Goal: Task Accomplishment & Management: Complete application form

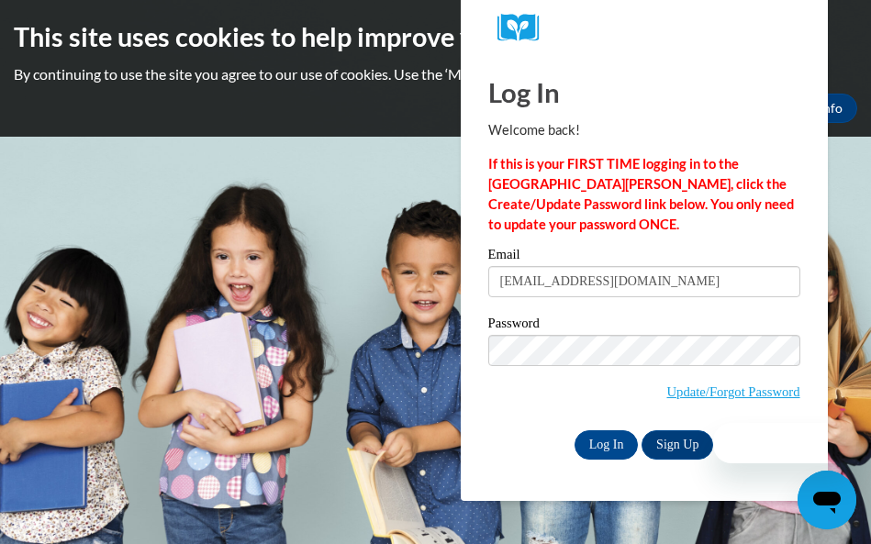
type input "vjacksonlcla@gmail.com"
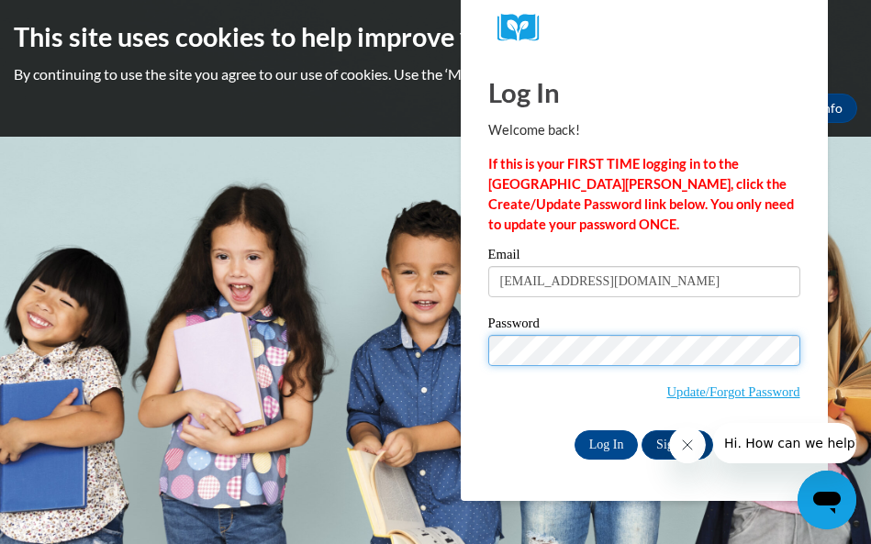
click at [575, 430] on input "Log In" at bounding box center [607, 444] width 64 height 29
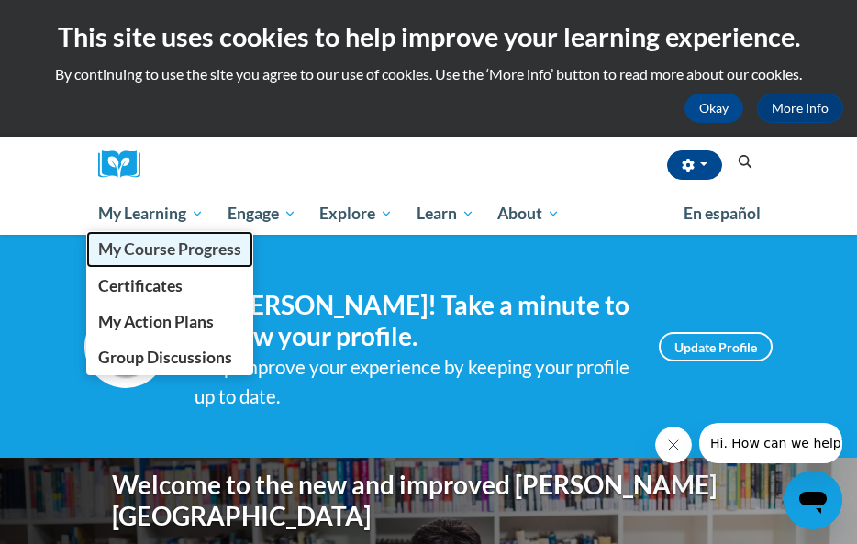
click at [148, 248] on span "My Course Progress" at bounding box center [169, 249] width 143 height 19
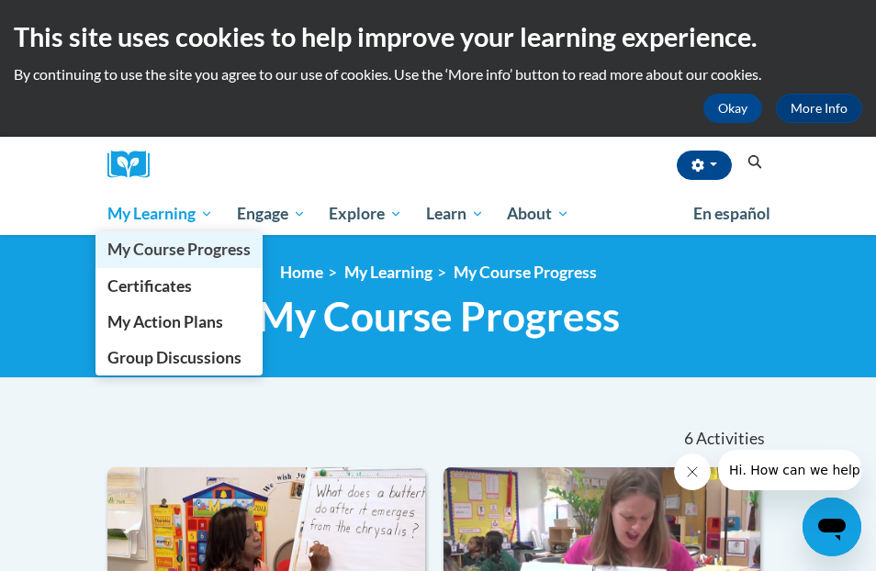
click at [173, 257] on span "My Course Progress" at bounding box center [178, 249] width 143 height 19
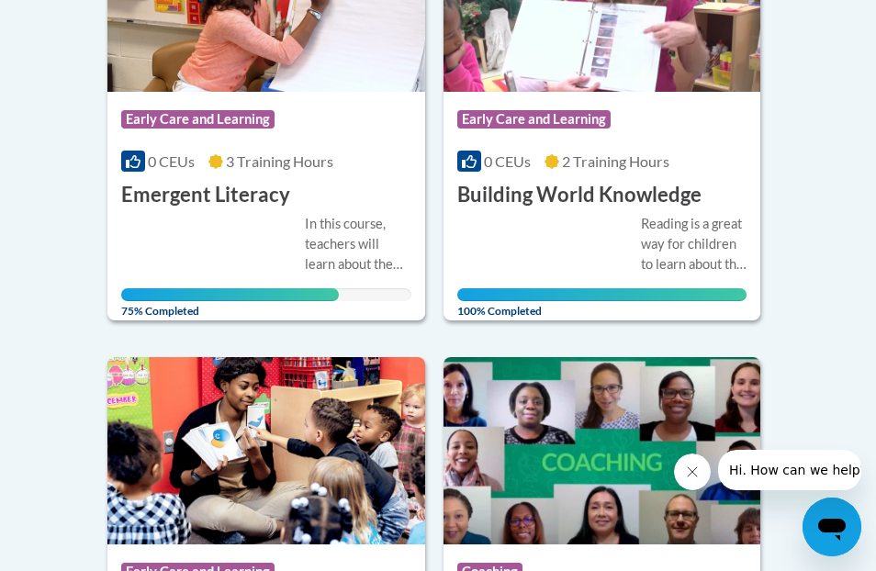
scroll to position [551, 0]
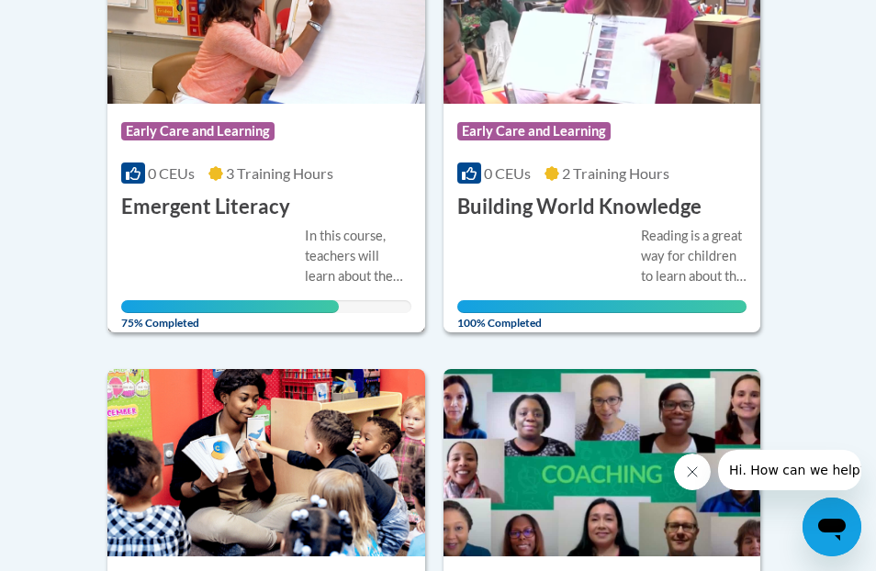
click at [315, 261] on div "In this course, teachers will learn about the important emergent literacy skill…" at bounding box center [358, 256] width 106 height 61
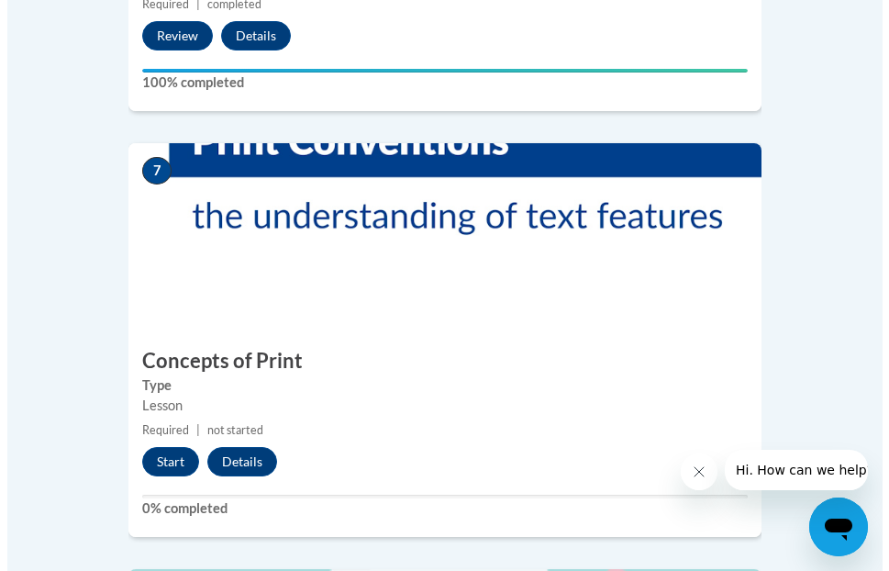
scroll to position [3304, 0]
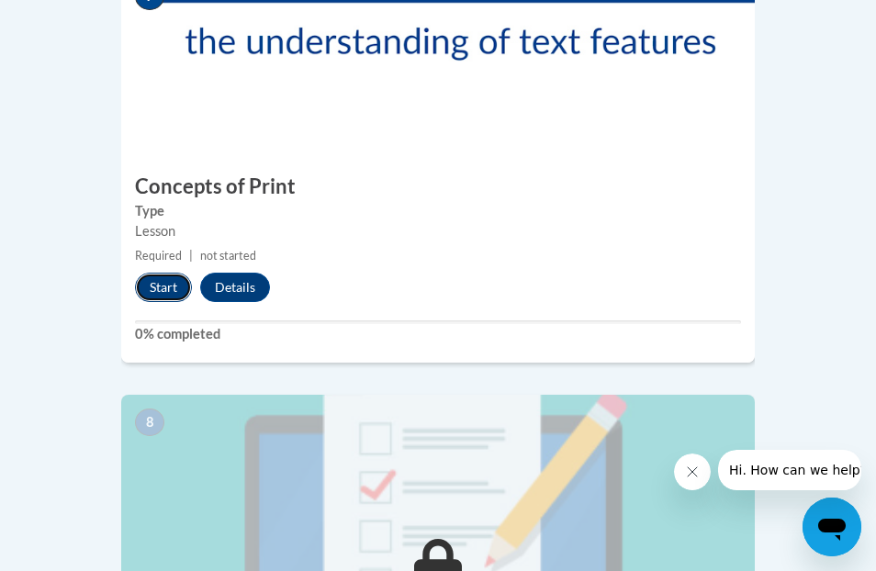
click at [182, 273] on button "Start" at bounding box center [163, 287] width 57 height 29
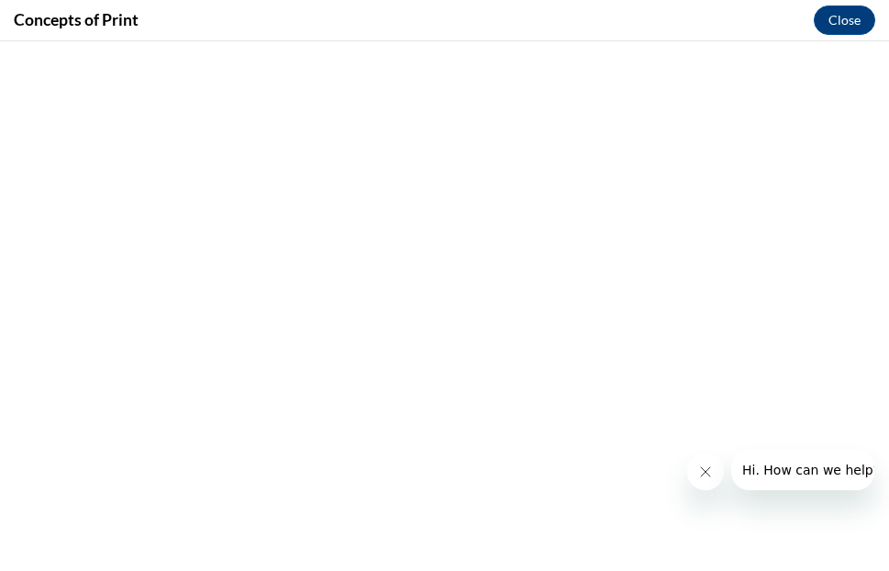
click at [703, 472] on icon "Close message from company" at bounding box center [705, 471] width 15 height 15
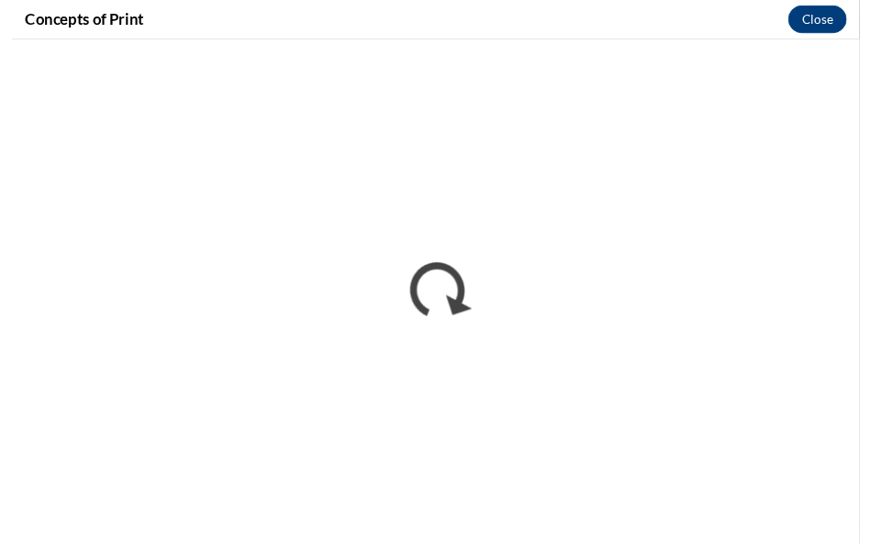
scroll to position [0, 0]
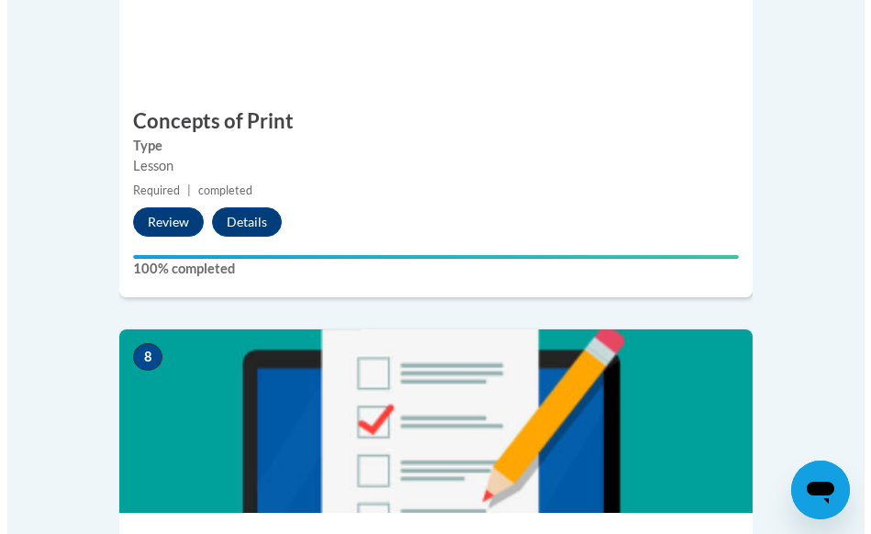
scroll to position [3488, 0]
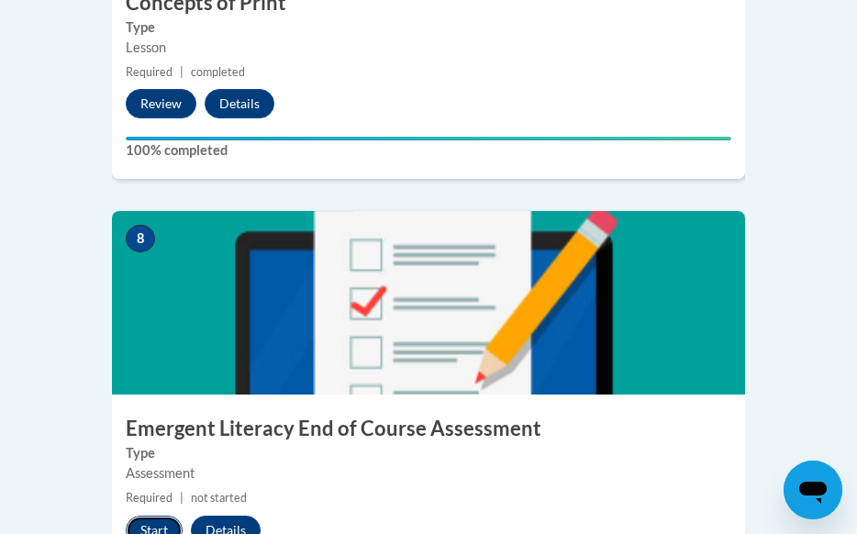
click at [162, 516] on button "Start" at bounding box center [154, 530] width 57 height 29
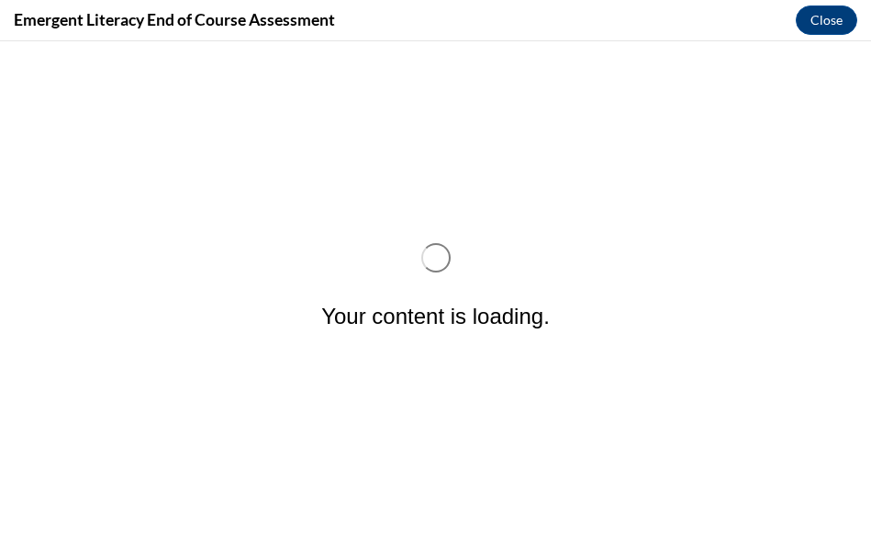
scroll to position [0, 0]
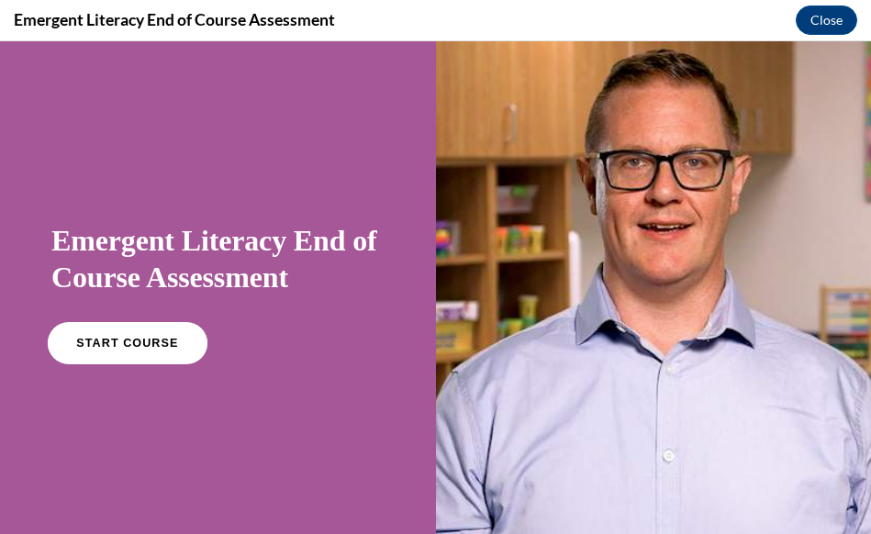
click at [142, 331] on link "START COURSE" at bounding box center [128, 343] width 160 height 42
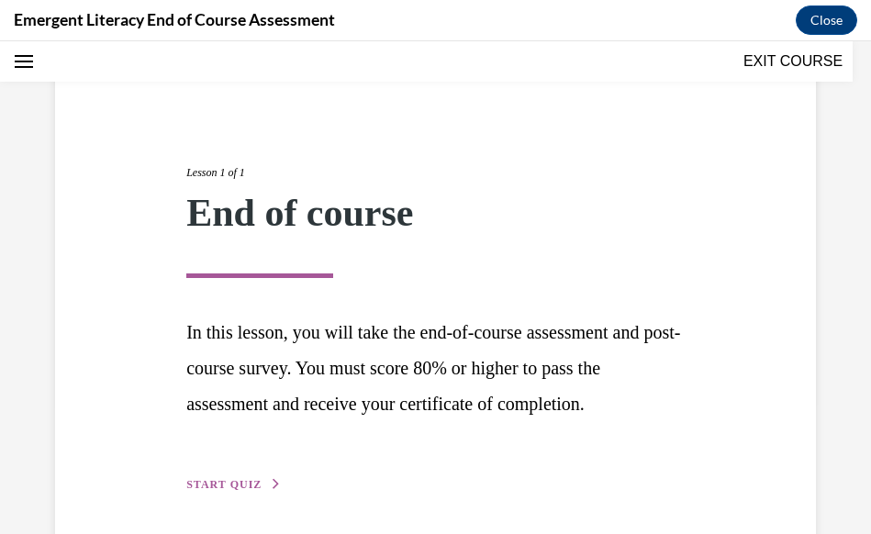
scroll to position [240, 0]
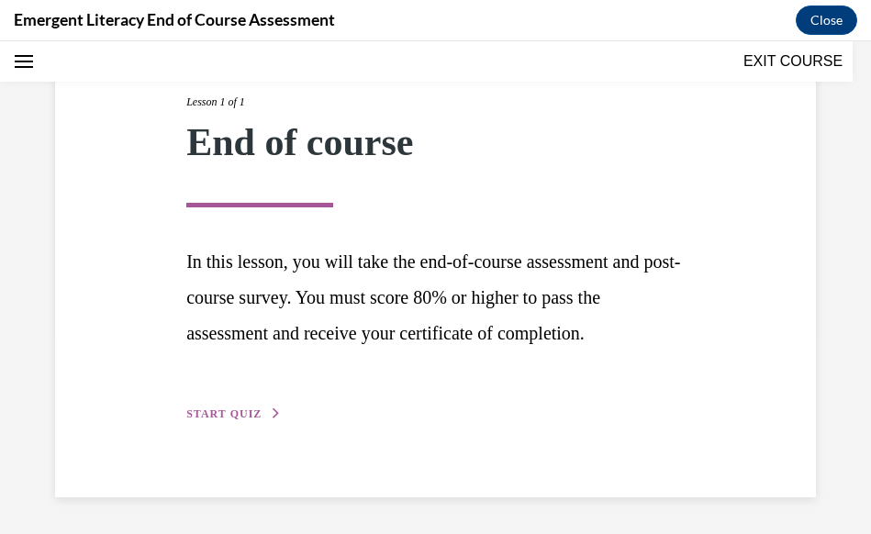
click at [240, 415] on span "START QUIZ" at bounding box center [223, 414] width 75 height 13
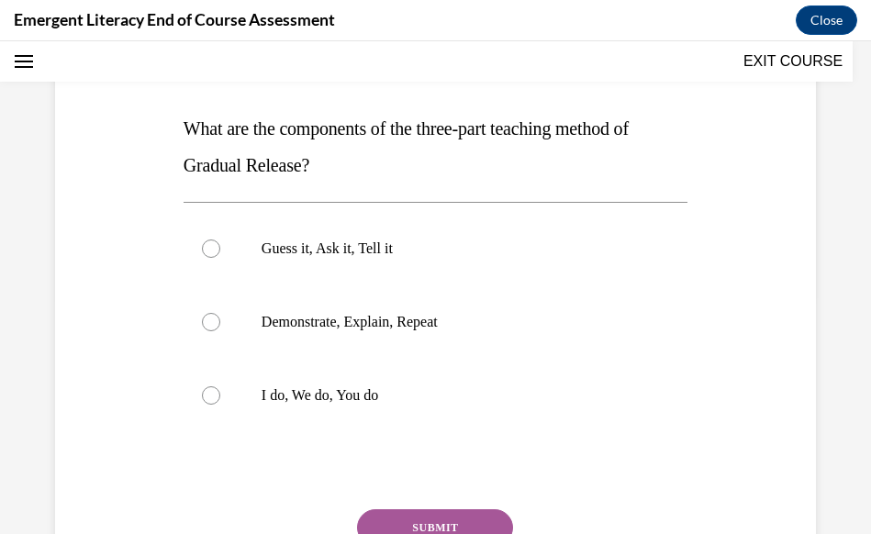
scroll to position [204, 0]
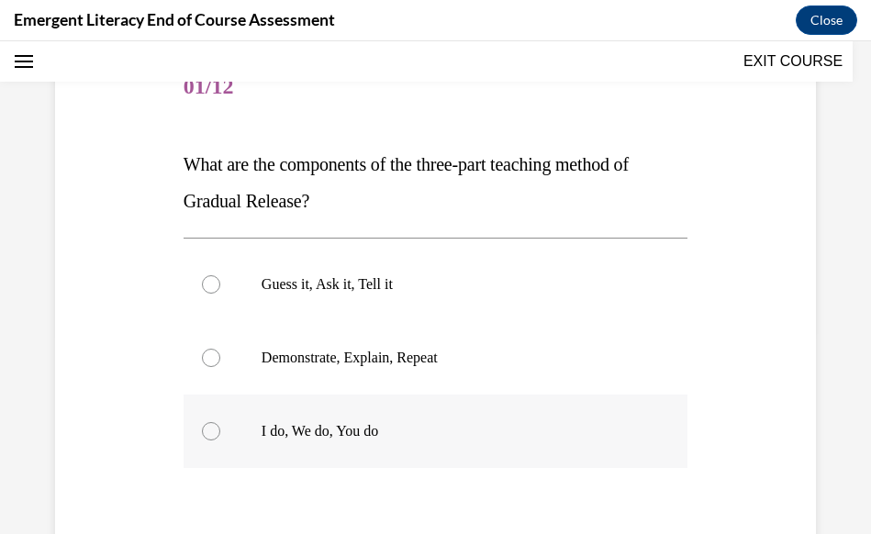
click at [292, 414] on label "I do, We do, You do" at bounding box center [436, 431] width 504 height 73
click at [220, 422] on input "I do, We do, You do" at bounding box center [211, 431] width 18 height 18
radio input "true"
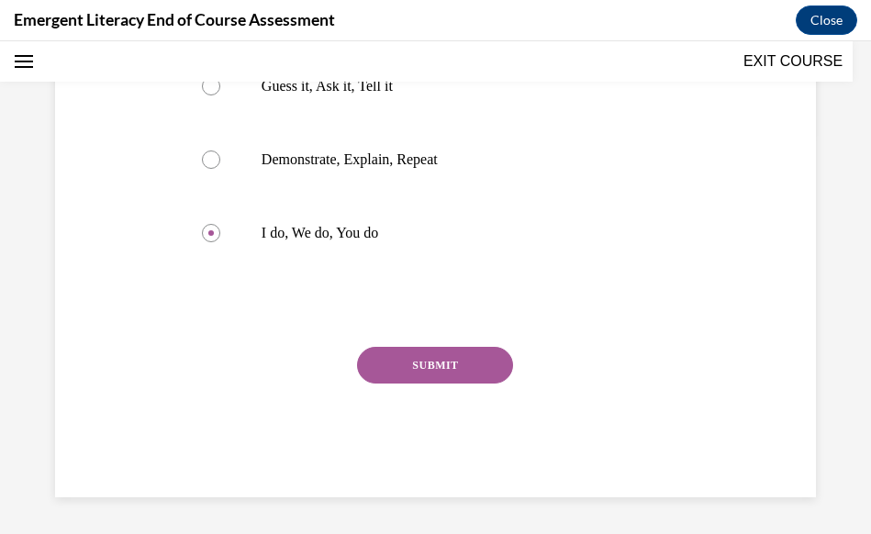
click at [405, 361] on button "SUBMIT" at bounding box center [435, 365] width 156 height 37
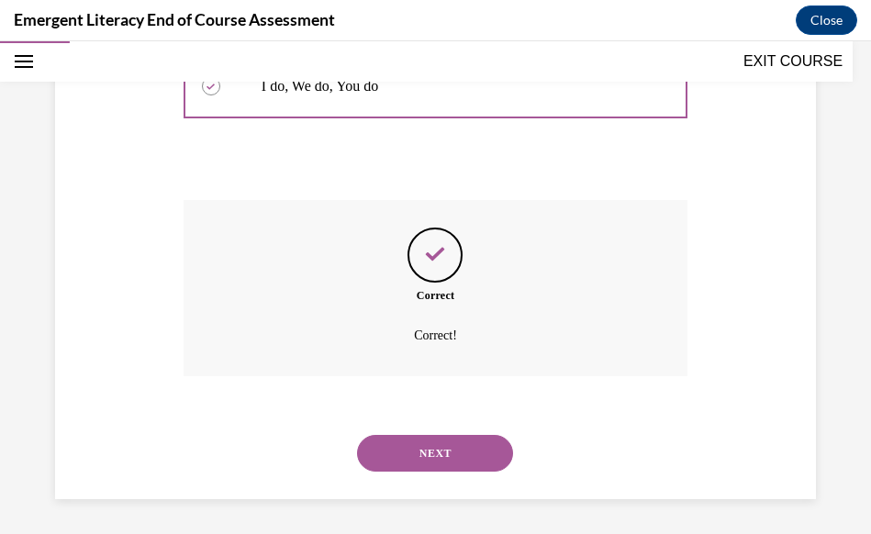
scroll to position [551, 0]
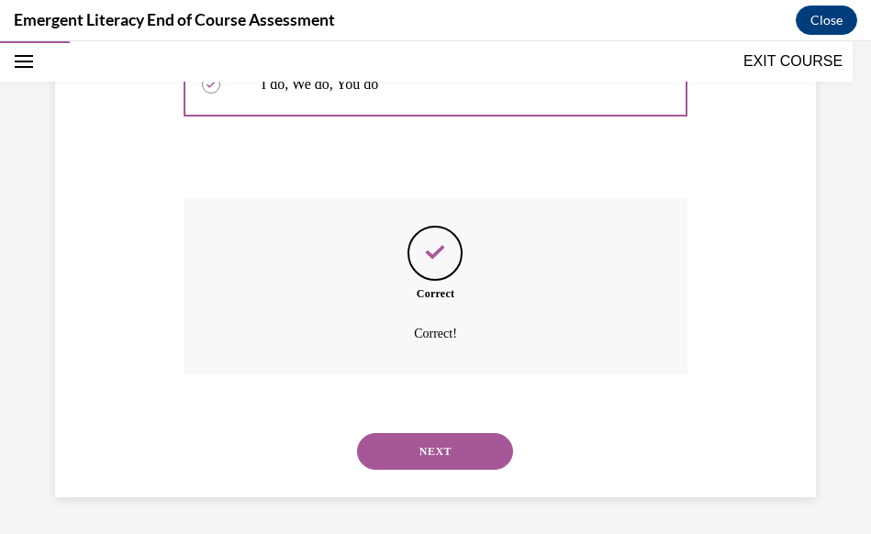
click at [424, 447] on button "NEXT" at bounding box center [435, 451] width 156 height 37
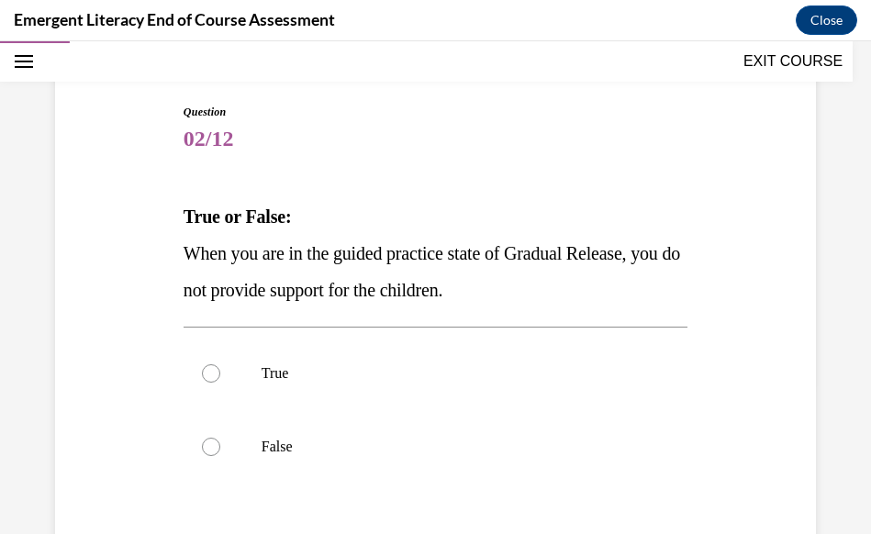
scroll to position [184, 0]
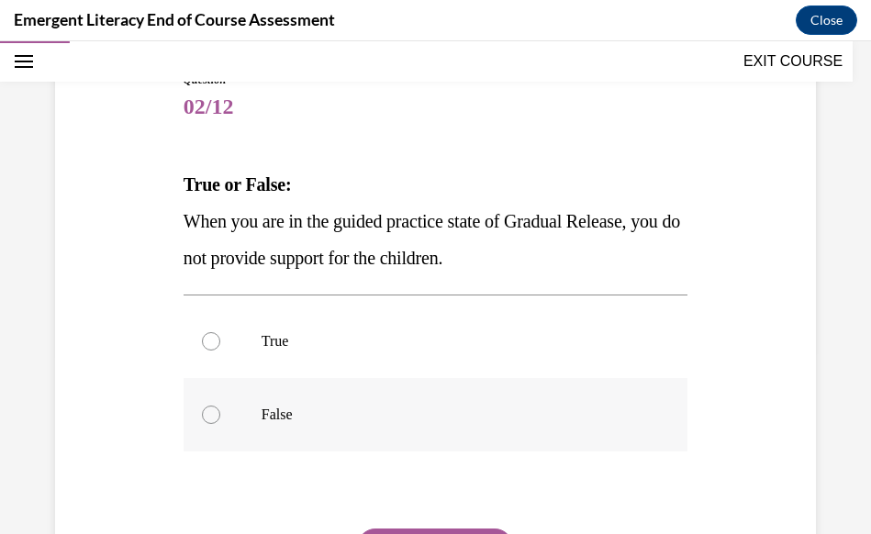
click at [286, 412] on p "False" at bounding box center [452, 415] width 380 height 18
click at [220, 412] on input "False" at bounding box center [211, 415] width 18 height 18
radio input "true"
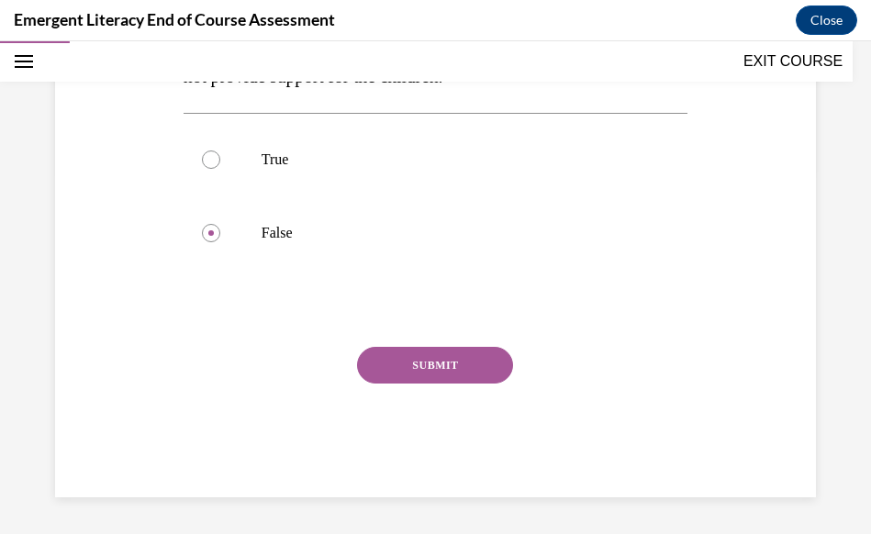
click at [436, 370] on button "SUBMIT" at bounding box center [435, 365] width 156 height 37
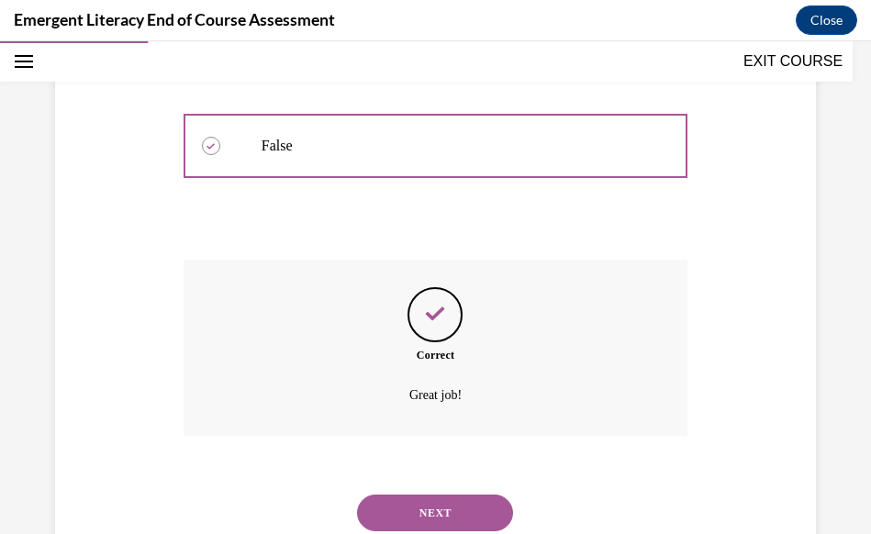
scroll to position [514, 0]
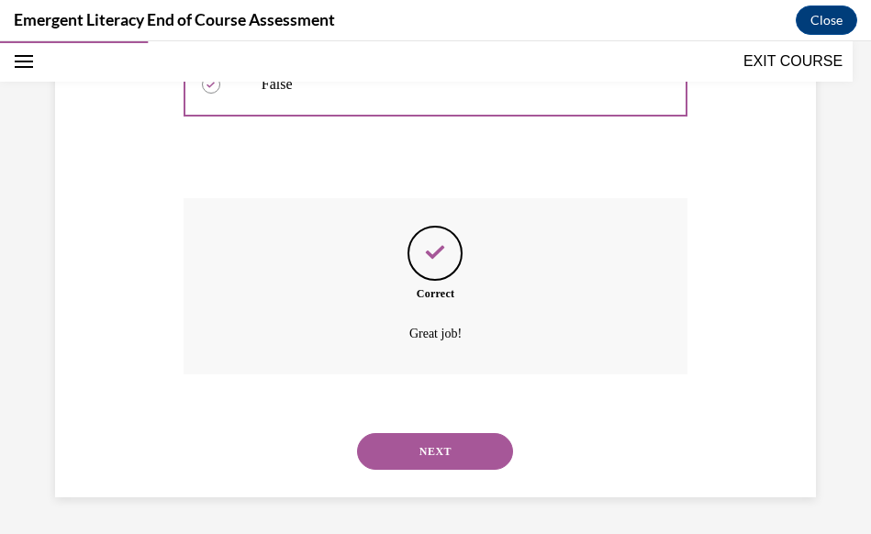
click at [426, 443] on button "NEXT" at bounding box center [435, 451] width 156 height 37
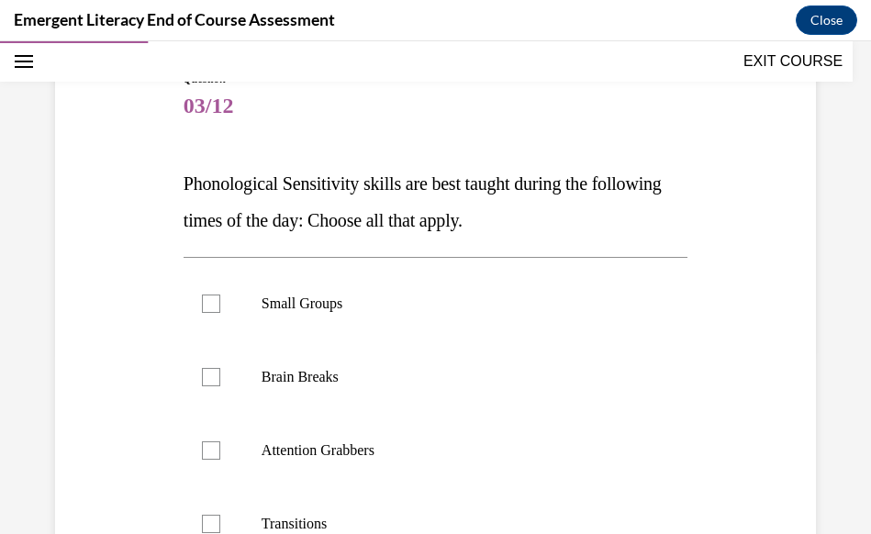
scroll to position [184, 0]
click at [198, 301] on label "Small Groups" at bounding box center [436, 304] width 504 height 73
click at [202, 301] on input "Small Groups" at bounding box center [211, 305] width 18 height 18
checkbox input "true"
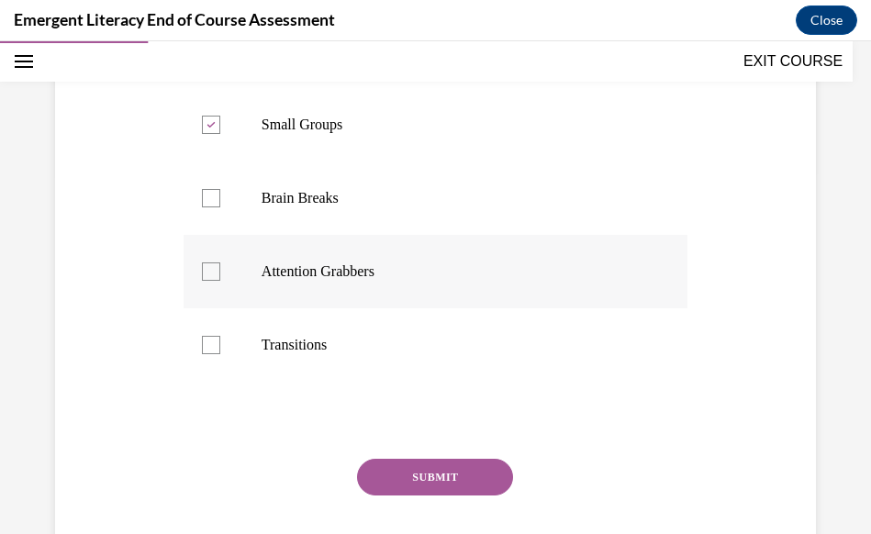
scroll to position [367, 0]
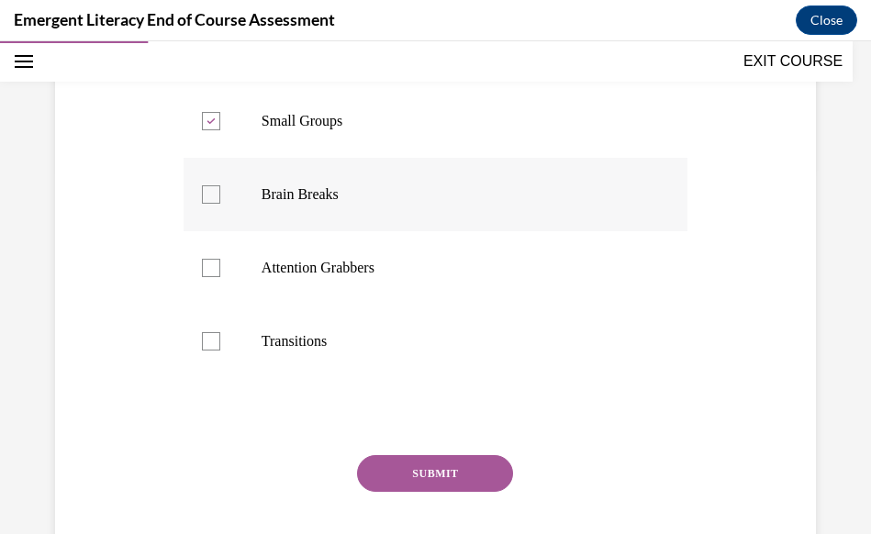
click at [208, 202] on div at bounding box center [211, 194] width 18 height 18
click at [208, 202] on input "Brain Breaks" at bounding box center [211, 194] width 18 height 18
checkbox input "true"
click at [202, 269] on div at bounding box center [211, 268] width 18 height 18
click at [202, 269] on input "Attention Grabbers" at bounding box center [211, 268] width 18 height 18
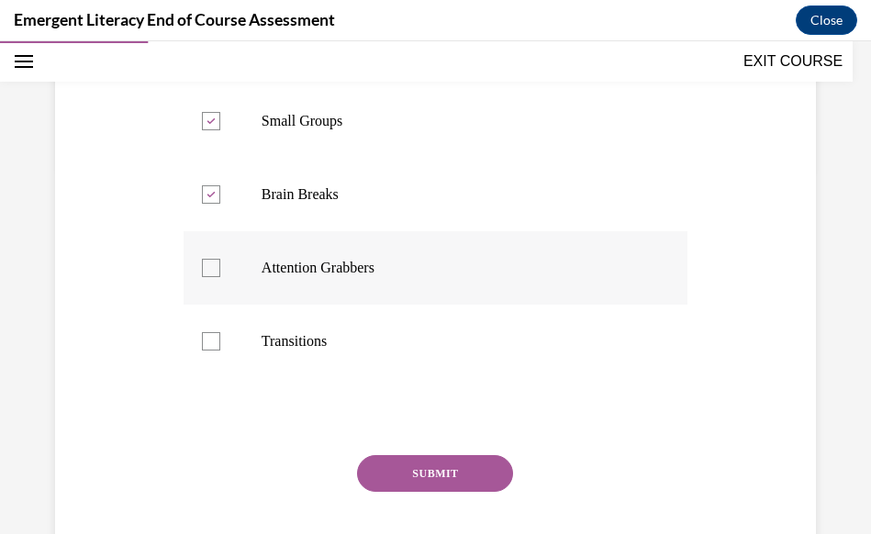
checkbox input "true"
drag, startPoint x: 397, startPoint y: 455, endPoint x: 403, endPoint y: 469, distance: 14.8
click at [403, 469] on div "Question 03/12 Phonological Sensitivity skills are best taught during the follo…" at bounding box center [436, 247] width 504 height 718
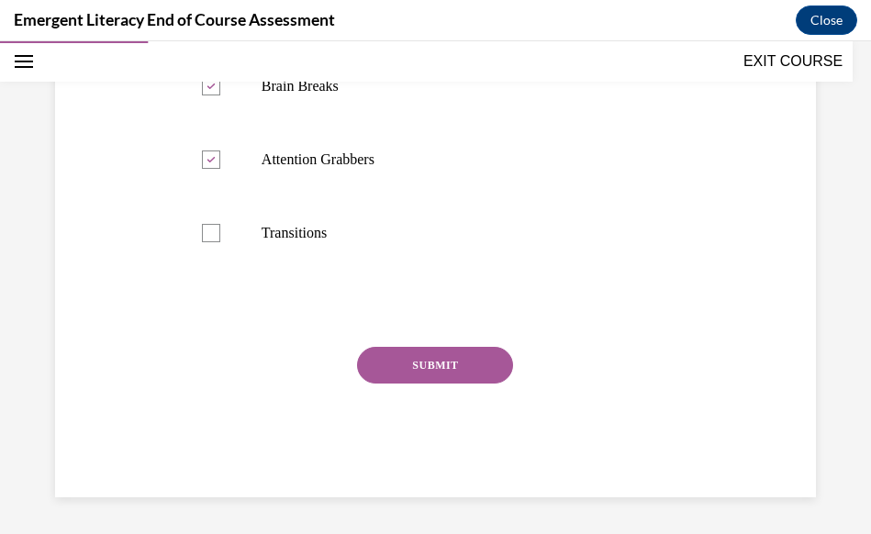
click at [434, 383] on button "SUBMIT" at bounding box center [435, 365] width 156 height 37
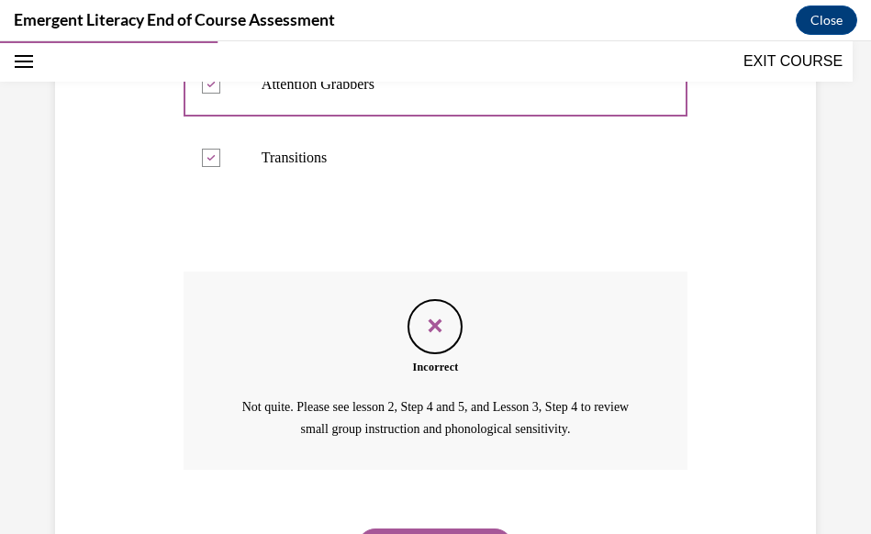
scroll to position [646, 0]
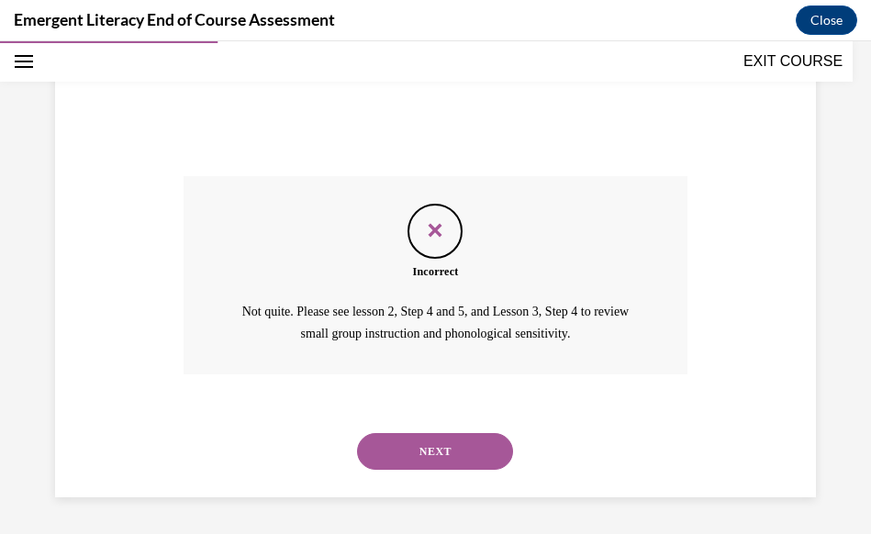
click at [426, 422] on div "NEXT" at bounding box center [436, 451] width 504 height 73
click at [429, 437] on button "NEXT" at bounding box center [435, 451] width 156 height 37
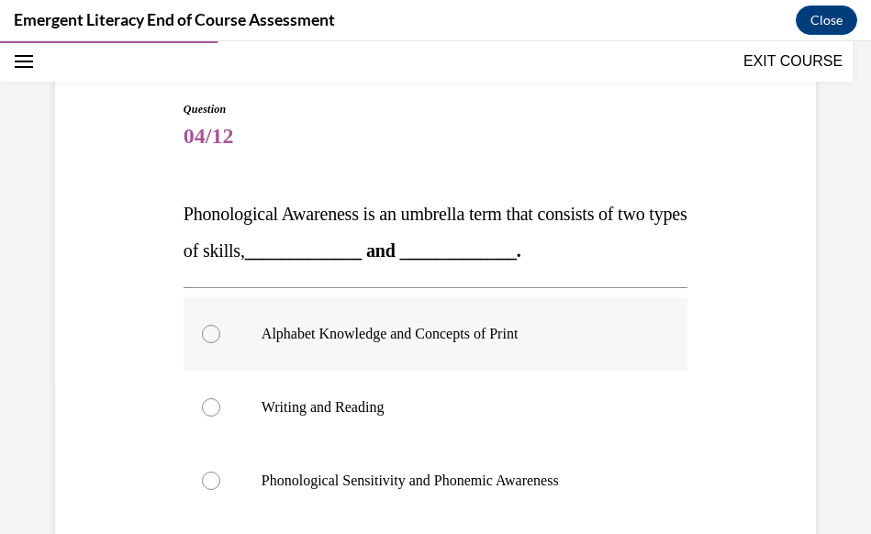
scroll to position [184, 0]
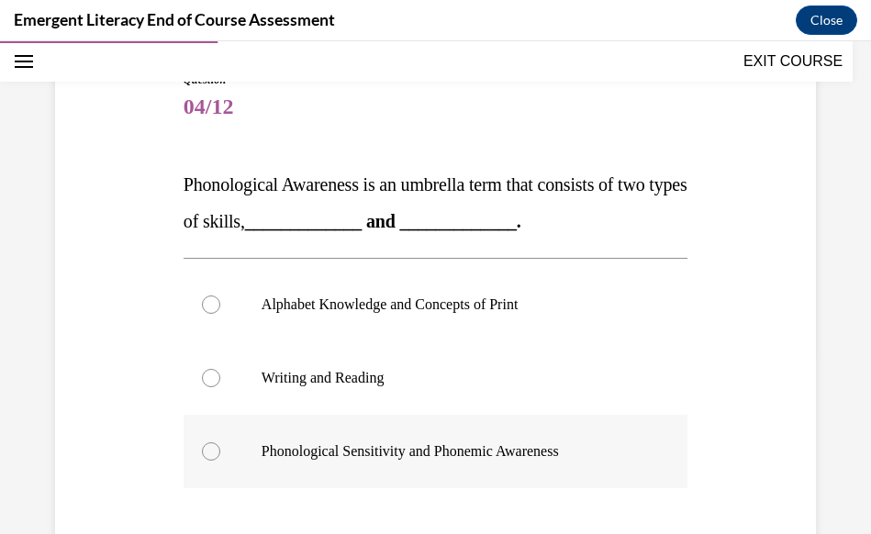
click at [444, 454] on p "Phonological Sensitivity and Phonemic Awareness" at bounding box center [452, 451] width 380 height 18
click at [220, 454] on input "Phonological Sensitivity and Phonemic Awareness" at bounding box center [211, 451] width 18 height 18
radio input "true"
click at [428, 305] on p "Alphabet Knowledge and Concepts of Print" at bounding box center [452, 305] width 380 height 18
click at [220, 305] on input "Alphabet Knowledge and Concepts of Print" at bounding box center [211, 305] width 18 height 18
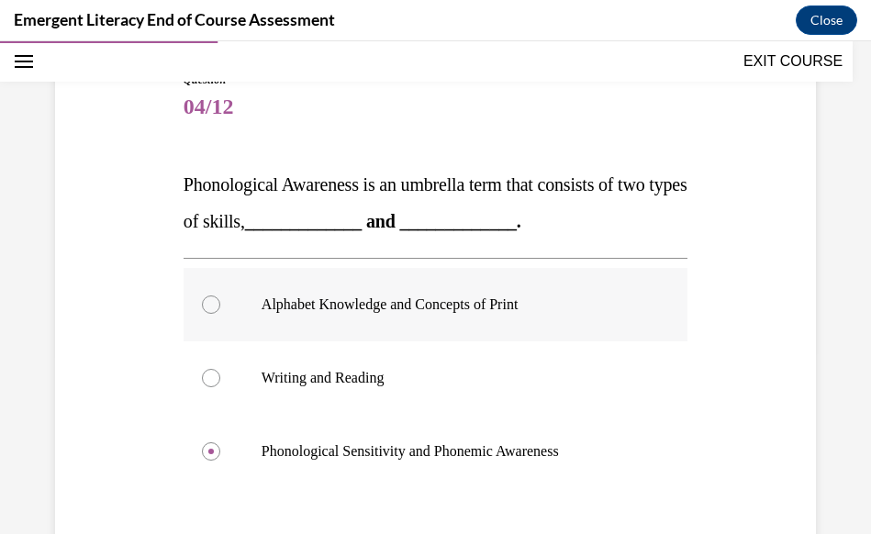
radio input "true"
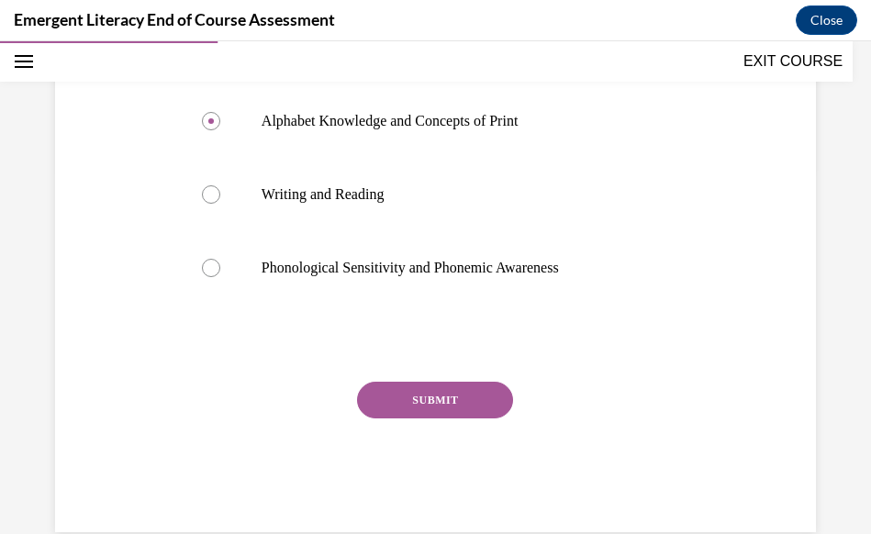
click at [397, 399] on button "SUBMIT" at bounding box center [435, 400] width 156 height 37
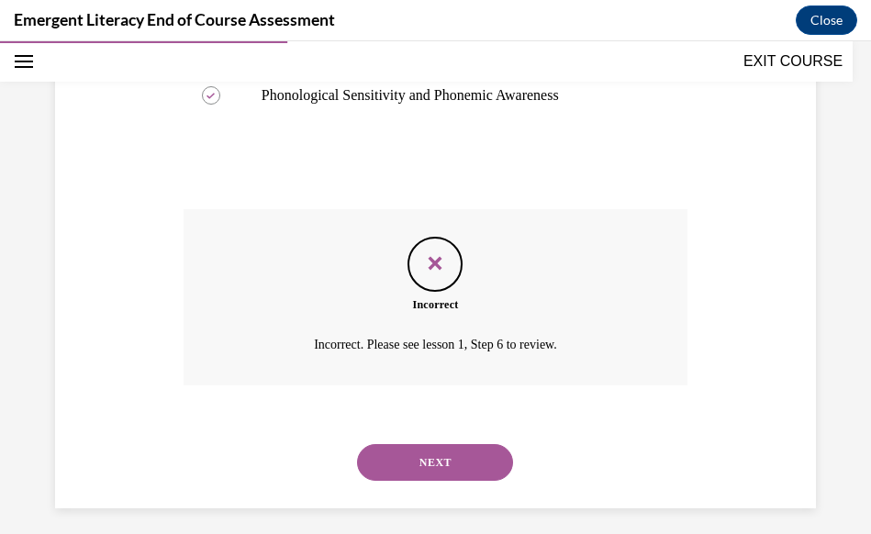
scroll to position [551, 0]
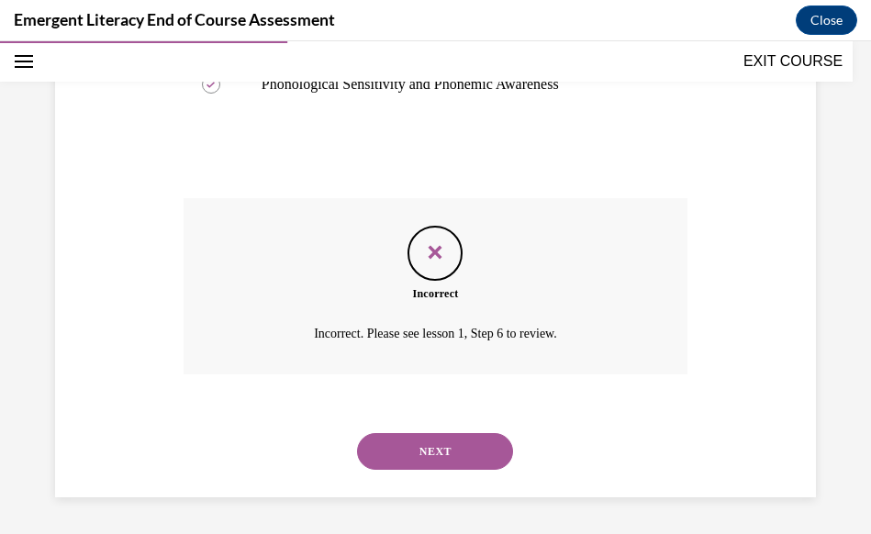
click at [446, 457] on button "NEXT" at bounding box center [435, 451] width 156 height 37
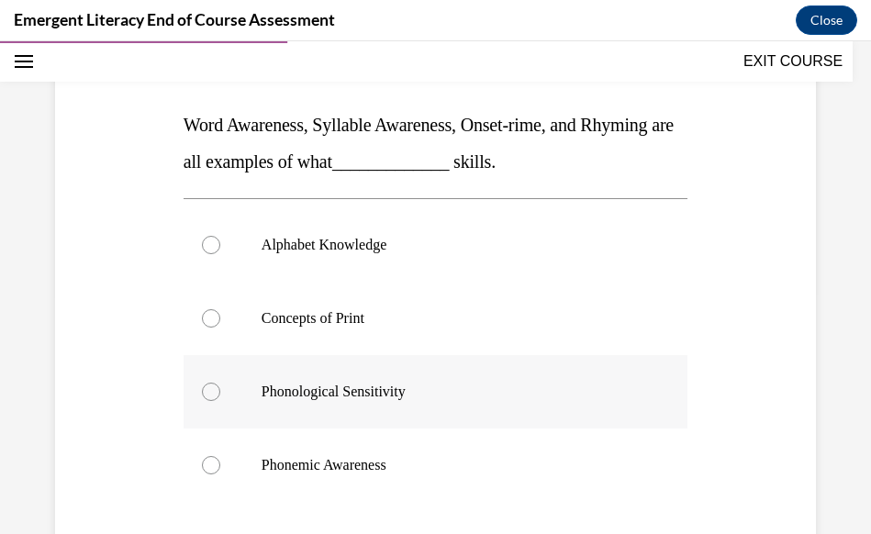
scroll to position [275, 0]
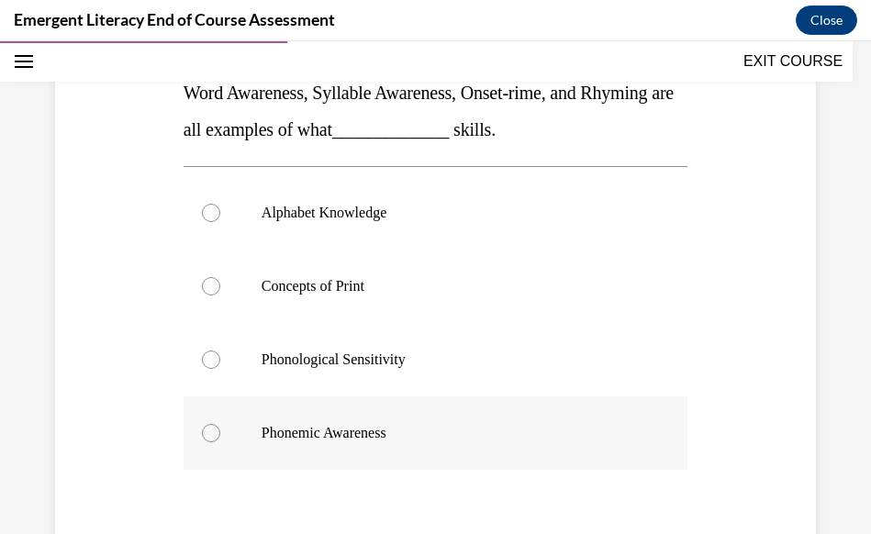
click at [375, 427] on p "Phonemic Awareness" at bounding box center [452, 433] width 380 height 18
click at [220, 427] on input "Phonemic Awareness" at bounding box center [211, 433] width 18 height 18
radio input "true"
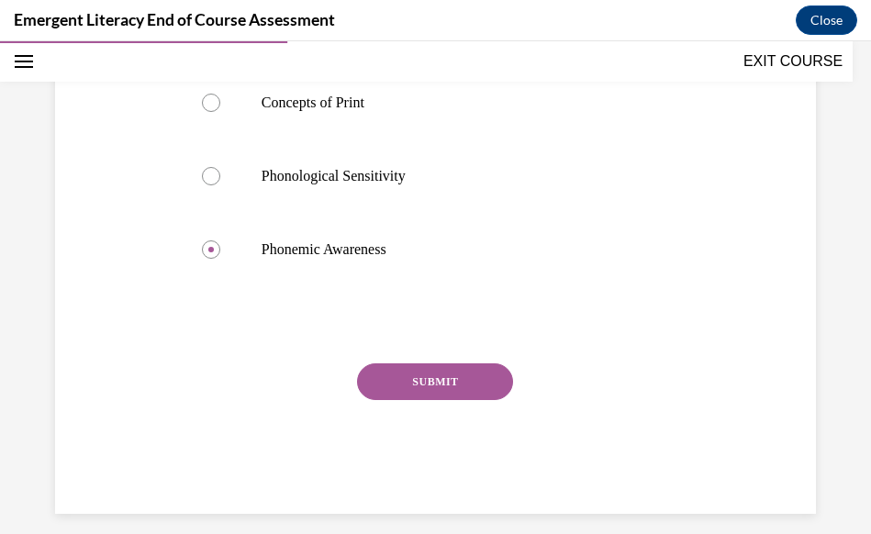
click at [397, 401] on div "SUBMIT" at bounding box center [436, 409] width 504 height 92
click at [400, 394] on button "SUBMIT" at bounding box center [435, 381] width 156 height 37
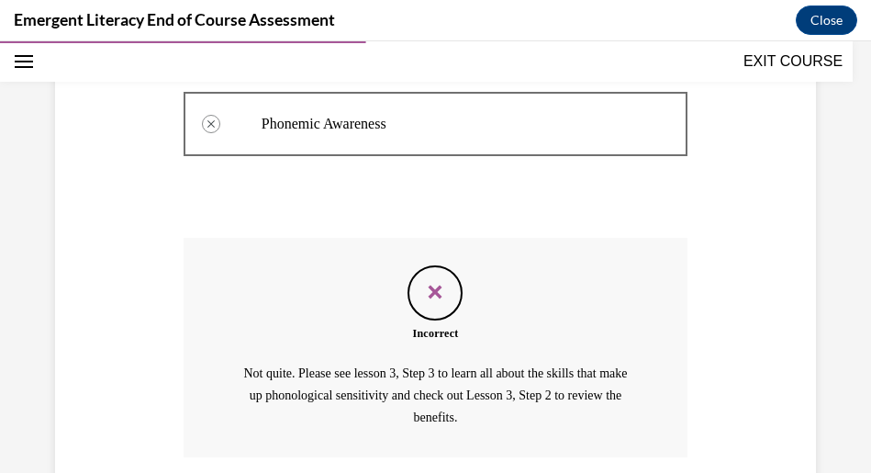
scroll to position [667, 0]
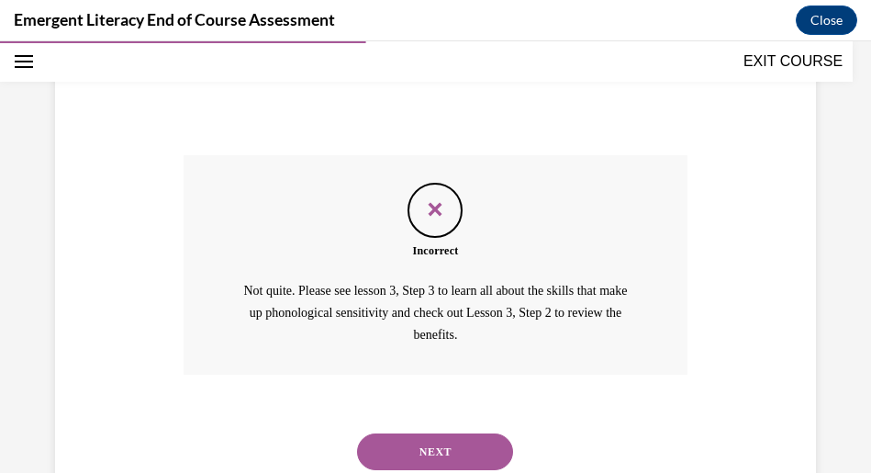
click at [439, 430] on div "NEXT" at bounding box center [436, 451] width 504 height 73
click at [438, 441] on button "NEXT" at bounding box center [435, 451] width 156 height 37
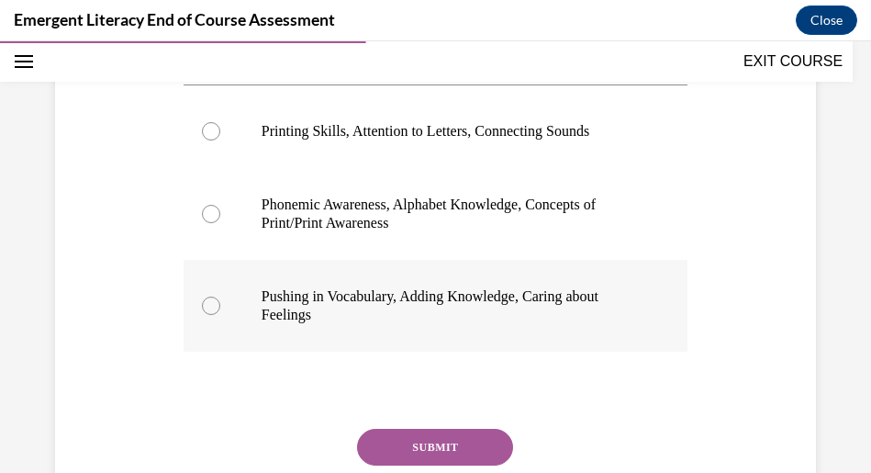
scroll to position [290, 0]
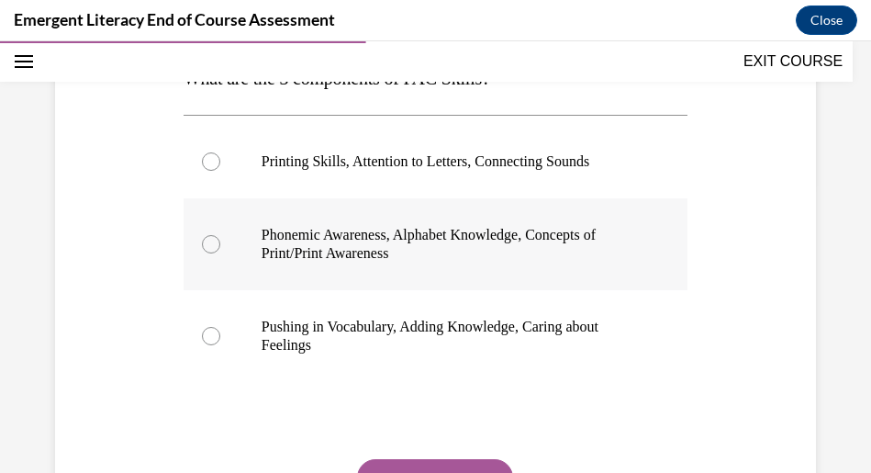
click at [480, 246] on p "Phonemic Awareness, Alphabet Knowledge, Concepts of Print/Print Awareness" at bounding box center [452, 244] width 380 height 37
click at [220, 246] on input "Phonemic Awareness, Alphabet Knowledge, Concepts of Print/Print Awareness" at bounding box center [211, 244] width 18 height 18
radio input "true"
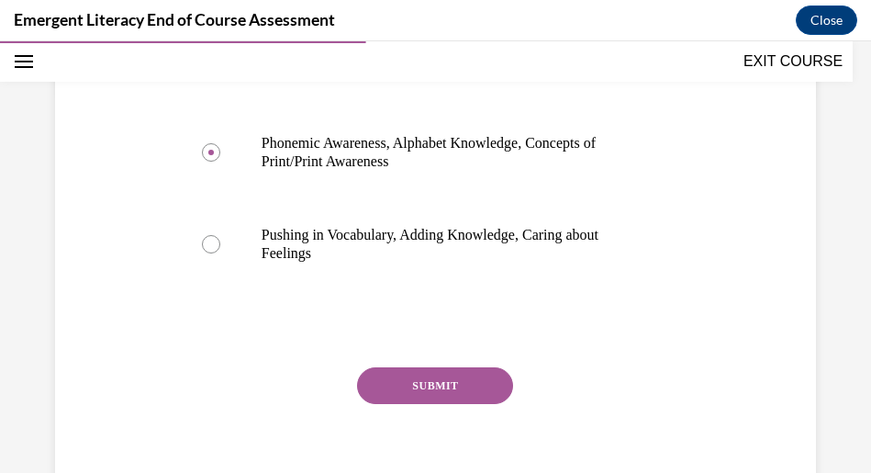
click at [465, 372] on button "SUBMIT" at bounding box center [435, 385] width 156 height 37
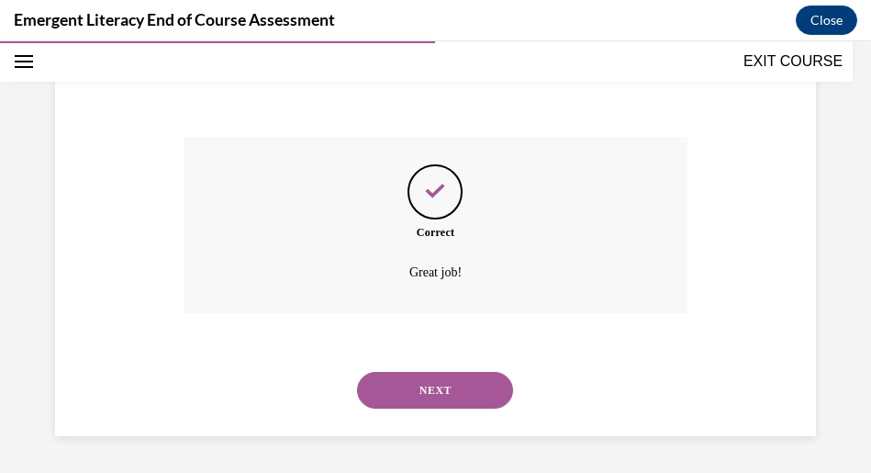
click at [429, 390] on button "NEXT" at bounding box center [435, 390] width 156 height 37
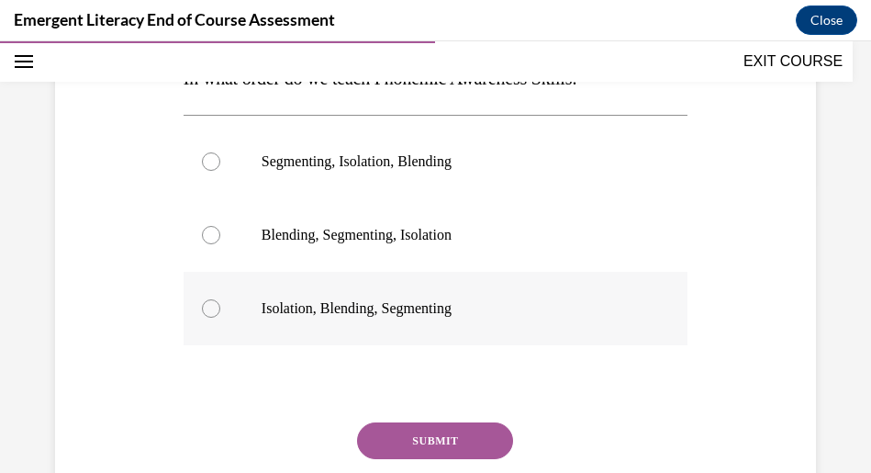
click at [433, 317] on p "Isolation, Blending, Segmenting" at bounding box center [452, 308] width 380 height 18
click at [220, 317] on input "Isolation, Blending, Segmenting" at bounding box center [211, 308] width 18 height 18
radio input "true"
click at [442, 433] on button "SUBMIT" at bounding box center [435, 440] width 156 height 37
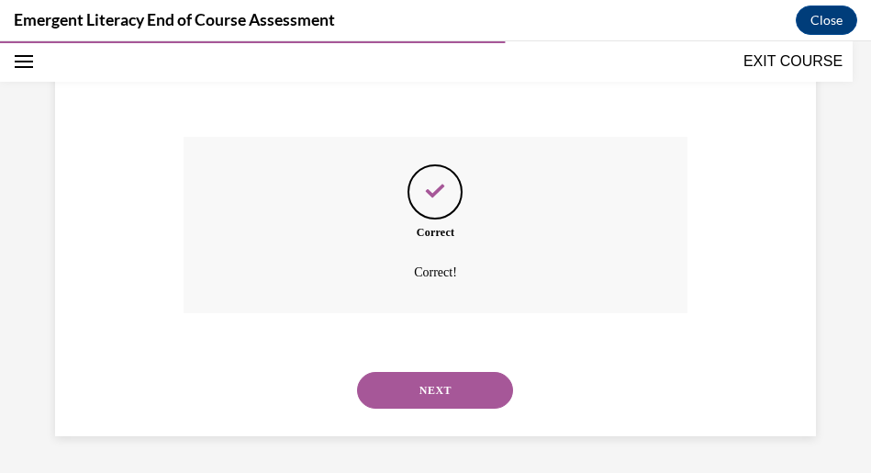
click at [443, 396] on button "NEXT" at bounding box center [435, 390] width 156 height 37
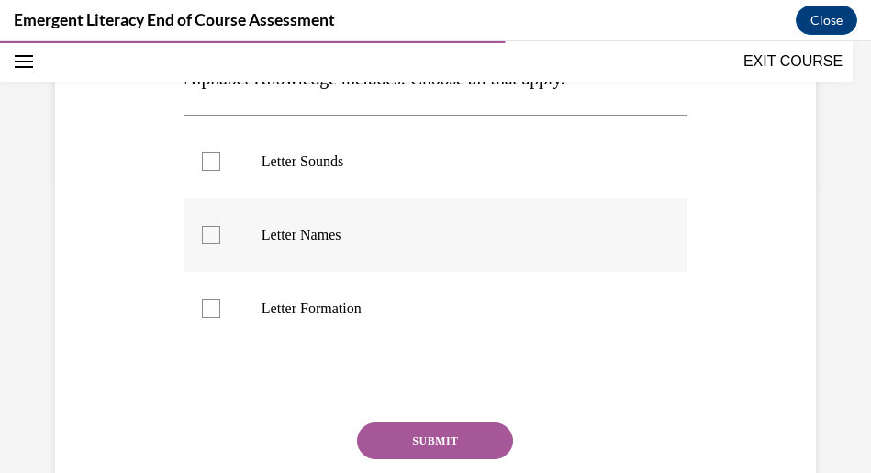
scroll to position [198, 0]
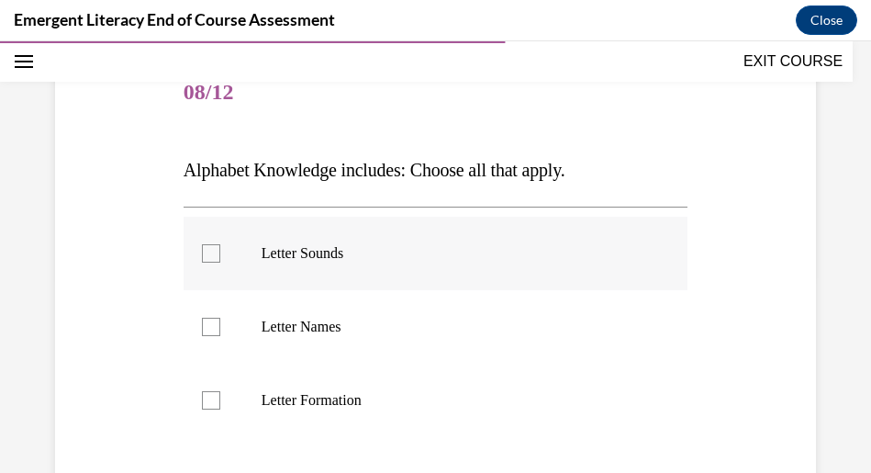
click at [202, 256] on div at bounding box center [211, 253] width 18 height 18
click at [202, 256] on input "Letter Sounds" at bounding box center [211, 253] width 18 height 18
checkbox input "true"
click at [222, 323] on label "Letter Names" at bounding box center [436, 326] width 504 height 73
click at [220, 323] on input "Letter Names" at bounding box center [211, 327] width 18 height 18
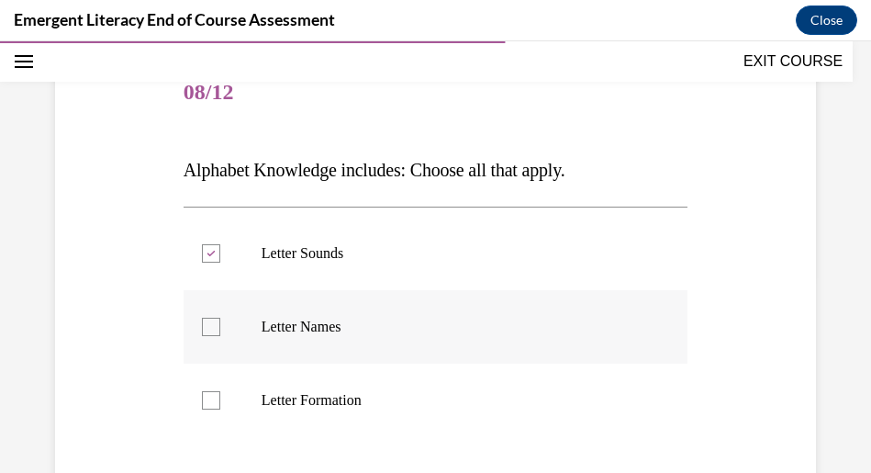
checkbox input "true"
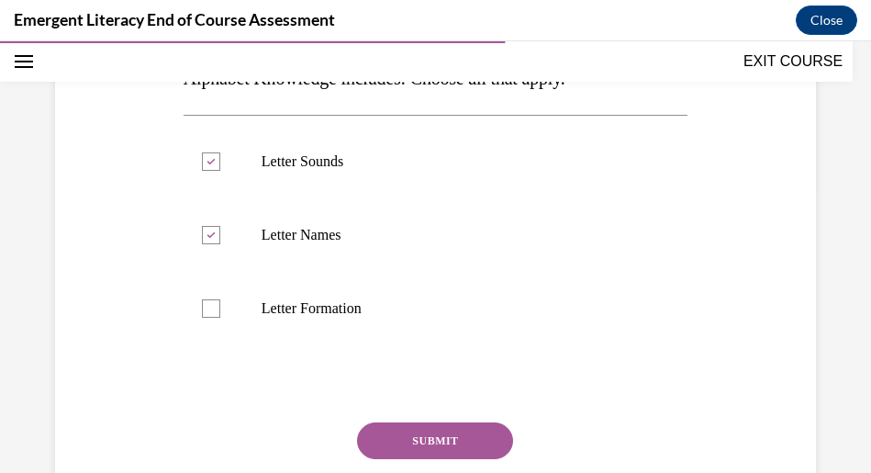
click at [444, 426] on button "SUBMIT" at bounding box center [435, 440] width 156 height 37
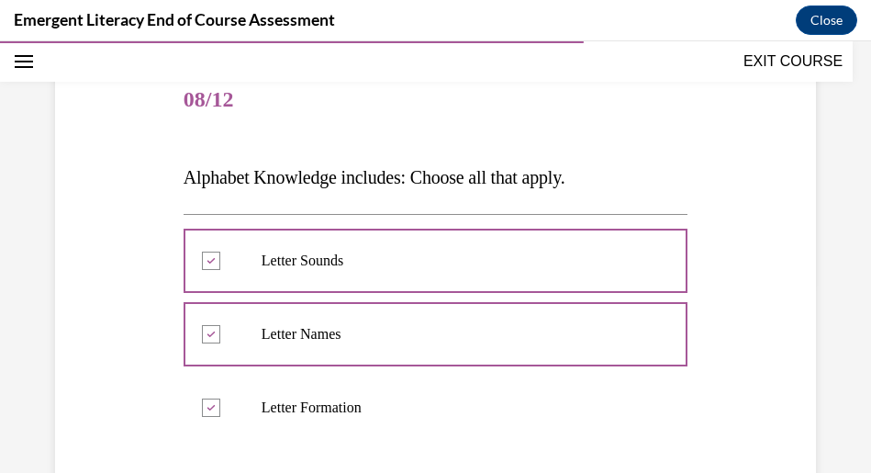
scroll to position [208, 0]
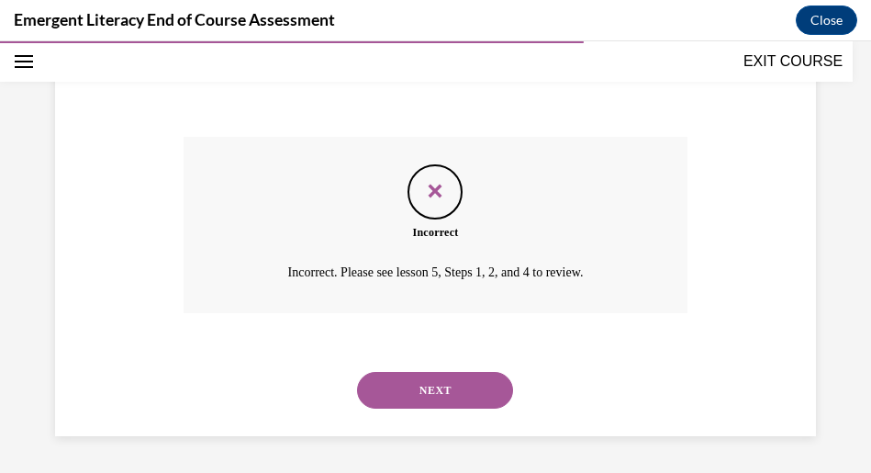
click at [471, 386] on button "NEXT" at bounding box center [435, 390] width 156 height 37
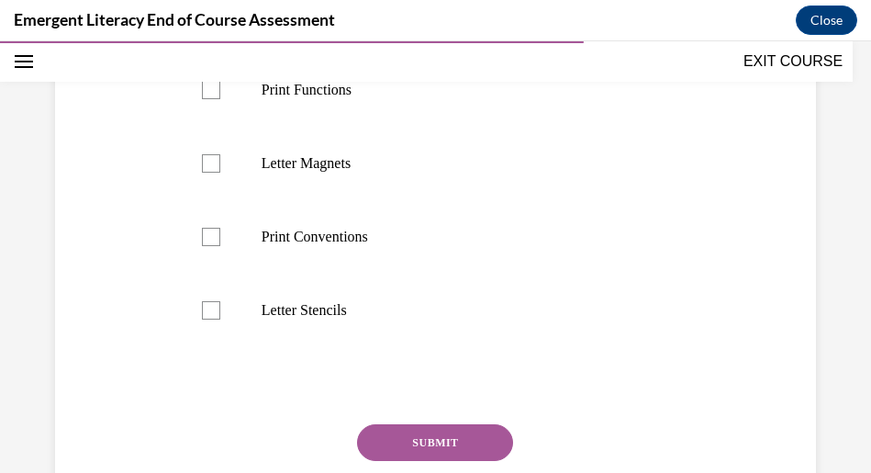
scroll to position [475, 0]
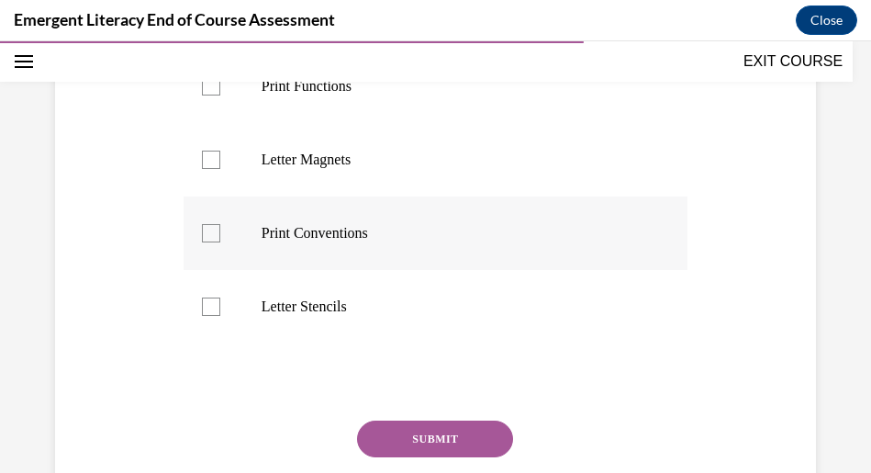
click at [217, 270] on label "Print Conventions" at bounding box center [436, 232] width 504 height 73
click at [217, 242] on input "Print Conventions" at bounding box center [211, 233] width 18 height 18
checkbox input "true"
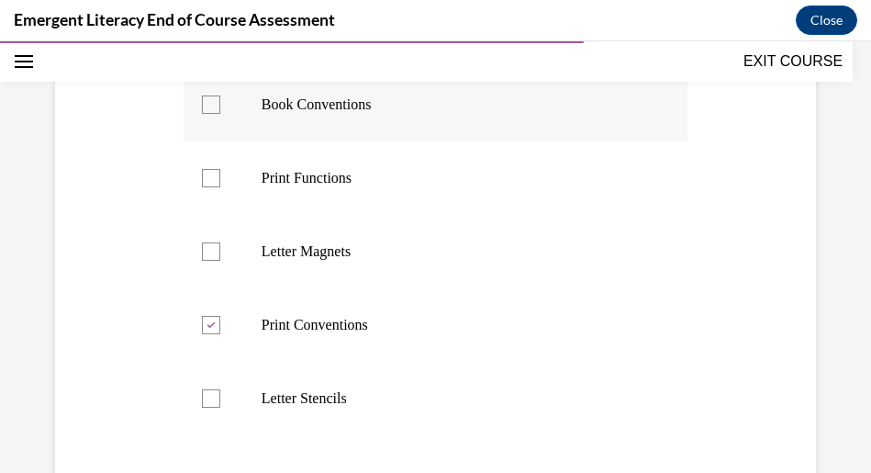
click at [197, 141] on label "Book Conventions" at bounding box center [436, 104] width 504 height 73
click at [202, 114] on input "Book Conventions" at bounding box center [211, 104] width 18 height 18
checkbox input "true"
click at [209, 204] on label "Print Functions" at bounding box center [436, 177] width 504 height 73
click at [209, 187] on input "Print Functions" at bounding box center [211, 178] width 18 height 18
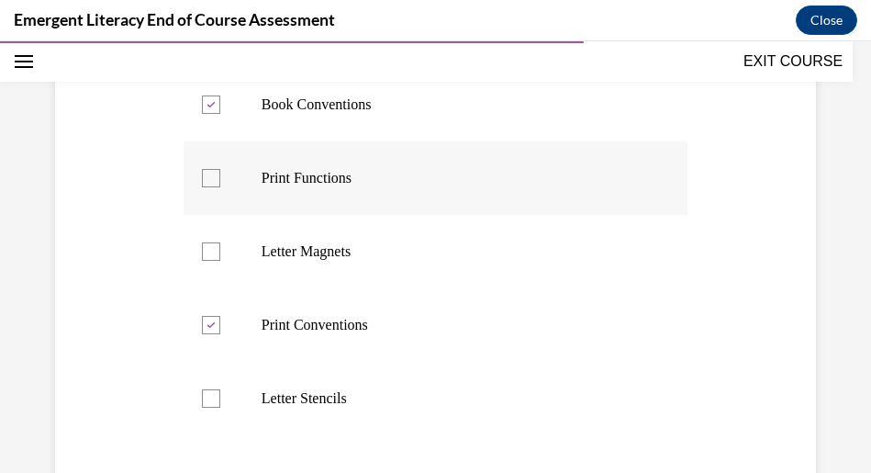
checkbox input "true"
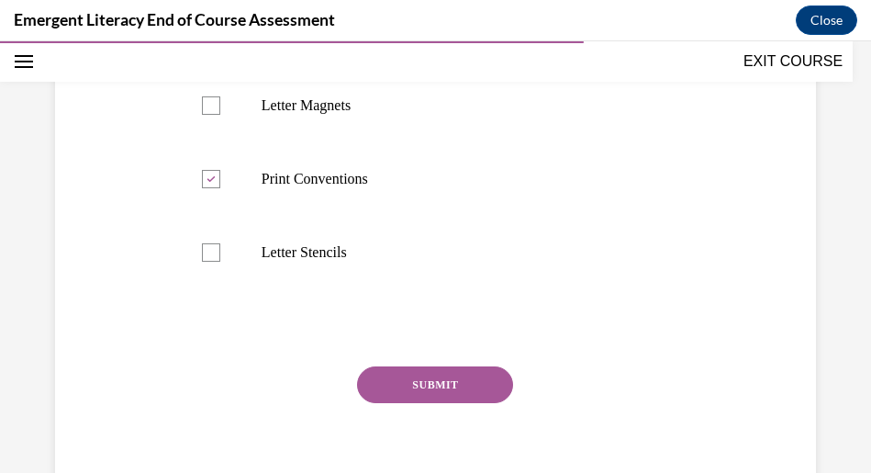
scroll to position [567, 0]
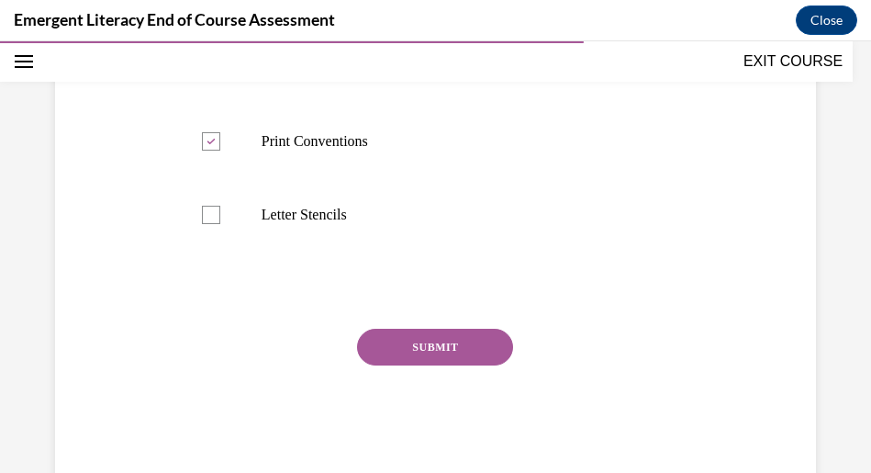
click at [410, 372] on div "Question 09/12 Concepts of Print or Print Conventions is the knowledge of how p…" at bounding box center [436, 83] width 504 height 791
drag, startPoint x: 410, startPoint y: 372, endPoint x: 415, endPoint y: 381, distance: 10.3
click at [414, 365] on button "SUBMIT" at bounding box center [435, 347] width 156 height 37
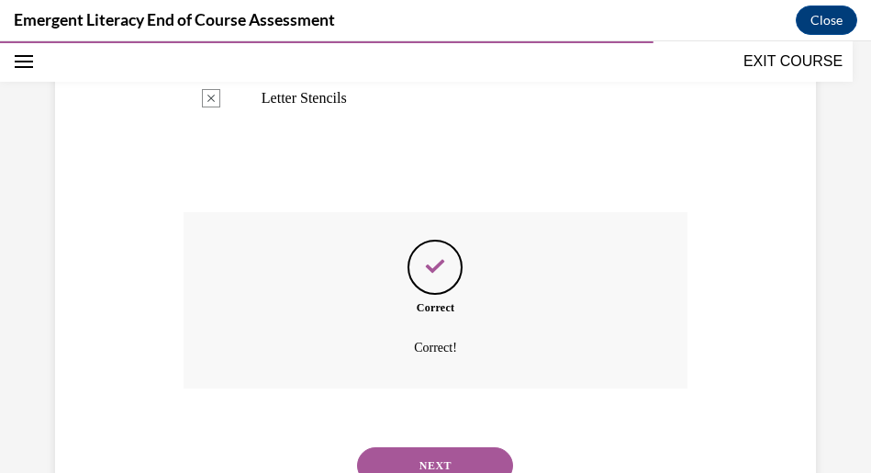
scroll to position [796, 0]
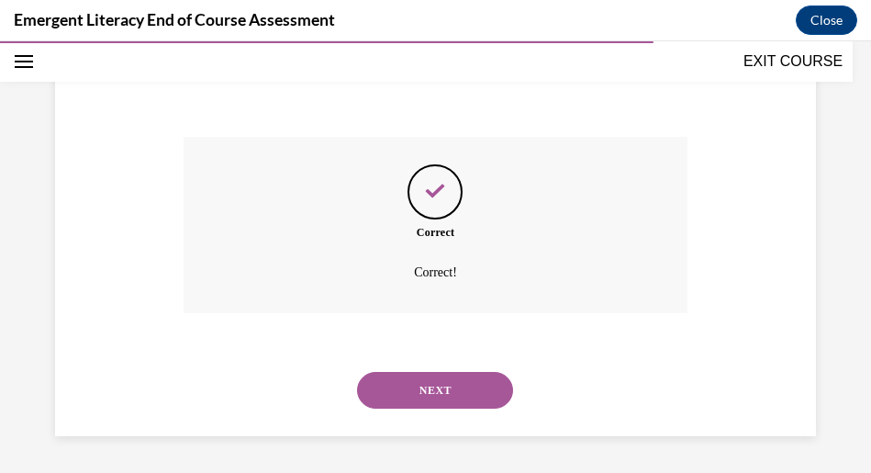
click at [474, 400] on button "NEXT" at bounding box center [435, 390] width 156 height 37
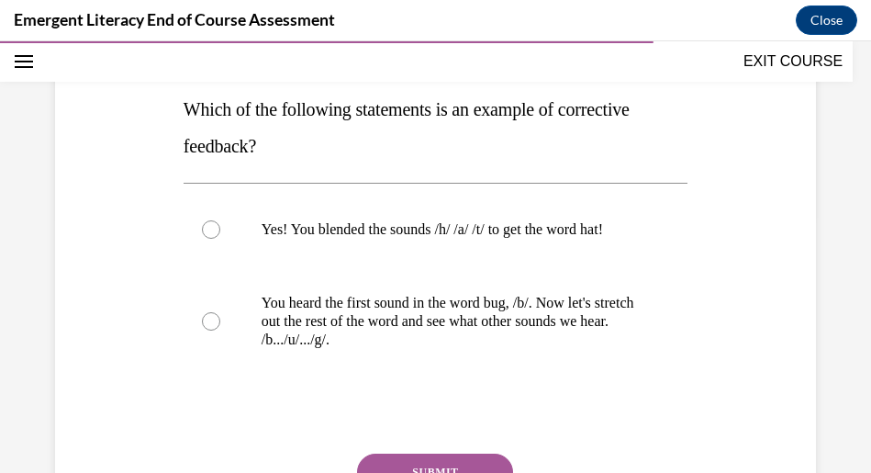
scroll to position [290, 0]
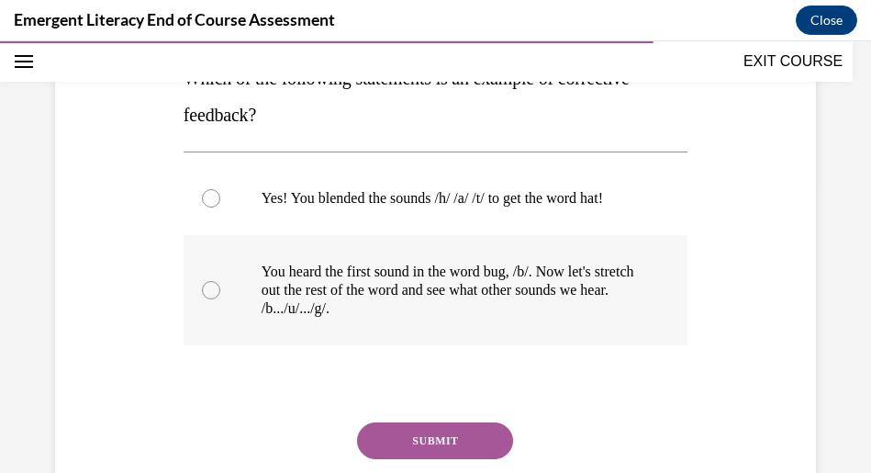
click at [347, 300] on p "You heard the first sound in the word bug, /b/. Now let's stretch out the rest …" at bounding box center [452, 290] width 380 height 55
click at [220, 299] on input "You heard the first sound in the word bug, /b/. Now let's stretch out the rest …" at bounding box center [211, 290] width 18 height 18
radio input "true"
click at [430, 459] on button "SUBMIT" at bounding box center [435, 440] width 156 height 37
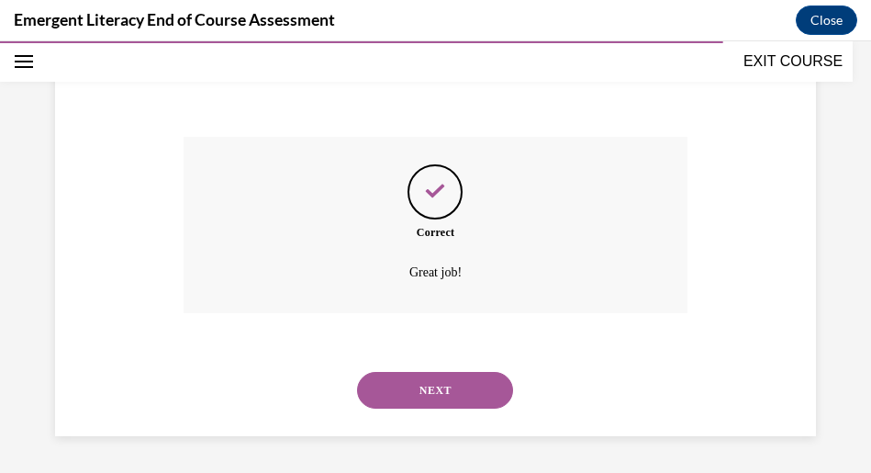
click at [441, 399] on button "NEXT" at bounding box center [435, 390] width 156 height 37
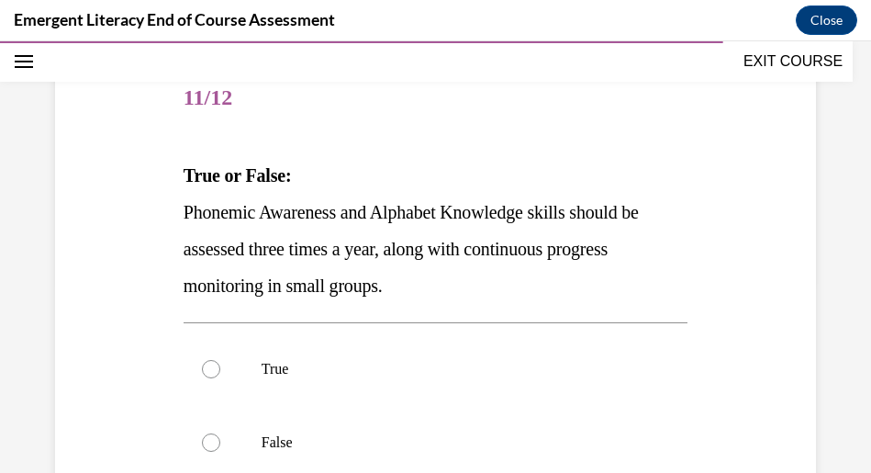
scroll to position [198, 0]
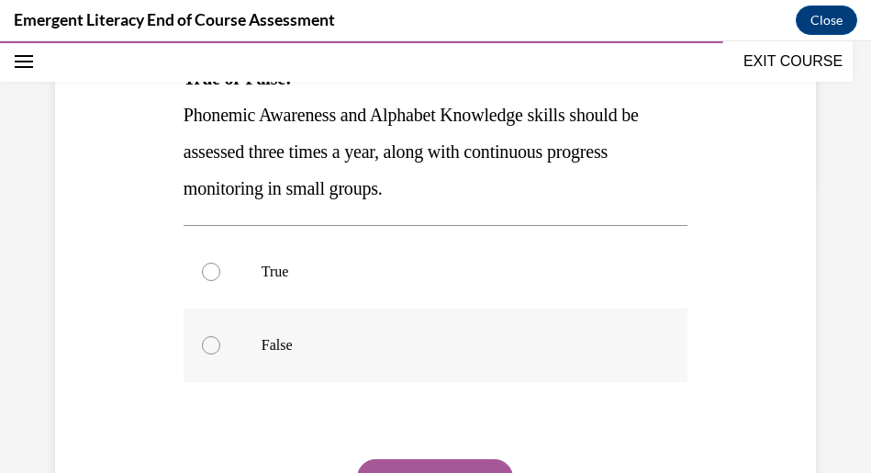
click at [277, 333] on label "False" at bounding box center [436, 344] width 504 height 73
click at [220, 336] on input "False" at bounding box center [211, 345] width 18 height 18
radio input "true"
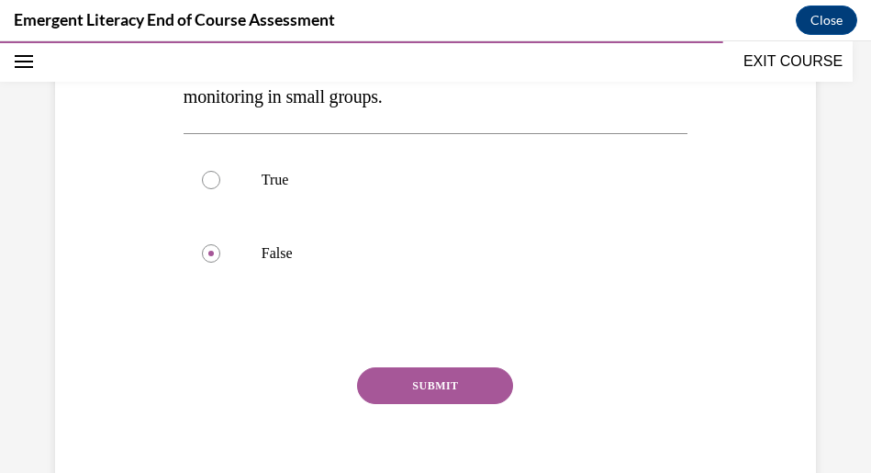
drag, startPoint x: 411, startPoint y: 352, endPoint x: 414, endPoint y: 369, distance: 16.8
click at [411, 354] on div "Question 11/12 True or False: Phonemic Awareness and Alphabet Knowledge skills …" at bounding box center [436, 195] width 504 height 644
click at [416, 374] on button "SUBMIT" at bounding box center [435, 385] width 156 height 37
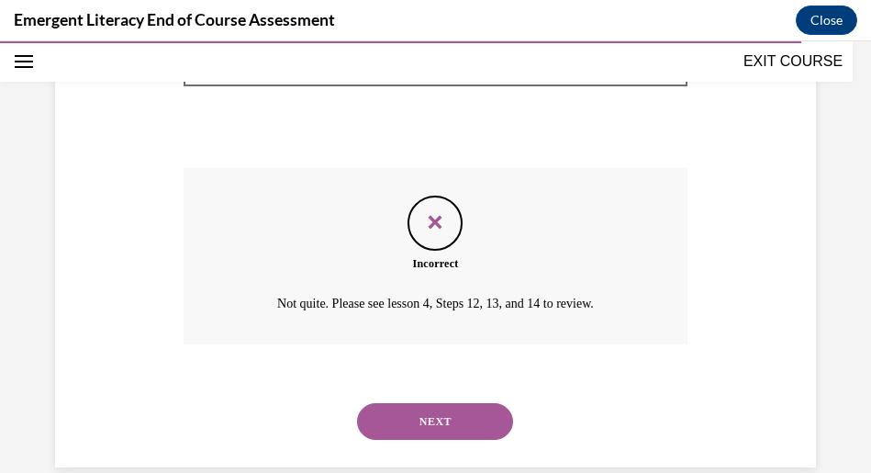
scroll to position [612, 0]
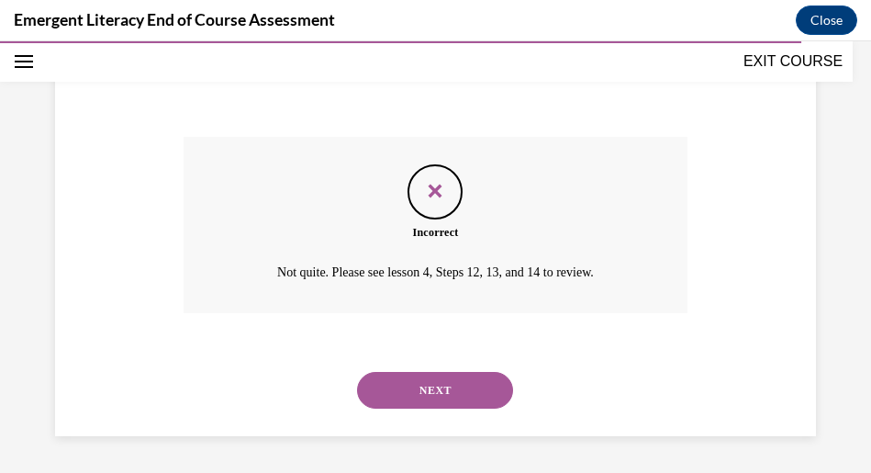
drag, startPoint x: 485, startPoint y: 368, endPoint x: 484, endPoint y: 378, distance: 10.1
click at [485, 371] on div "NEXT" at bounding box center [436, 389] width 504 height 73
click at [484, 382] on button "NEXT" at bounding box center [435, 390] width 156 height 37
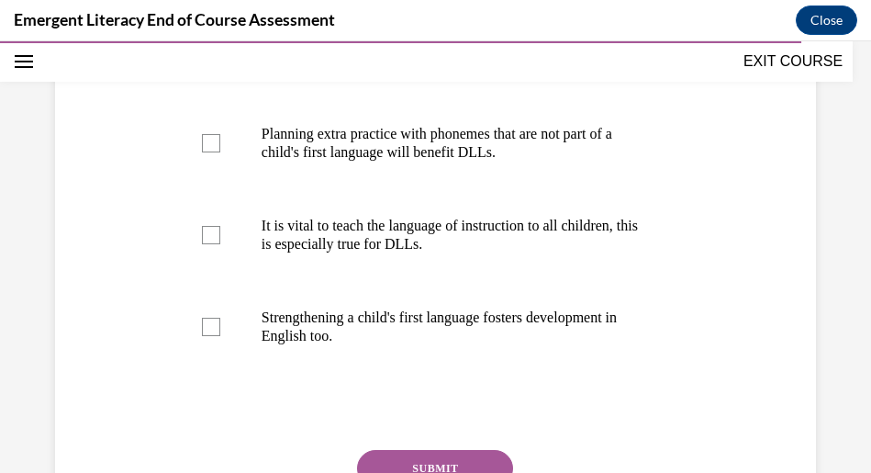
scroll to position [475, 0]
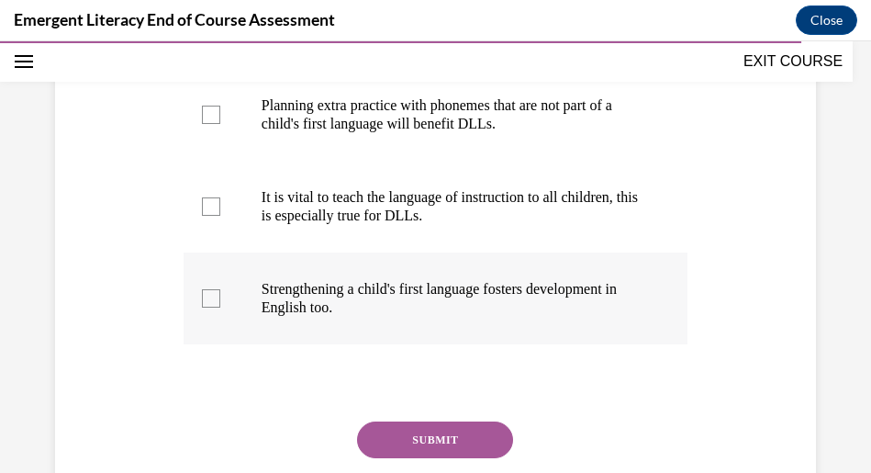
click at [197, 290] on label "Strengthening a child's first language fosters development in English too." at bounding box center [436, 298] width 504 height 92
click at [202, 290] on input "Strengthening a child's first language fosters development in English too." at bounding box center [211, 298] width 18 height 18
checkbox input "true"
drag, startPoint x: 209, startPoint y: 188, endPoint x: 189, endPoint y: 202, distance: 24.4
click at [208, 197] on div at bounding box center [211, 206] width 18 height 18
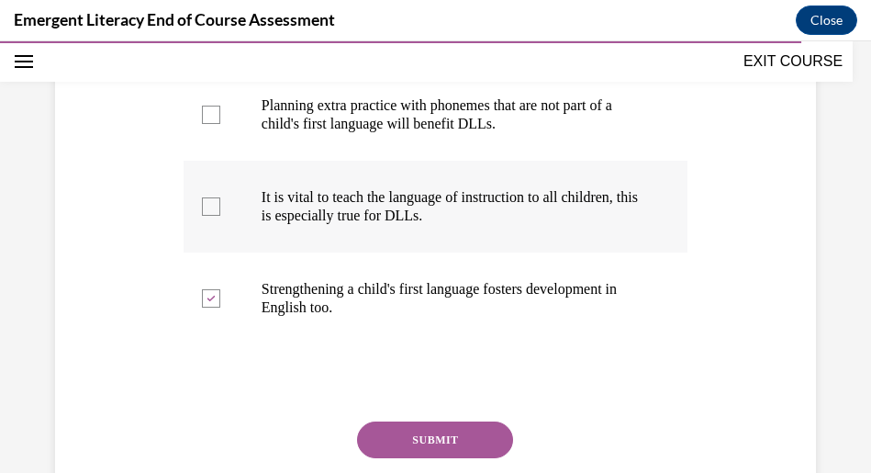
click at [208, 197] on input "It is vital to teach the language of instruction to all children, this is espec…" at bounding box center [211, 206] width 18 height 18
checkbox input "true"
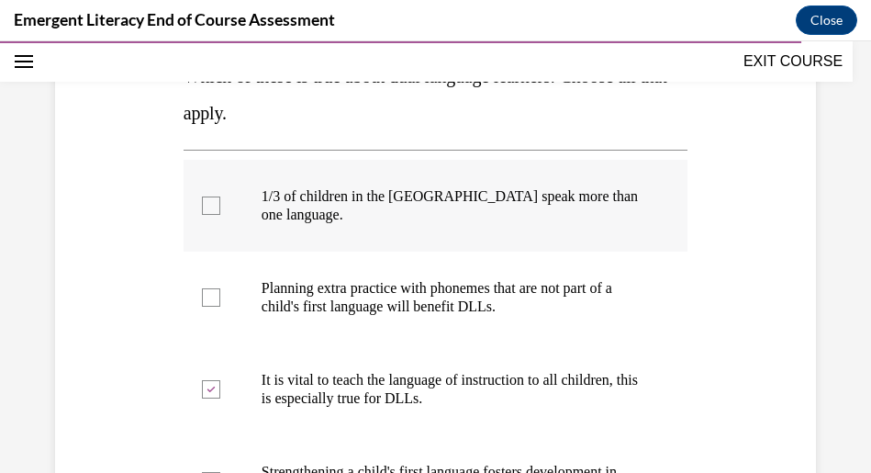
scroll to position [291, 0]
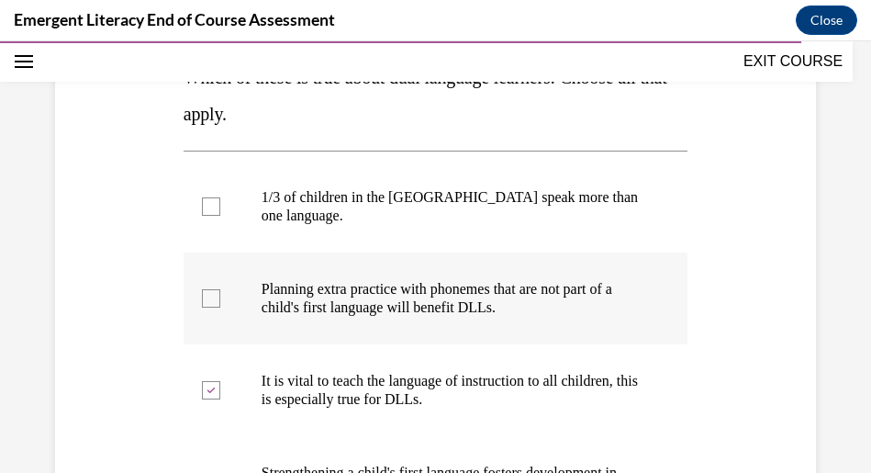
click at [207, 289] on div at bounding box center [211, 298] width 18 height 18
click at [207, 289] on input "Planning extra practice with phonemes that are not part of a child's first lang…" at bounding box center [211, 298] width 18 height 18
checkbox input "true"
click at [220, 195] on label "1/3 of children in the US speak more than one language." at bounding box center [436, 207] width 504 height 92
click at [220, 197] on input "1/3 of children in the US speak more than one language." at bounding box center [211, 206] width 18 height 18
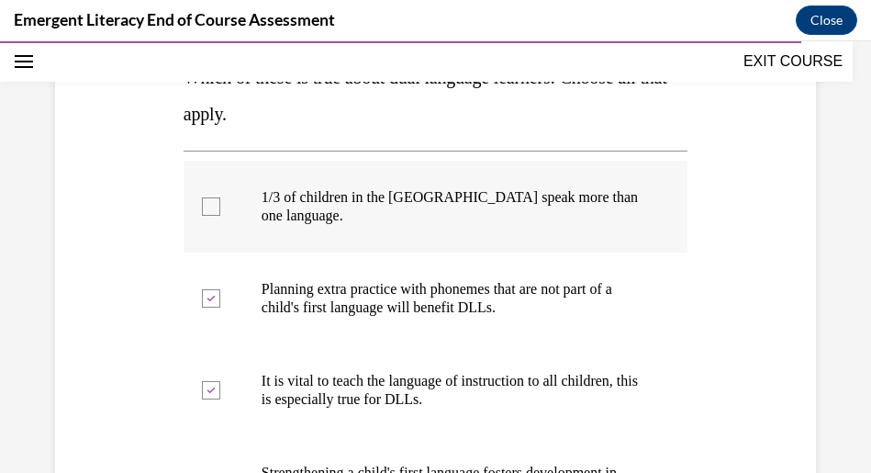
checkbox input "true"
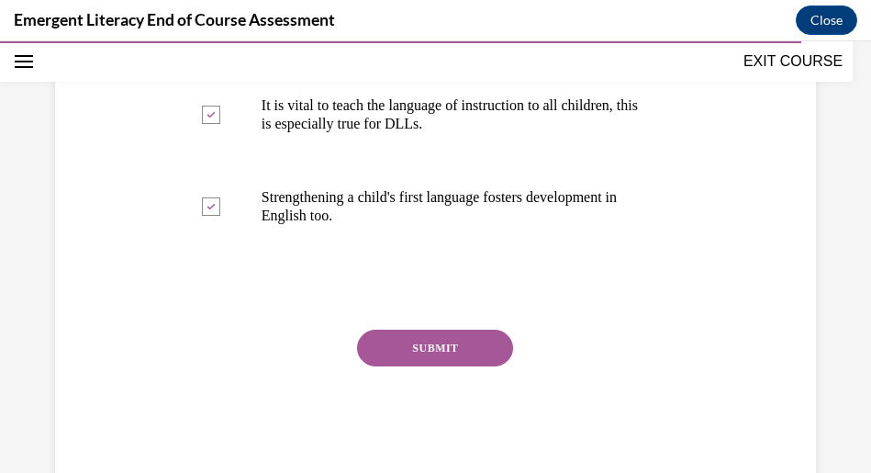
click at [445, 332] on button "SUBMIT" at bounding box center [435, 348] width 156 height 37
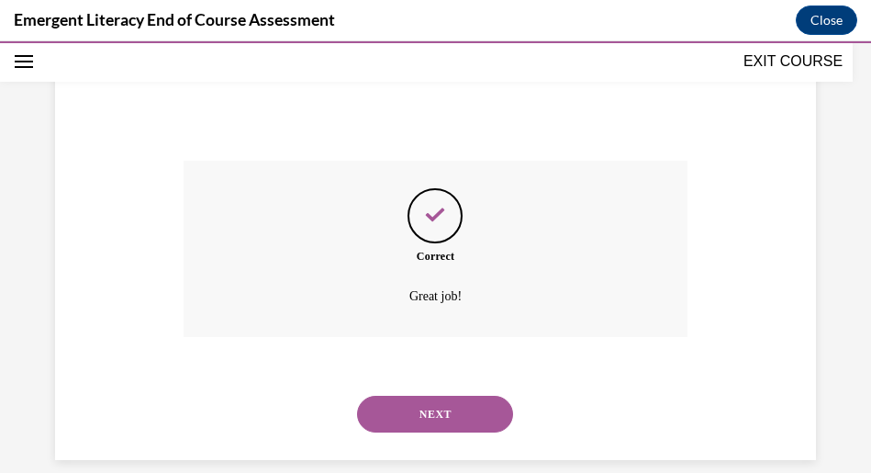
scroll to position [741, 0]
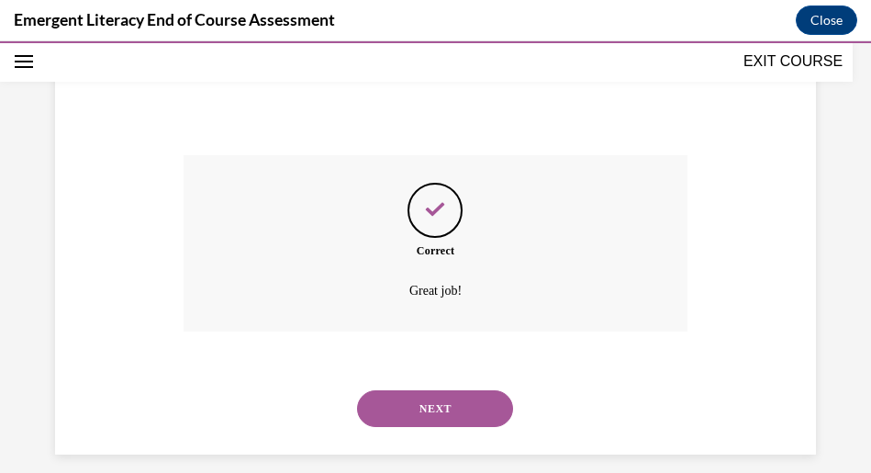
click at [423, 390] on button "NEXT" at bounding box center [435, 408] width 156 height 37
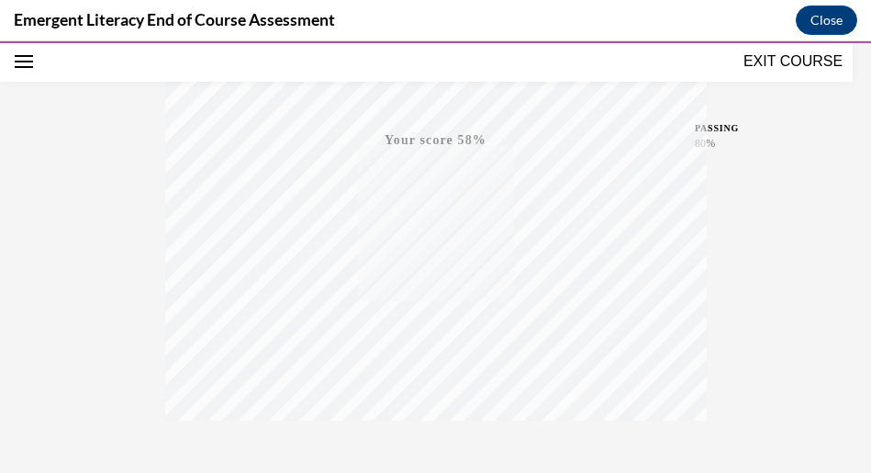
scroll to position [509, 0]
click at [449, 331] on span "TAKE AGAIN" at bounding box center [435, 335] width 65 height 10
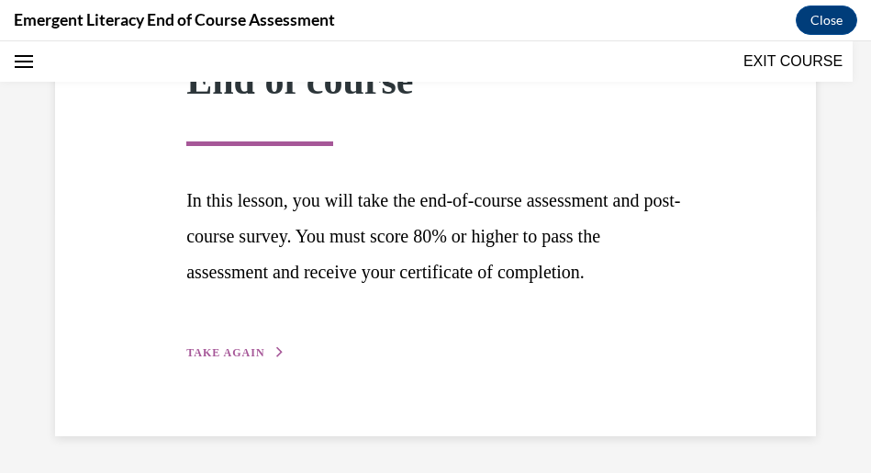
scroll to position [285, 0]
click at [267, 361] on button "TAKE AGAIN" at bounding box center [235, 352] width 98 height 17
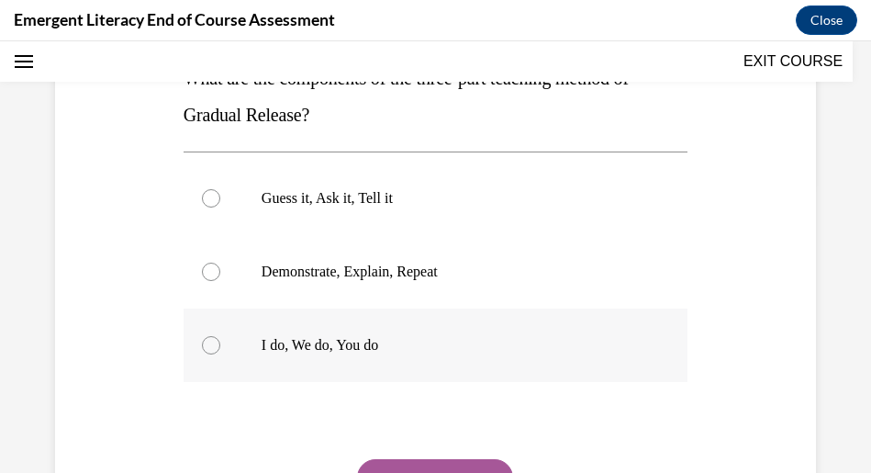
click at [277, 338] on p "I do, We do, You do" at bounding box center [452, 345] width 380 height 18
click at [220, 338] on input "I do, We do, You do" at bounding box center [211, 345] width 18 height 18
radio input "true"
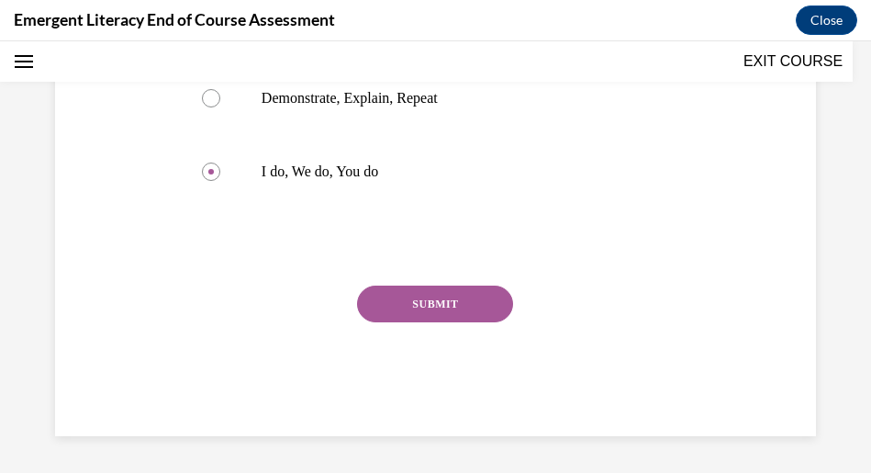
click at [432, 321] on button "SUBMIT" at bounding box center [435, 303] width 156 height 37
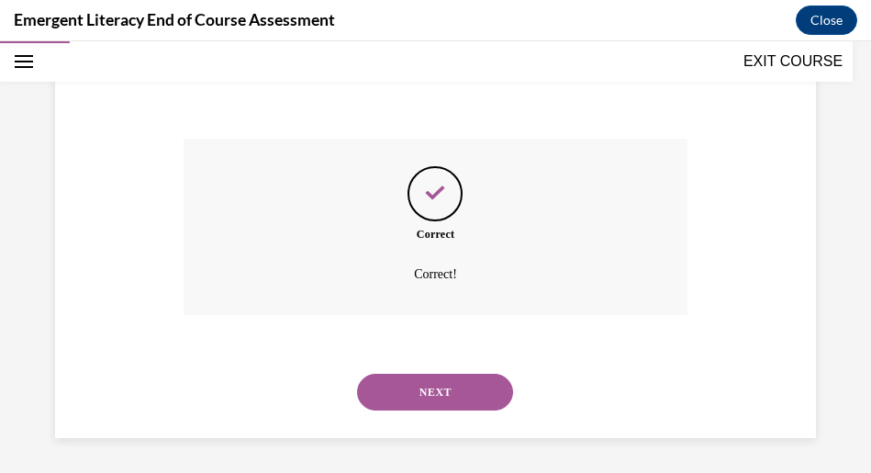
scroll to position [612, 0]
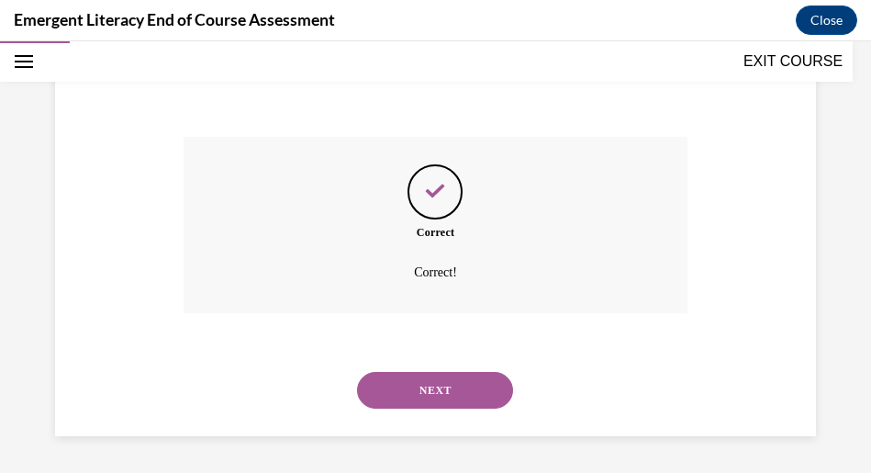
click at [442, 399] on button "NEXT" at bounding box center [435, 390] width 156 height 37
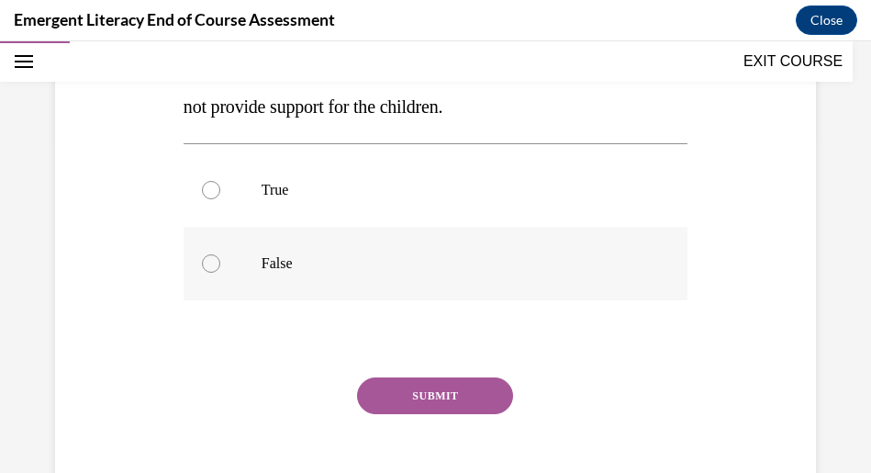
click at [384, 272] on p "False" at bounding box center [452, 263] width 380 height 18
click at [220, 272] on input "False" at bounding box center [211, 263] width 18 height 18
radio input "true"
click at [440, 402] on button "SUBMIT" at bounding box center [435, 395] width 156 height 37
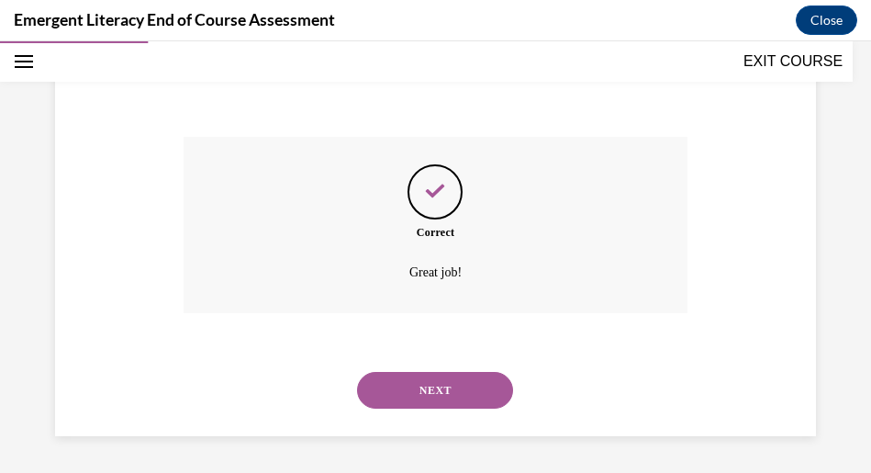
click at [445, 392] on button "NEXT" at bounding box center [435, 390] width 156 height 37
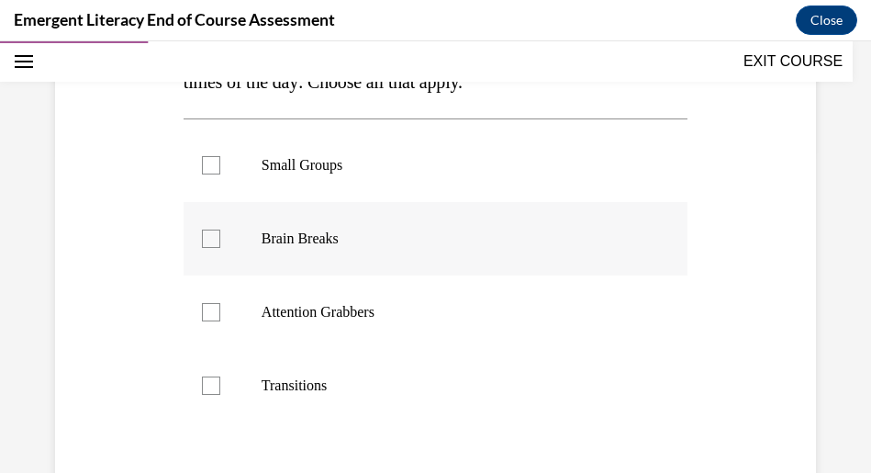
scroll to position [291, 0]
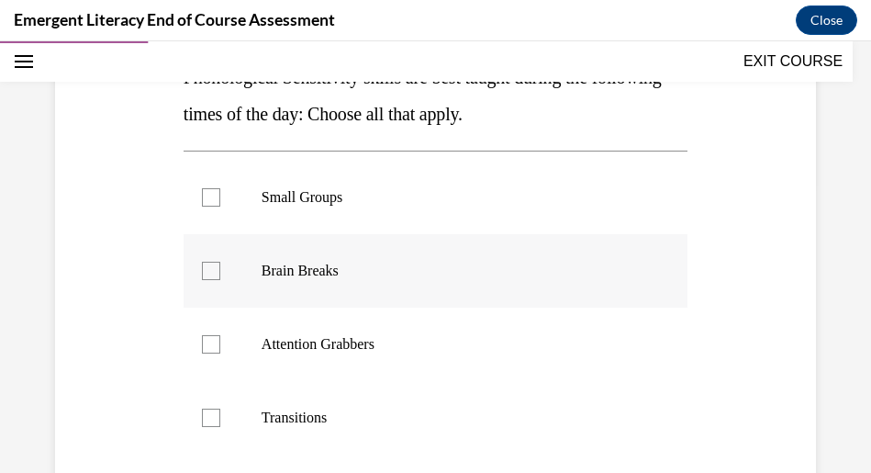
click at [205, 267] on div at bounding box center [211, 271] width 18 height 18
click at [205, 267] on input "Brain Breaks" at bounding box center [211, 271] width 18 height 18
checkbox input "true"
click at [218, 336] on div at bounding box center [211, 344] width 18 height 18
click at [218, 336] on input "Attention Grabbers" at bounding box center [211, 344] width 18 height 18
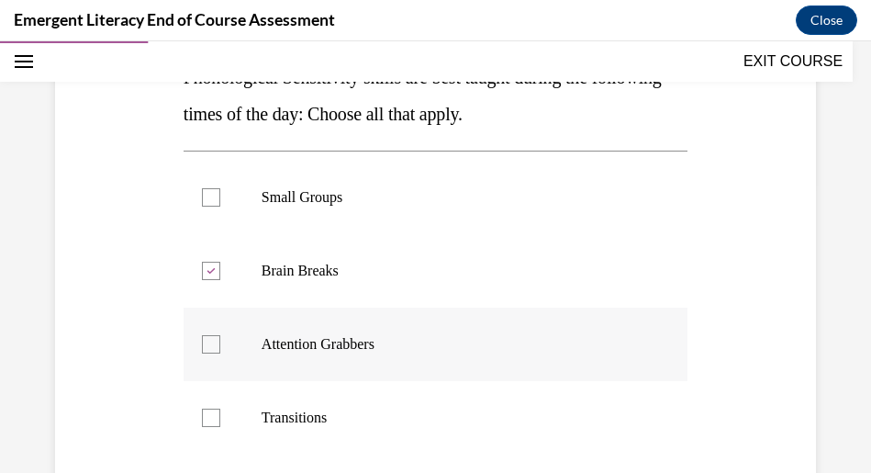
checkbox input "true"
click at [218, 403] on label "Transitions" at bounding box center [436, 417] width 504 height 73
click at [218, 408] on input "Transitions" at bounding box center [211, 417] width 18 height 18
checkbox input "true"
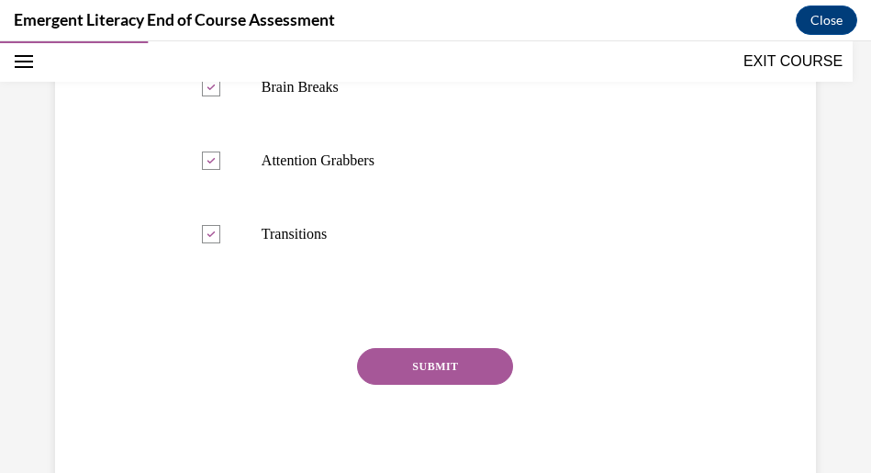
click at [392, 360] on button "SUBMIT" at bounding box center [435, 366] width 156 height 37
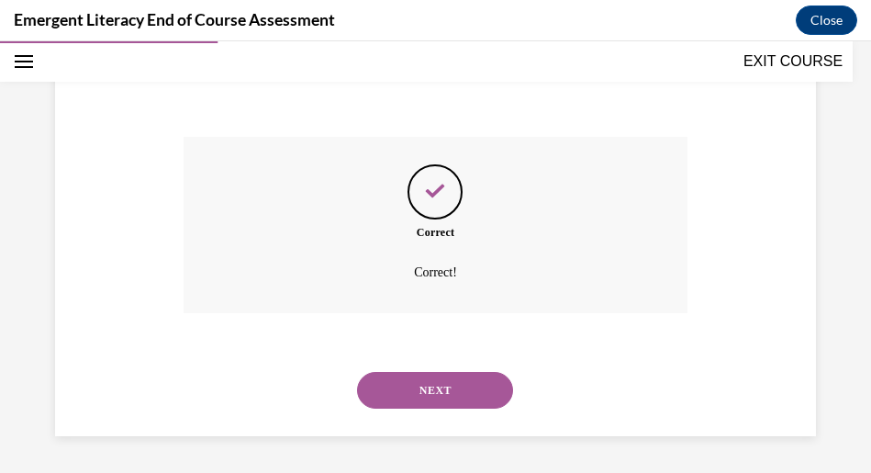
click at [429, 389] on button "NEXT" at bounding box center [435, 390] width 156 height 37
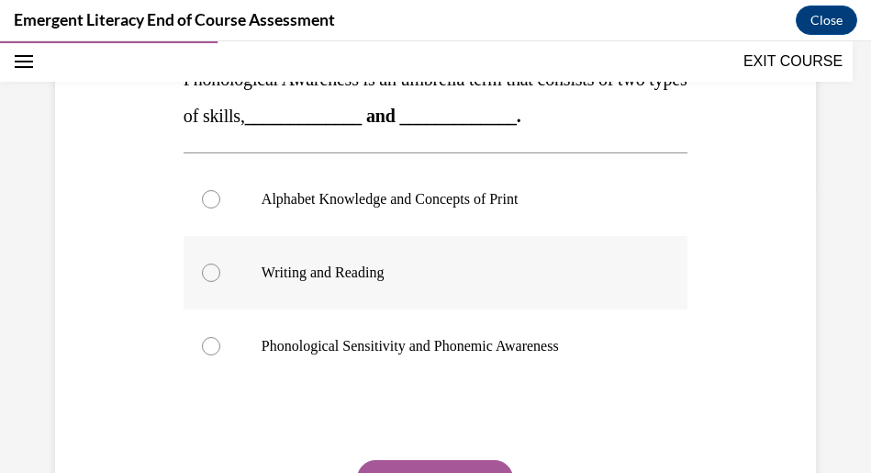
scroll to position [290, 0]
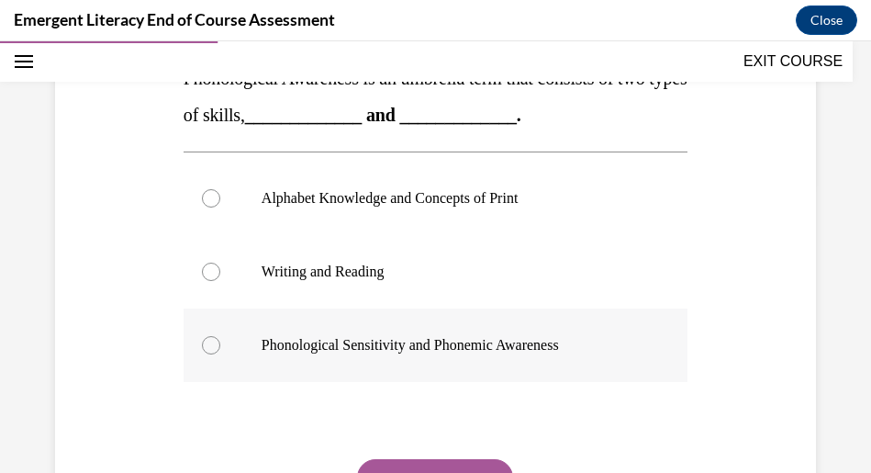
drag, startPoint x: 560, startPoint y: 316, endPoint x: 560, endPoint y: 335, distance: 19.3
click at [560, 330] on label "Phonological Sensitivity and Phonemic Awareness" at bounding box center [436, 344] width 504 height 73
click at [220, 336] on input "Phonological Sensitivity and Phonemic Awareness" at bounding box center [211, 345] width 18 height 18
radio input "true"
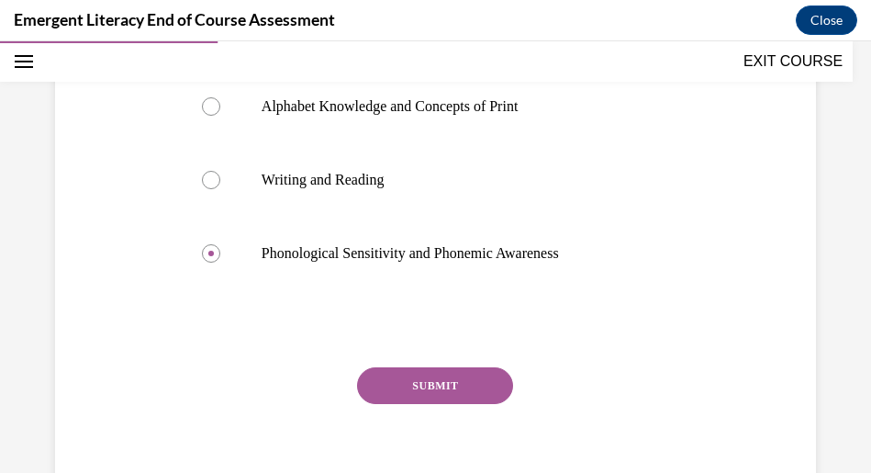
click at [488, 386] on button "SUBMIT" at bounding box center [435, 385] width 156 height 37
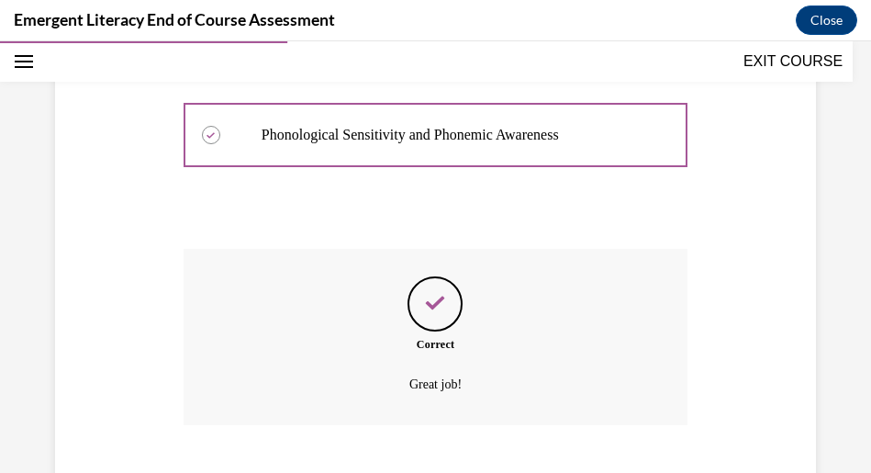
scroll to position [612, 0]
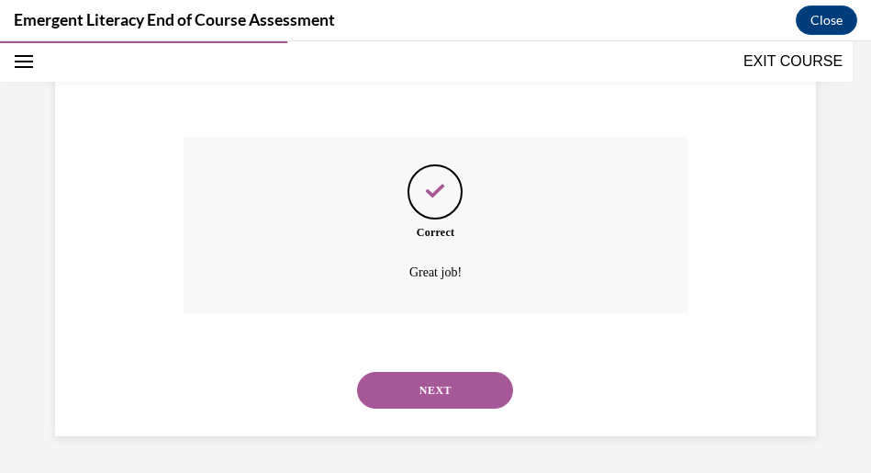
click at [363, 375] on div "NEXT" at bounding box center [436, 389] width 504 height 73
drag, startPoint x: 459, startPoint y: 405, endPoint x: 449, endPoint y: 398, distance: 12.0
click at [458, 405] on button "NEXT" at bounding box center [435, 390] width 156 height 37
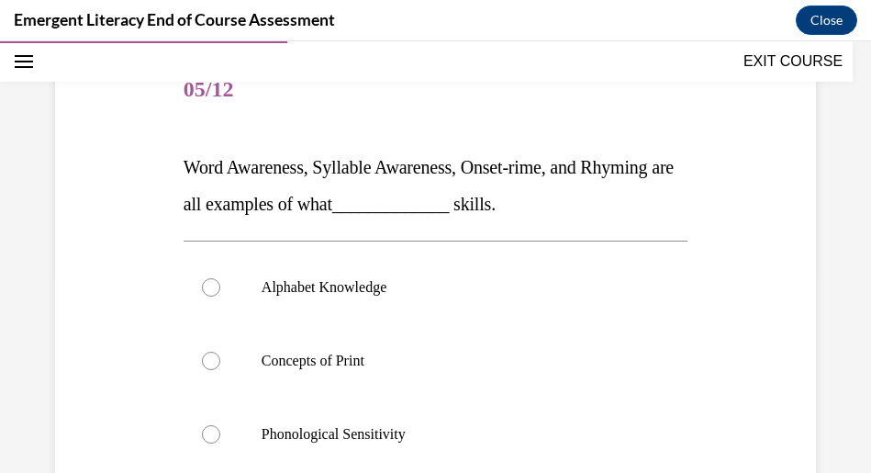
scroll to position [291, 0]
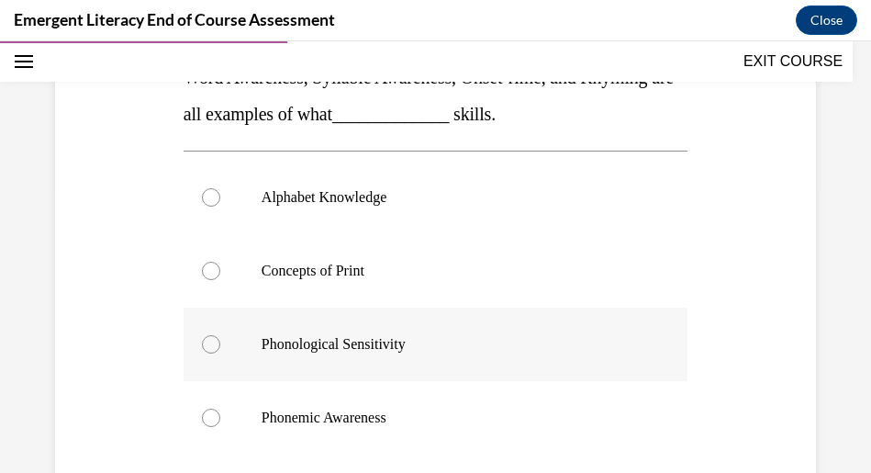
click at [372, 336] on p "Phonological Sensitivity" at bounding box center [452, 344] width 380 height 18
click at [220, 336] on input "Phonological Sensitivity" at bounding box center [211, 344] width 18 height 18
radio input "true"
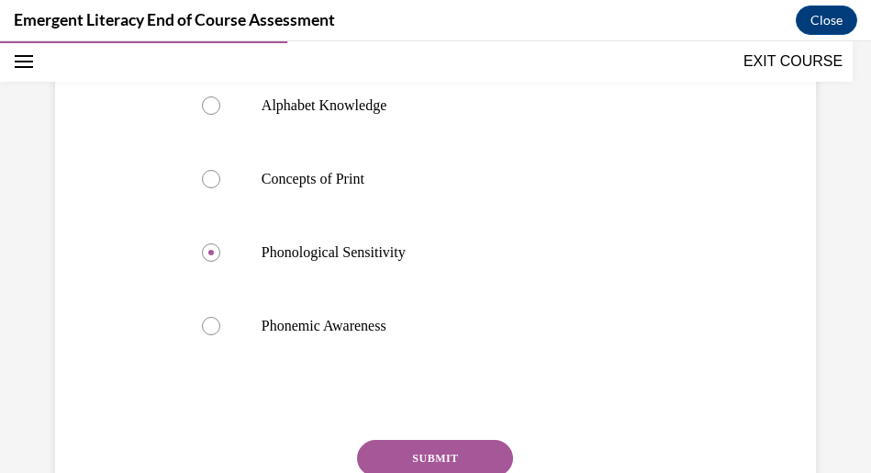
click at [420, 442] on button "SUBMIT" at bounding box center [435, 458] width 156 height 37
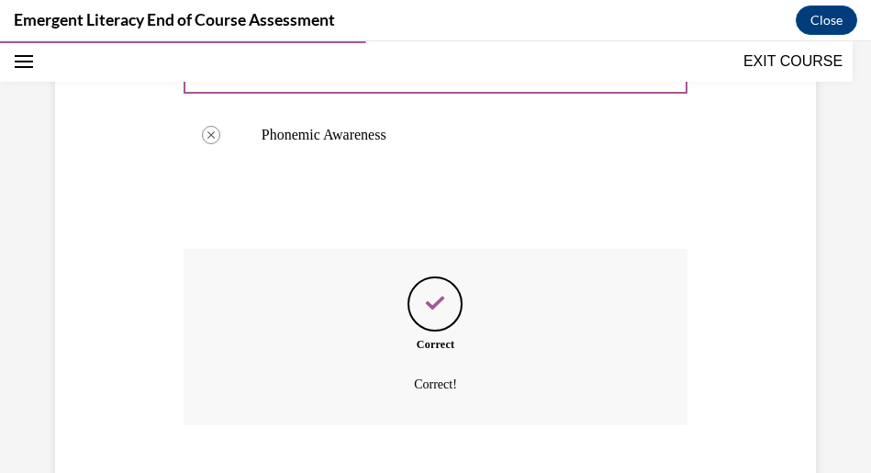
scroll to position [686, 0]
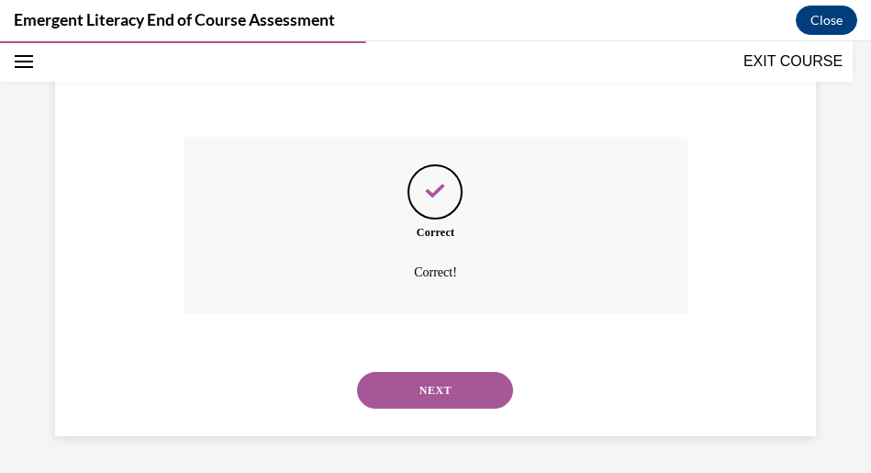
click at [469, 391] on button "NEXT" at bounding box center [435, 390] width 156 height 37
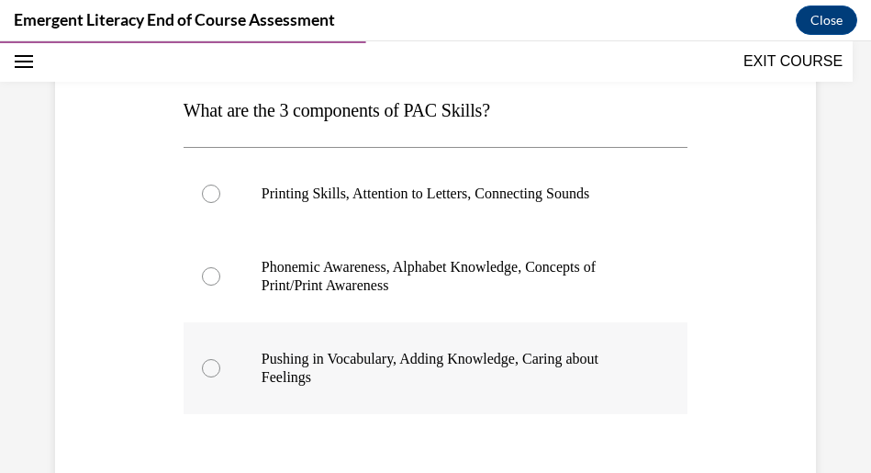
scroll to position [290, 0]
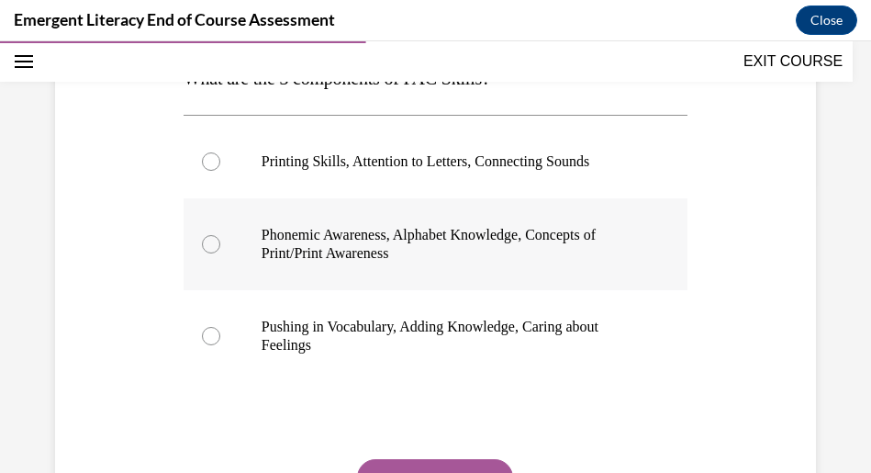
click at [431, 264] on label "Phonemic Awareness, Alphabet Knowledge, Concepts of Print/Print Awareness" at bounding box center [436, 244] width 504 height 92
click at [220, 253] on input "Phonemic Awareness, Alphabet Knowledge, Concepts of Print/Print Awareness" at bounding box center [211, 244] width 18 height 18
radio input "true"
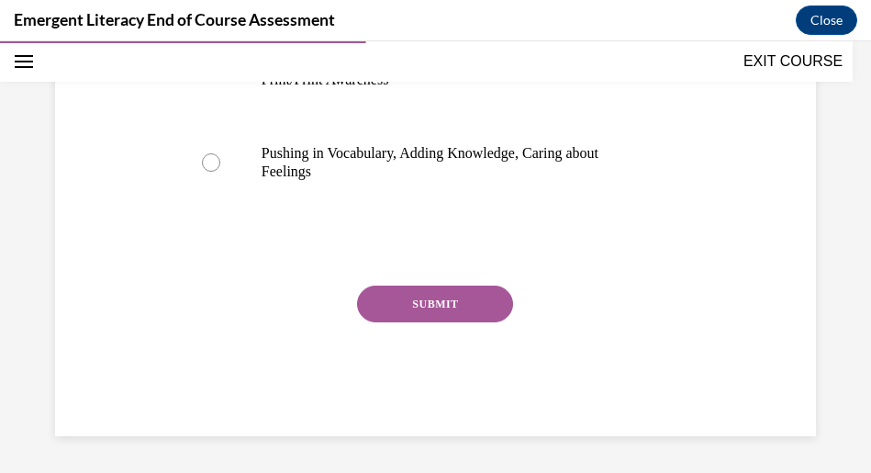
click at [457, 307] on button "SUBMIT" at bounding box center [435, 303] width 156 height 37
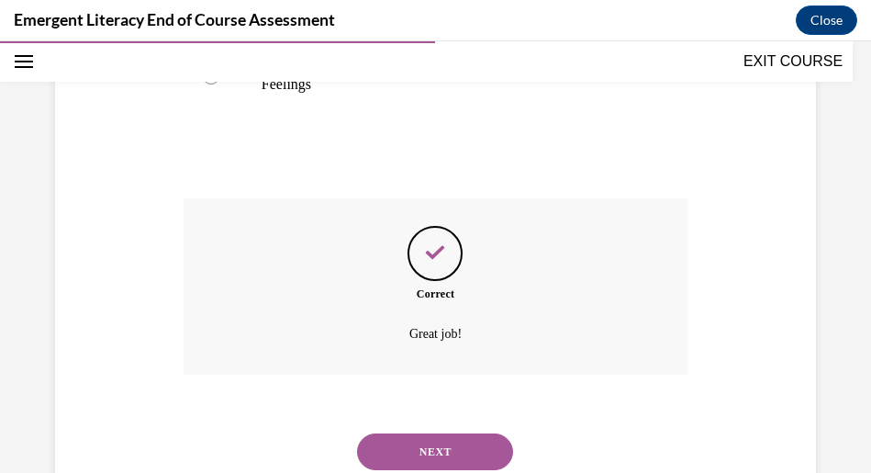
scroll to position [612, 0]
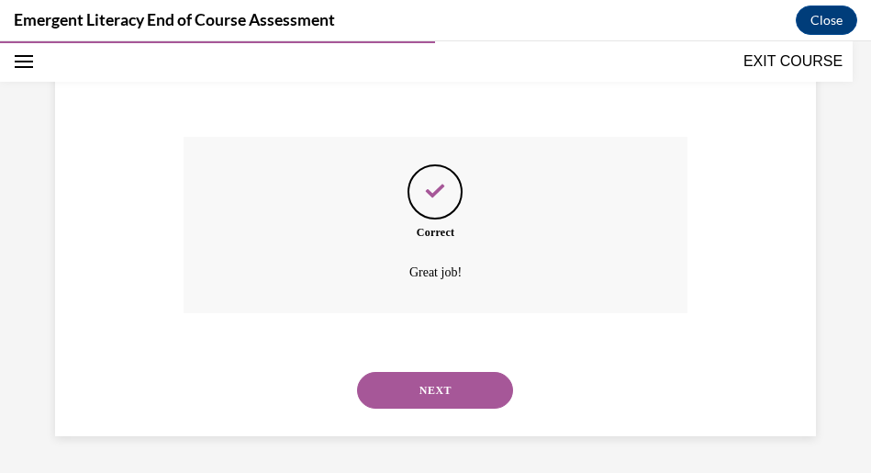
click at [452, 379] on button "NEXT" at bounding box center [435, 390] width 156 height 37
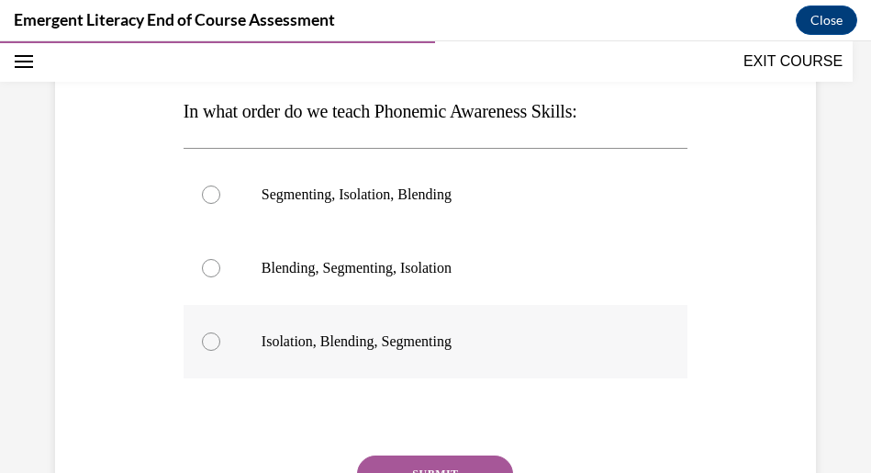
scroll to position [290, 0]
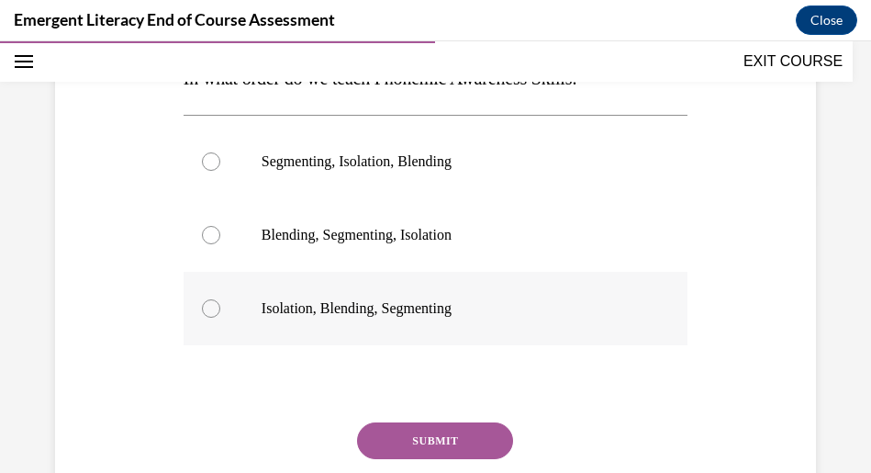
click at [307, 312] on p "Isolation, Blending, Segmenting" at bounding box center [452, 308] width 380 height 18
click at [220, 312] on input "Isolation, Blending, Segmenting" at bounding box center [211, 308] width 18 height 18
radio input "true"
click at [440, 448] on button "SUBMIT" at bounding box center [435, 440] width 156 height 37
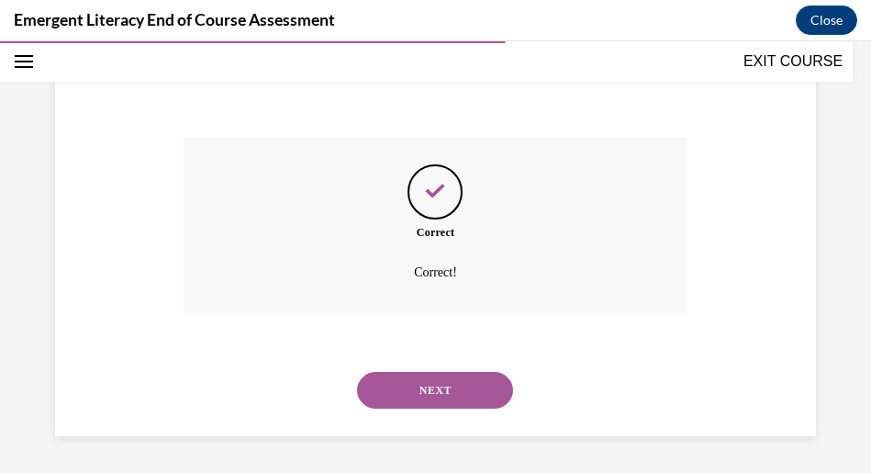
click at [444, 385] on button "NEXT" at bounding box center [435, 390] width 156 height 37
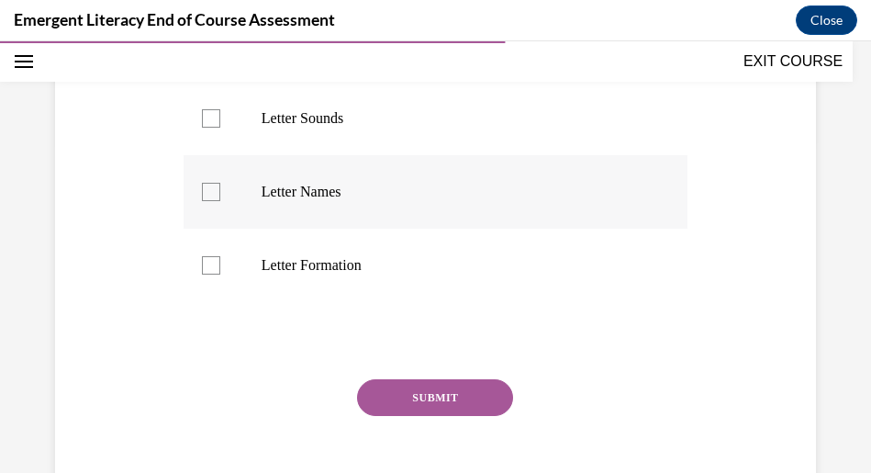
scroll to position [243, 0]
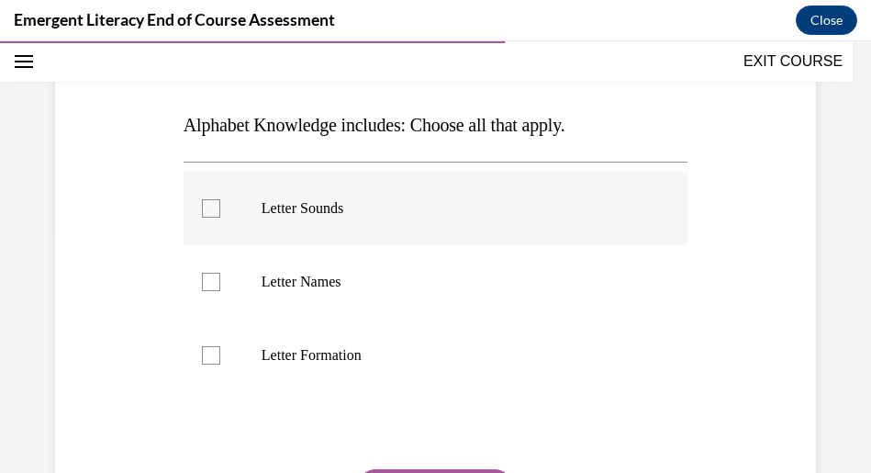
click at [202, 209] on div at bounding box center [211, 208] width 18 height 18
click at [202, 209] on input "Letter Sounds" at bounding box center [211, 208] width 18 height 18
checkbox input "true"
drag, startPoint x: 201, startPoint y: 282, endPoint x: 245, endPoint y: 287, distance: 44.4
click at [202, 283] on div at bounding box center [211, 282] width 18 height 18
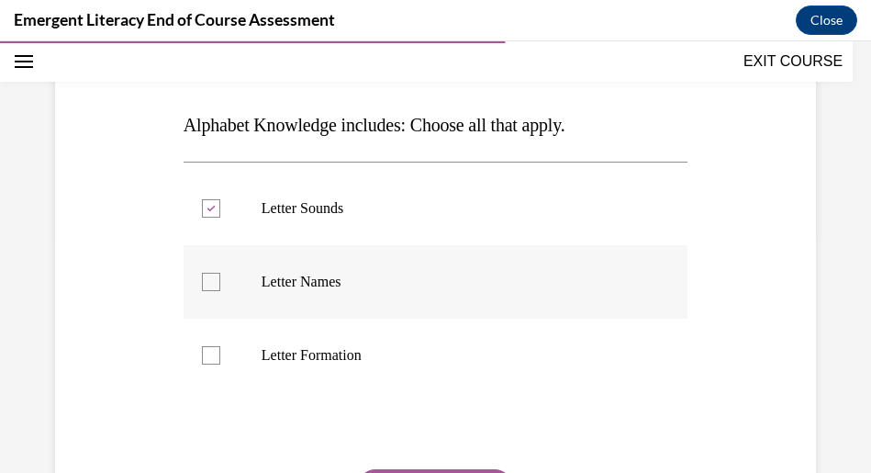
click at [202, 283] on input "Letter Names" at bounding box center [211, 282] width 18 height 18
checkbox input "true"
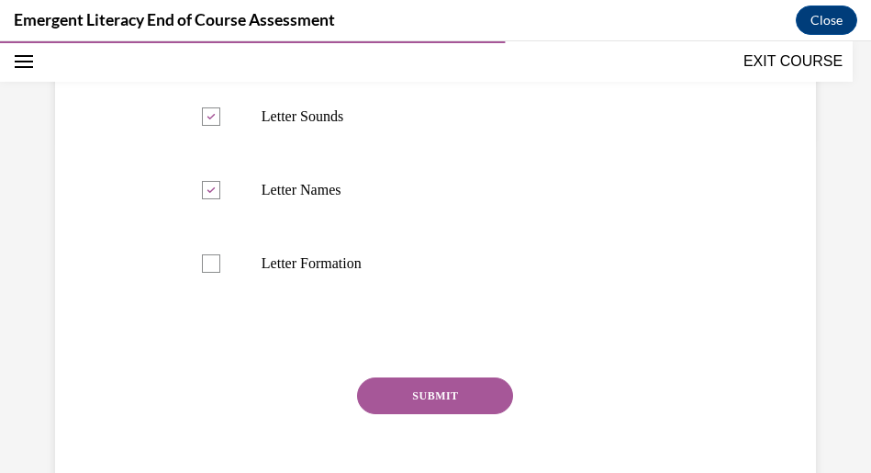
click at [407, 402] on button "SUBMIT" at bounding box center [435, 395] width 156 height 37
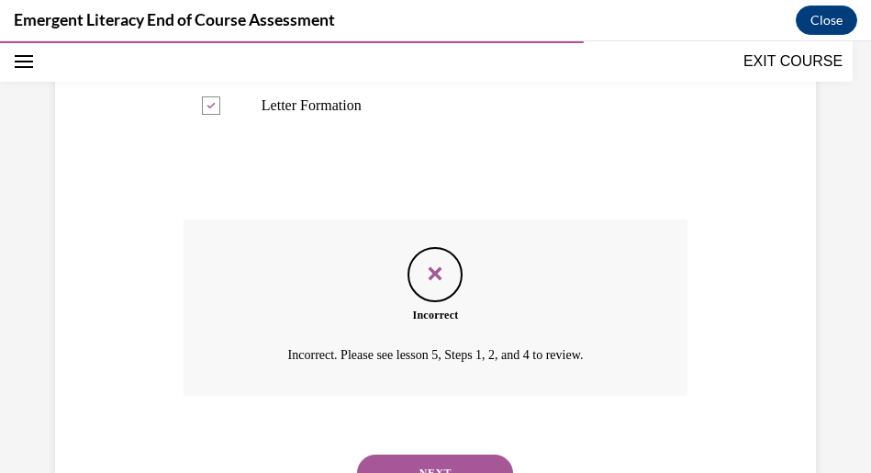
scroll to position [576, 0]
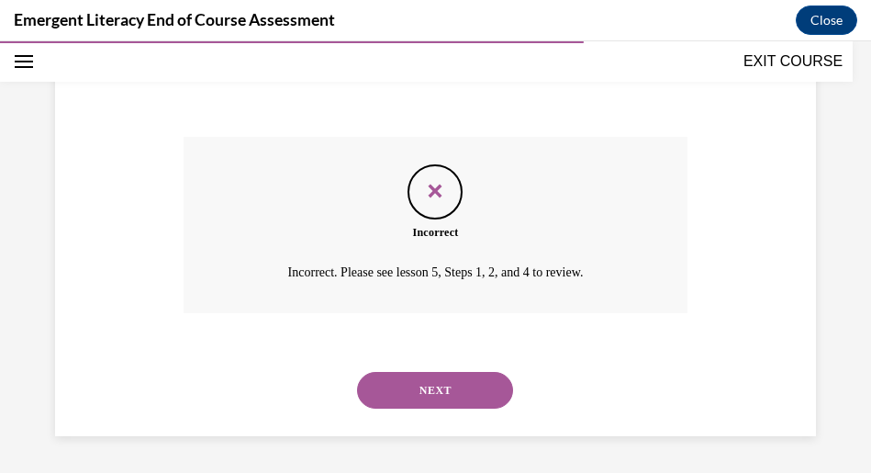
click at [414, 399] on button "NEXT" at bounding box center [435, 390] width 156 height 37
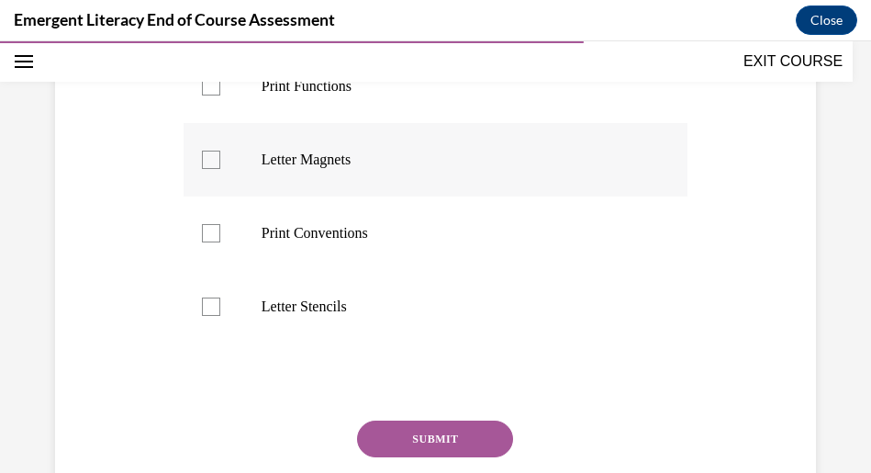
scroll to position [384, 0]
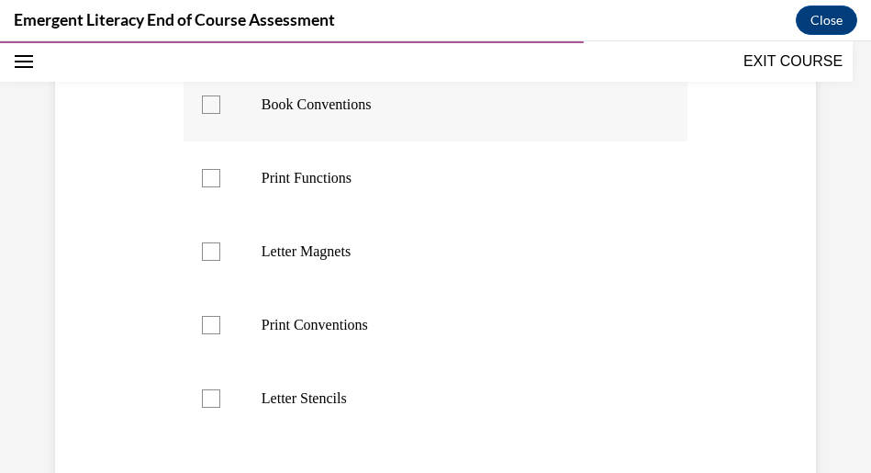
click at [217, 114] on div at bounding box center [211, 104] width 18 height 18
click at [217, 114] on input "Book Conventions" at bounding box center [211, 104] width 18 height 18
checkbox input "true"
click at [212, 215] on label "Print Functions" at bounding box center [436, 177] width 504 height 73
click at [212, 187] on input "Print Functions" at bounding box center [211, 178] width 18 height 18
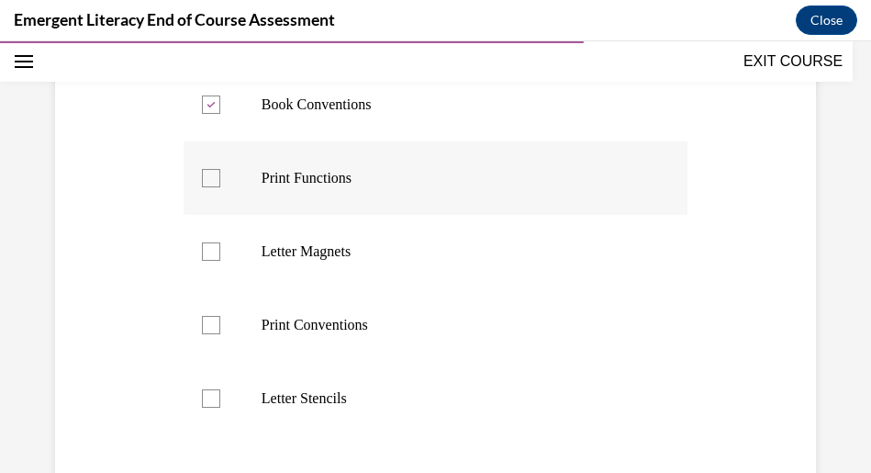
checkbox input "true"
click at [209, 334] on div at bounding box center [211, 325] width 18 height 18
click at [209, 334] on input "Print Conventions" at bounding box center [211, 325] width 18 height 18
checkbox input "true"
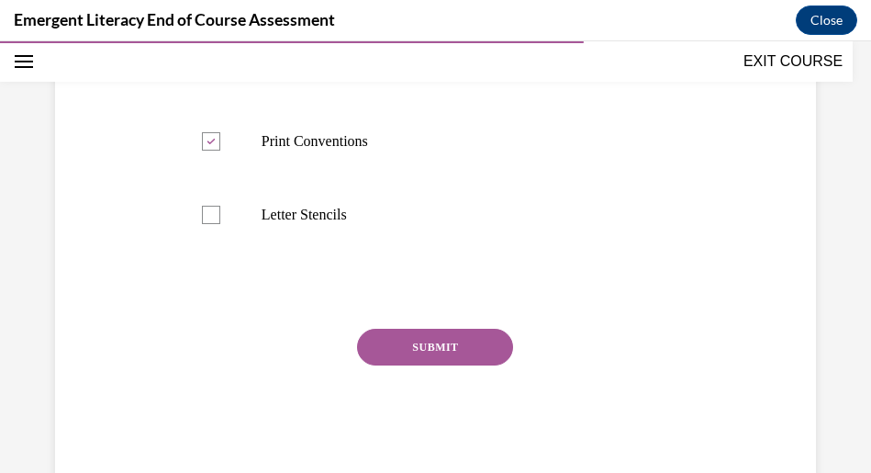
click at [456, 365] on button "SUBMIT" at bounding box center [435, 347] width 156 height 37
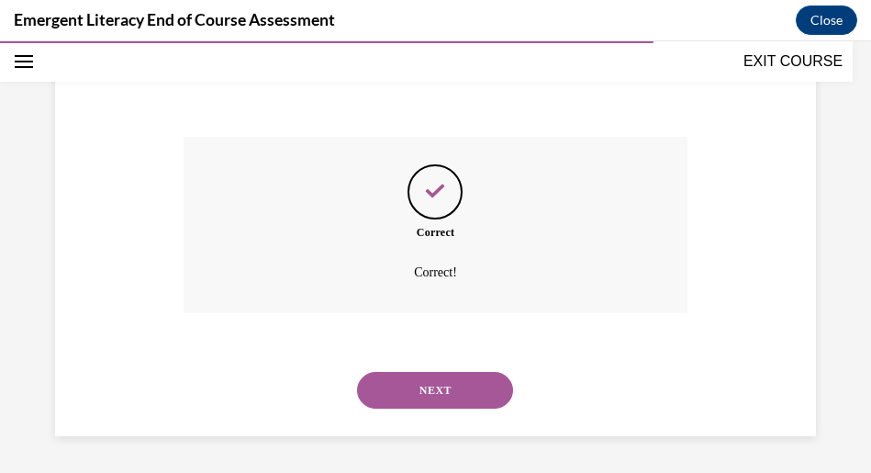
click at [423, 382] on button "NEXT" at bounding box center [435, 390] width 156 height 37
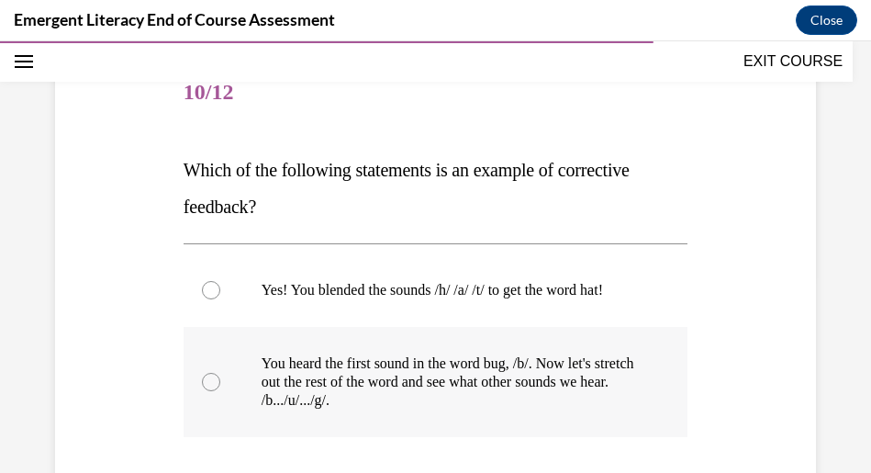
click at [227, 400] on label "You heard the first sound in the word bug, /b/. Now let's stretch out the rest …" at bounding box center [436, 382] width 504 height 110
click at [220, 391] on input "You heard the first sound in the word bug, /b/. Now let's stretch out the rest …" at bounding box center [211, 382] width 18 height 18
radio input "true"
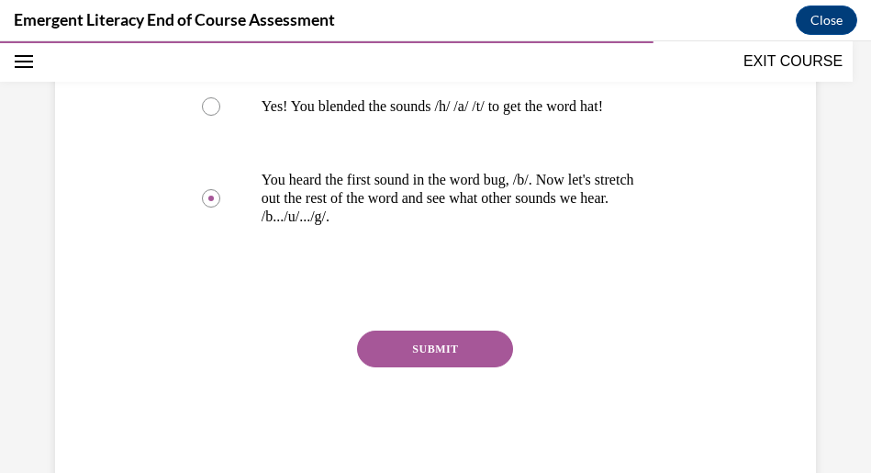
click at [379, 367] on button "SUBMIT" at bounding box center [435, 348] width 156 height 37
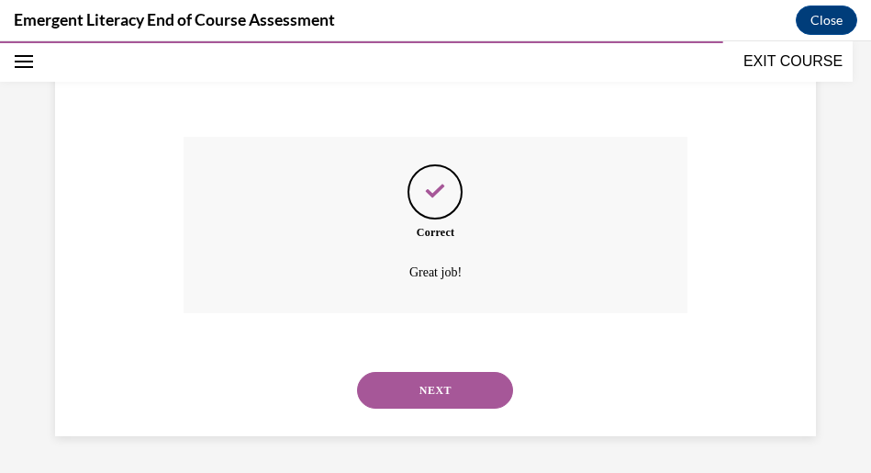
click at [418, 393] on button "NEXT" at bounding box center [435, 390] width 156 height 37
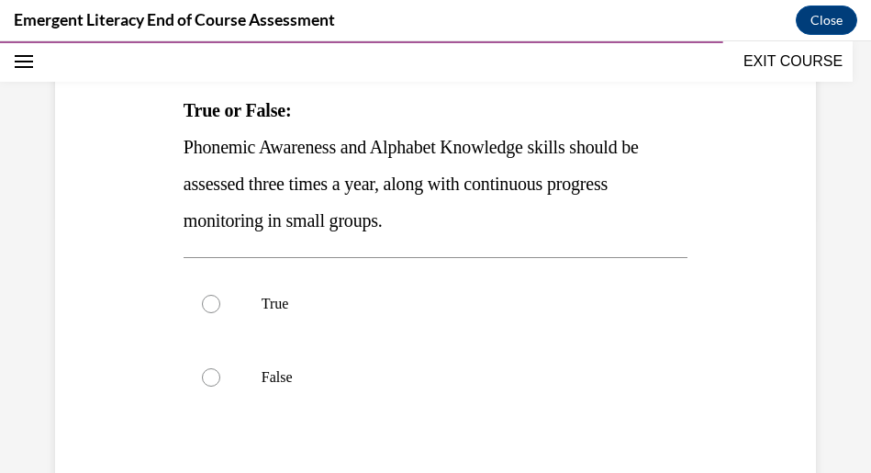
scroll to position [290, 0]
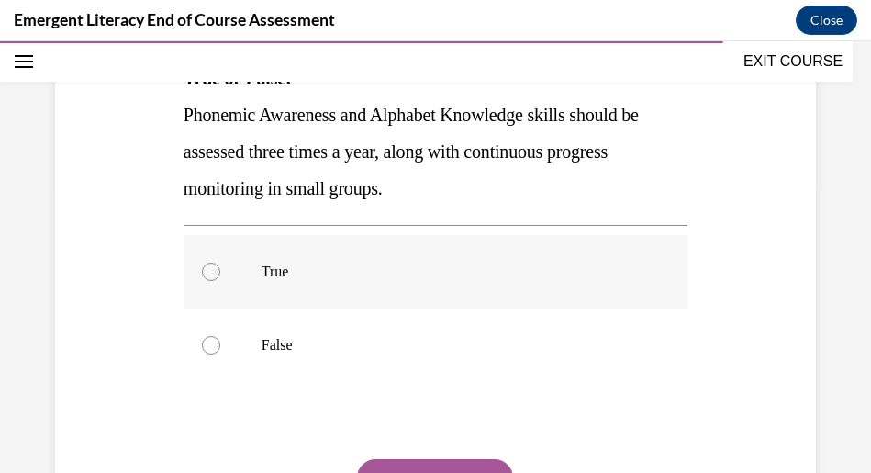
click at [274, 275] on p "True" at bounding box center [452, 272] width 380 height 18
click at [220, 275] on input "True" at bounding box center [211, 272] width 18 height 18
radio input "true"
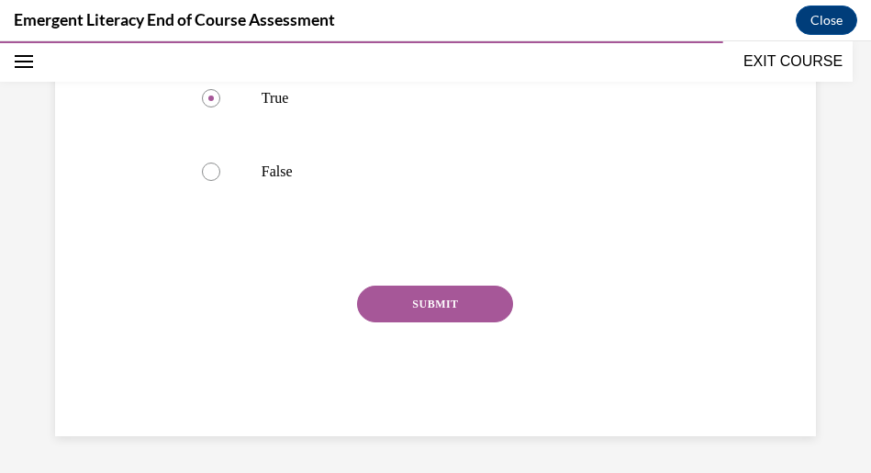
click at [382, 317] on button "SUBMIT" at bounding box center [435, 303] width 156 height 37
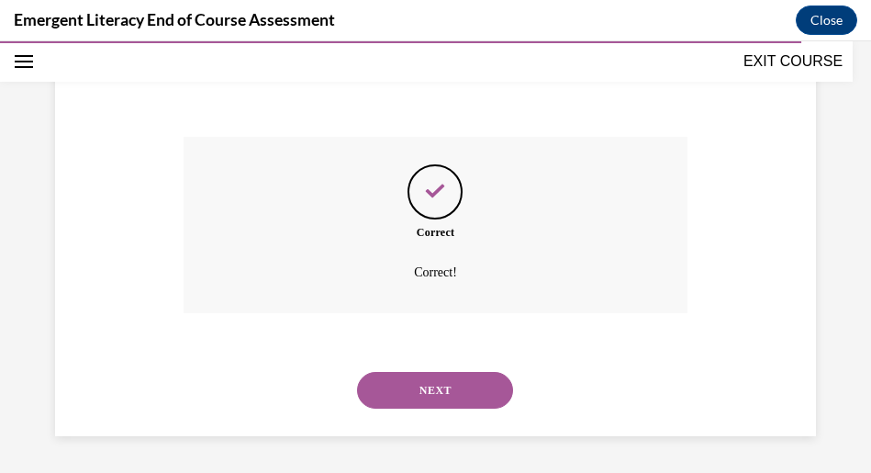
click at [421, 403] on button "NEXT" at bounding box center [435, 390] width 156 height 37
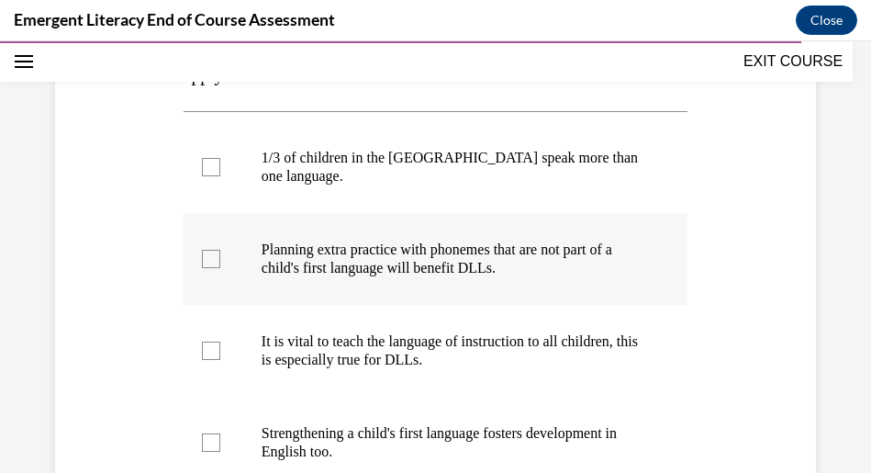
scroll to position [291, 0]
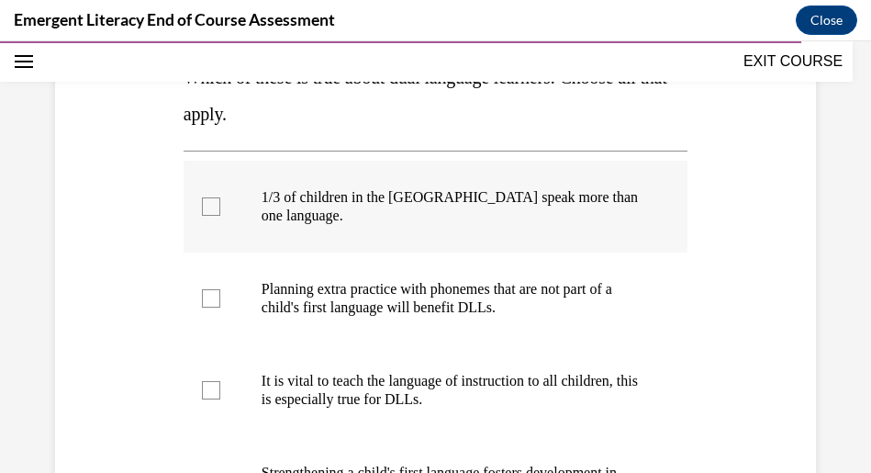
click at [211, 197] on div at bounding box center [211, 206] width 18 height 18
click at [211, 197] on input "1/3 of children in the US speak more than one language." at bounding box center [211, 206] width 18 height 18
checkbox input "true"
click at [222, 283] on label "Planning extra practice with phonemes that are not part of a child's first lang…" at bounding box center [436, 298] width 504 height 92
click at [220, 289] on input "Planning extra practice with phonemes that are not part of a child's first lang…" at bounding box center [211, 298] width 18 height 18
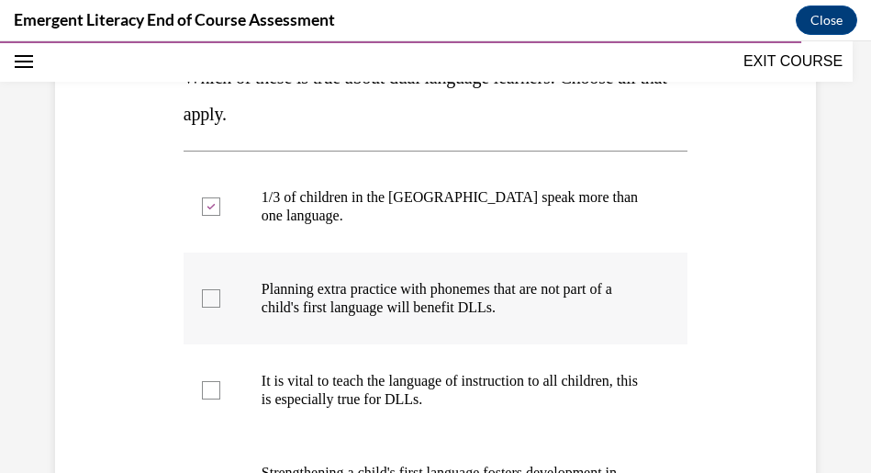
checkbox input "true"
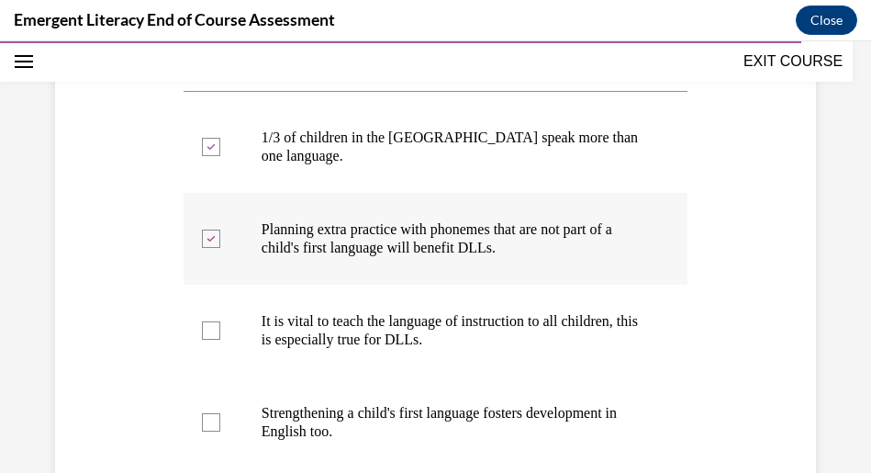
scroll to position [383, 0]
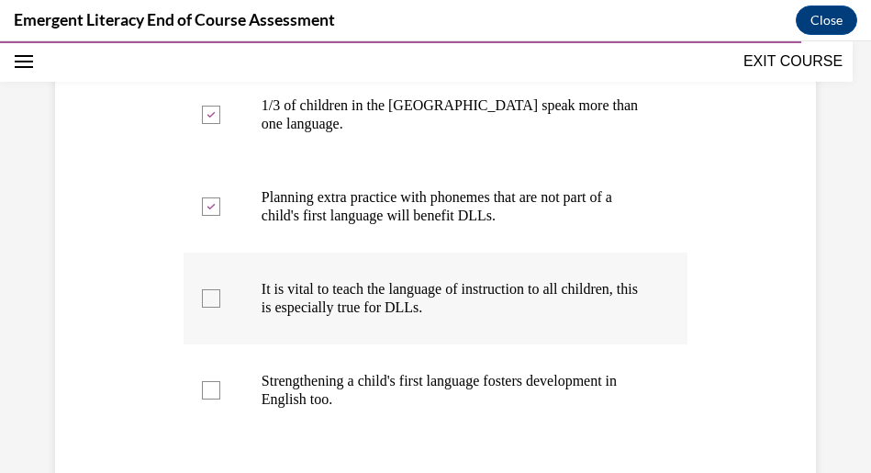
click at [219, 281] on label "It is vital to teach the language of instruction to all children, this is espec…" at bounding box center [436, 298] width 504 height 92
click at [219, 289] on input "It is vital to teach the language of instruction to all children, this is espec…" at bounding box center [211, 298] width 18 height 18
checkbox input "true"
click at [203, 369] on label "Strengthening a child's first language fosters development in English too." at bounding box center [436, 390] width 504 height 92
click at [203, 381] on input "Strengthening a child's first language fosters development in English too." at bounding box center [211, 390] width 18 height 18
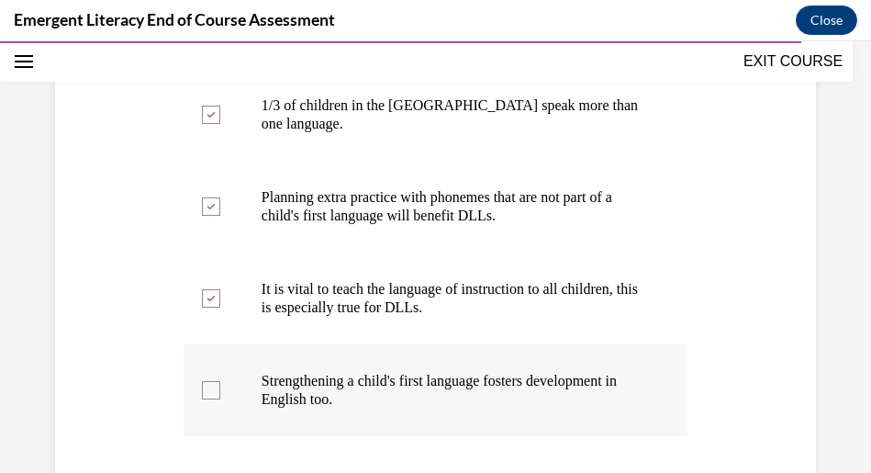
checkbox input "true"
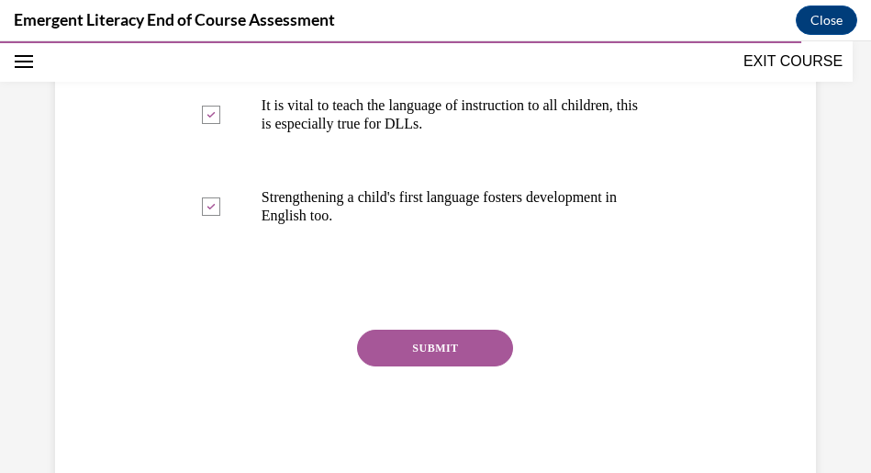
click at [393, 335] on button "SUBMIT" at bounding box center [435, 348] width 156 height 37
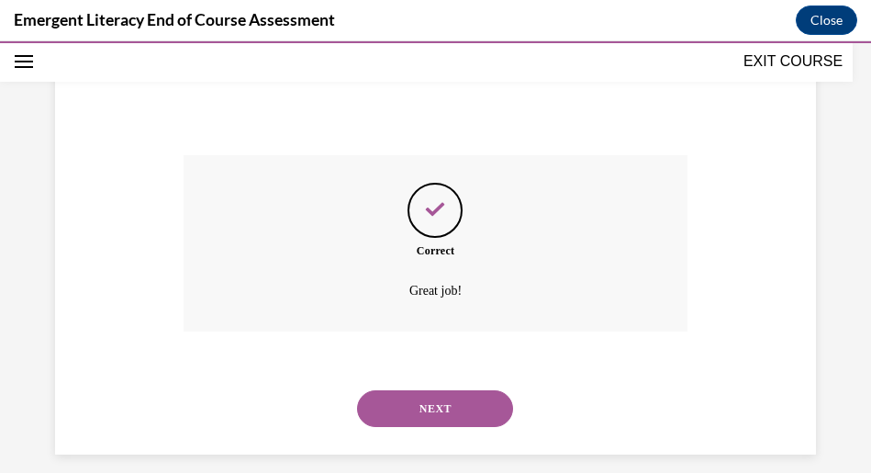
click at [393, 394] on button "NEXT" at bounding box center [435, 408] width 156 height 37
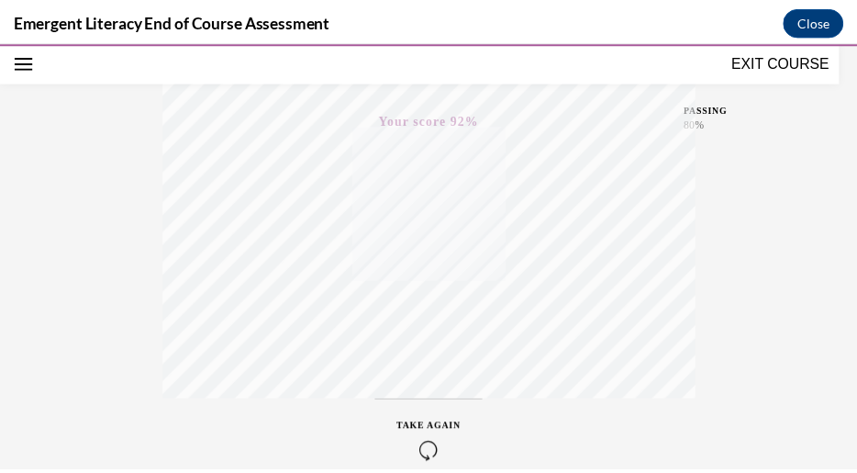
scroll to position [326, 0]
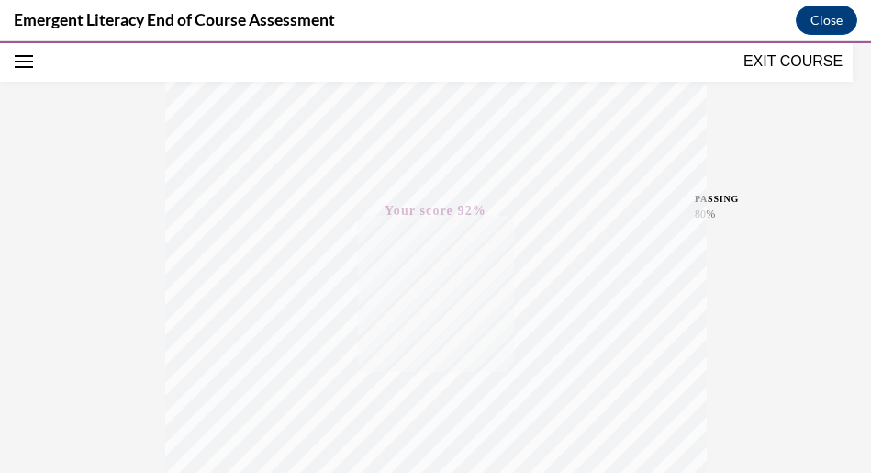
click at [800, 61] on button "EXIT COURSE" at bounding box center [793, 61] width 110 height 22
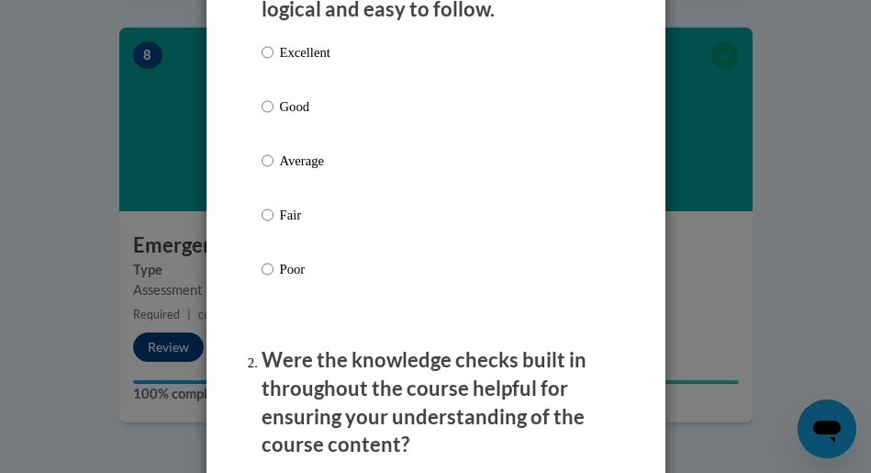
scroll to position [367, 0]
click at [268, 50] on label "Excellent" at bounding box center [296, 66] width 69 height 50
click at [268, 50] on input "Excellent" at bounding box center [268, 51] width 12 height 20
radio input "true"
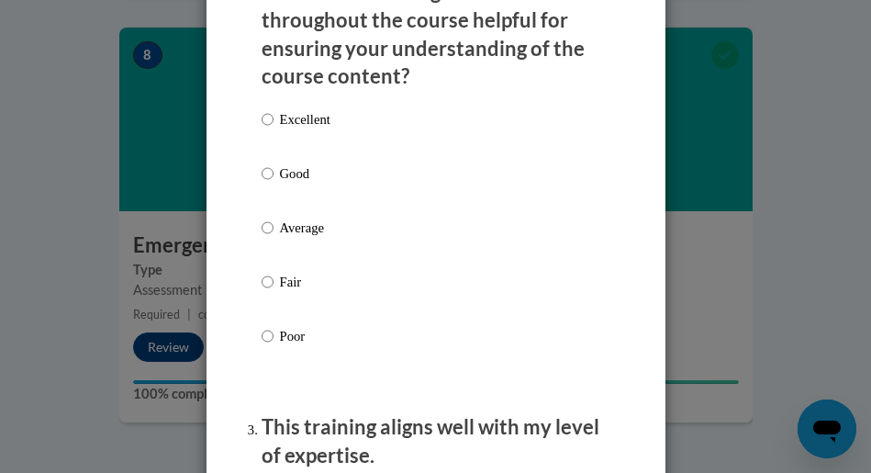
click at [290, 122] on p "Excellent" at bounding box center [305, 119] width 50 height 20
click at [274, 122] on input "Excellent" at bounding box center [268, 119] width 12 height 20
radio input "true"
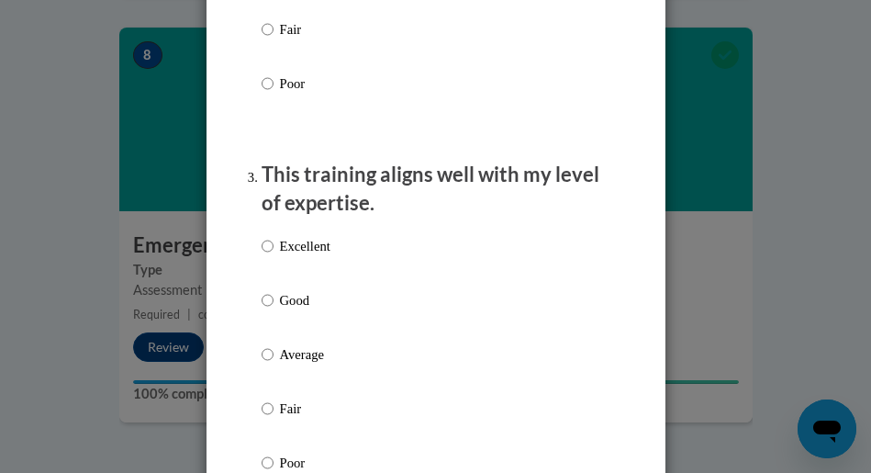
scroll to position [1010, 0]
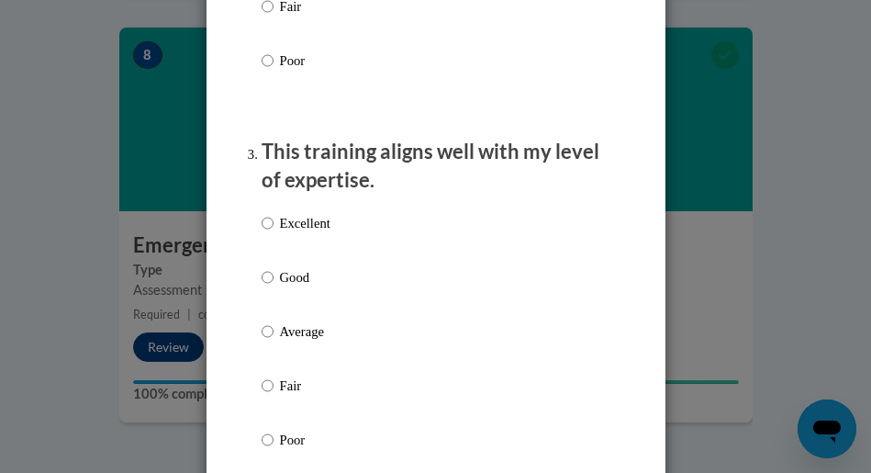
click at [281, 209] on div "Excellent Good Average Fair Poor" at bounding box center [296, 346] width 69 height 285
click at [283, 218] on p "Excellent" at bounding box center [305, 223] width 50 height 20
click at [274, 218] on input "Excellent" at bounding box center [268, 223] width 12 height 20
radio input "true"
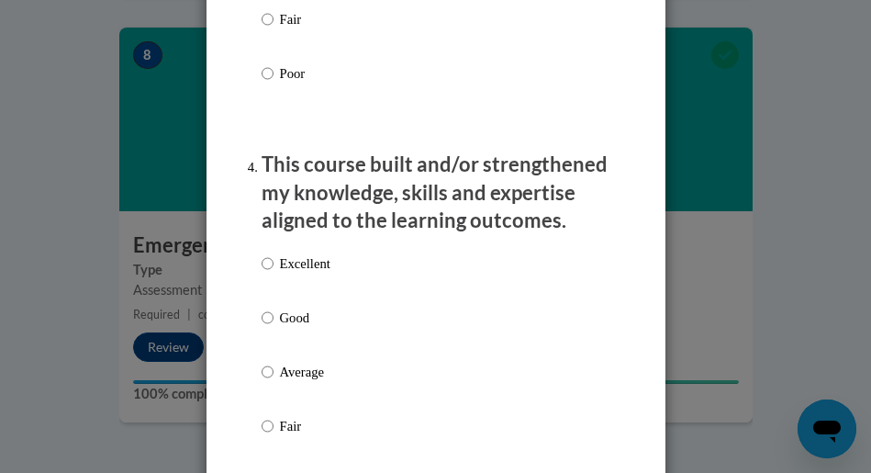
scroll to position [1377, 0]
click at [298, 253] on div "Excellent Good Average Fair Poor" at bounding box center [296, 385] width 69 height 285
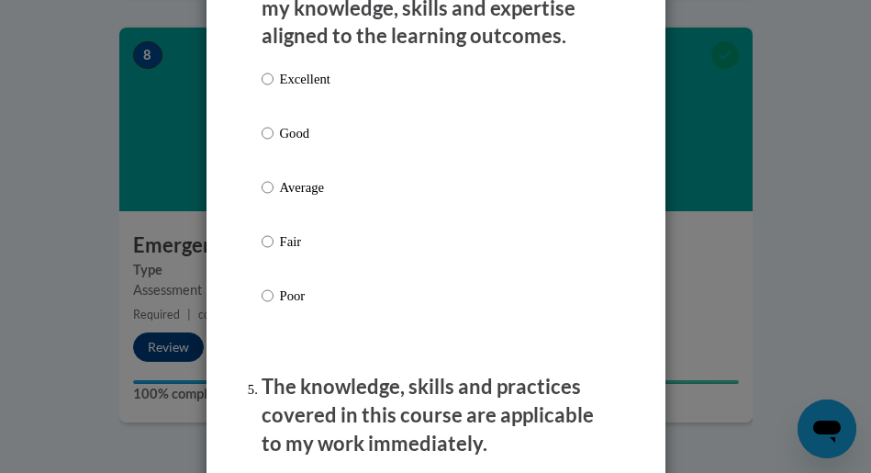
click at [310, 82] on p "Excellent" at bounding box center [305, 79] width 50 height 20
click at [274, 82] on input "Excellent" at bounding box center [268, 79] width 12 height 20
radio input "true"
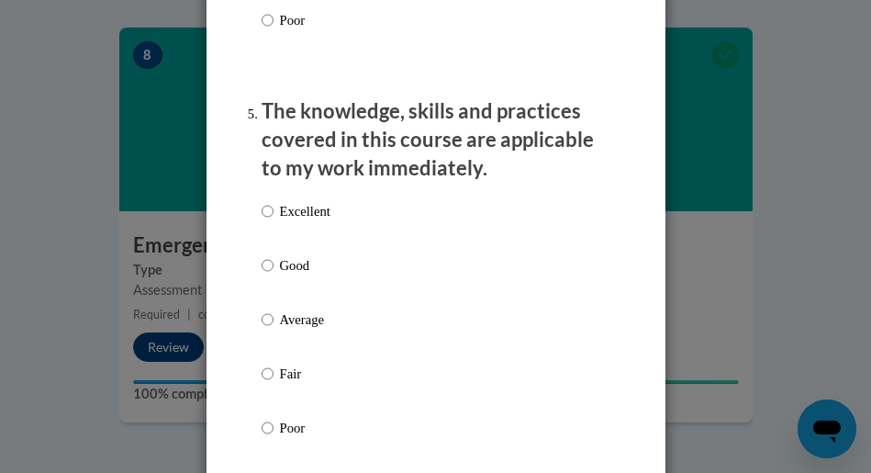
click at [280, 210] on p "Excellent" at bounding box center [305, 211] width 50 height 20
click at [274, 210] on input "Excellent" at bounding box center [268, 211] width 12 height 20
radio input "true"
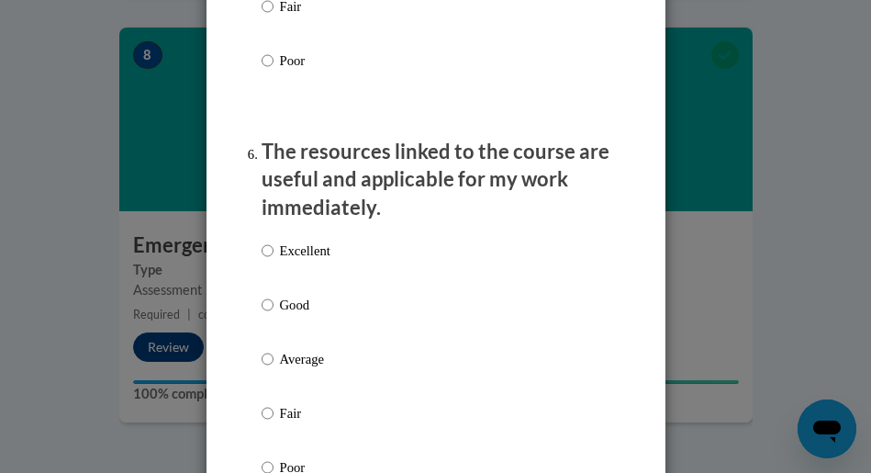
click at [295, 242] on p "Excellent" at bounding box center [305, 250] width 50 height 20
click at [274, 242] on input "Excellent" at bounding box center [268, 250] width 12 height 20
radio input "true"
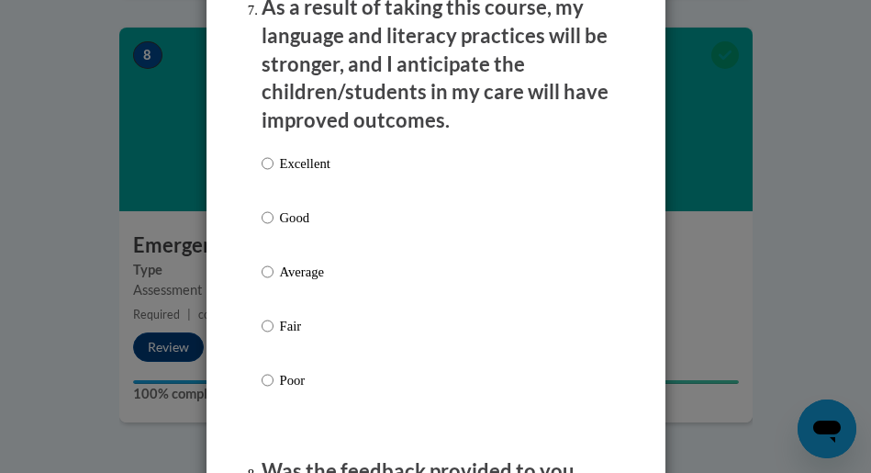
click at [308, 159] on p "Excellent" at bounding box center [305, 163] width 50 height 20
click at [274, 159] on input "Excellent" at bounding box center [268, 163] width 12 height 20
radio input "true"
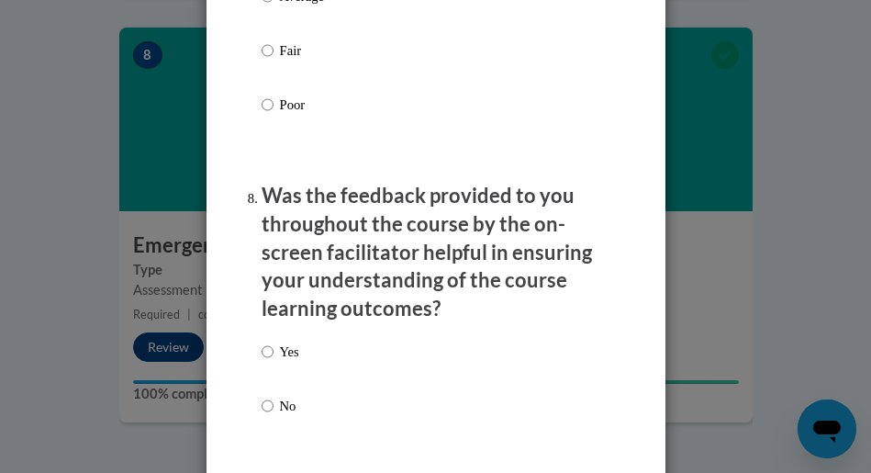
scroll to position [3304, 0]
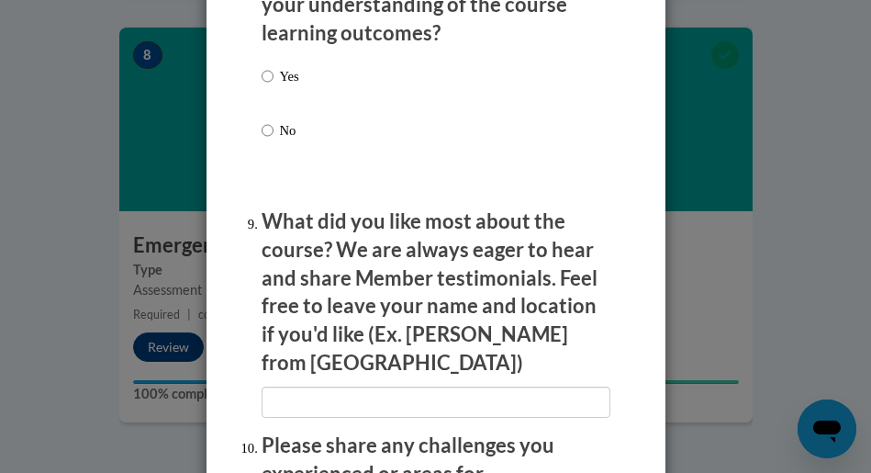
click at [270, 127] on label "No" at bounding box center [281, 145] width 38 height 50
click at [270, 127] on input "No" at bounding box center [268, 130] width 12 height 20
radio input "true"
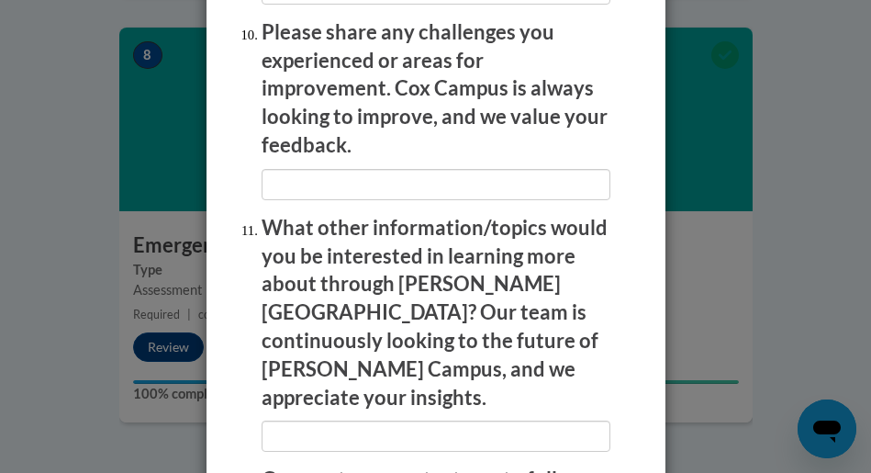
scroll to position [3879, 0]
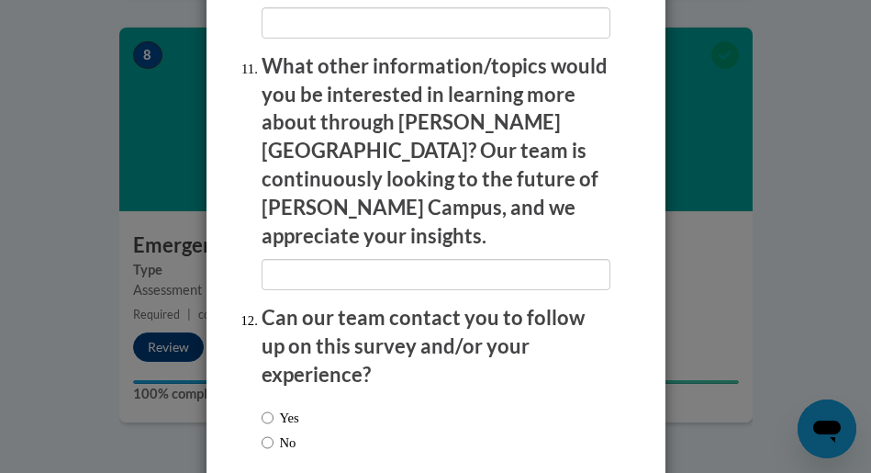
click at [279, 432] on label "No" at bounding box center [279, 442] width 35 height 20
click at [274, 432] on input "No" at bounding box center [268, 442] width 12 height 20
radio input "true"
